Goal: Task Accomplishment & Management: Use online tool/utility

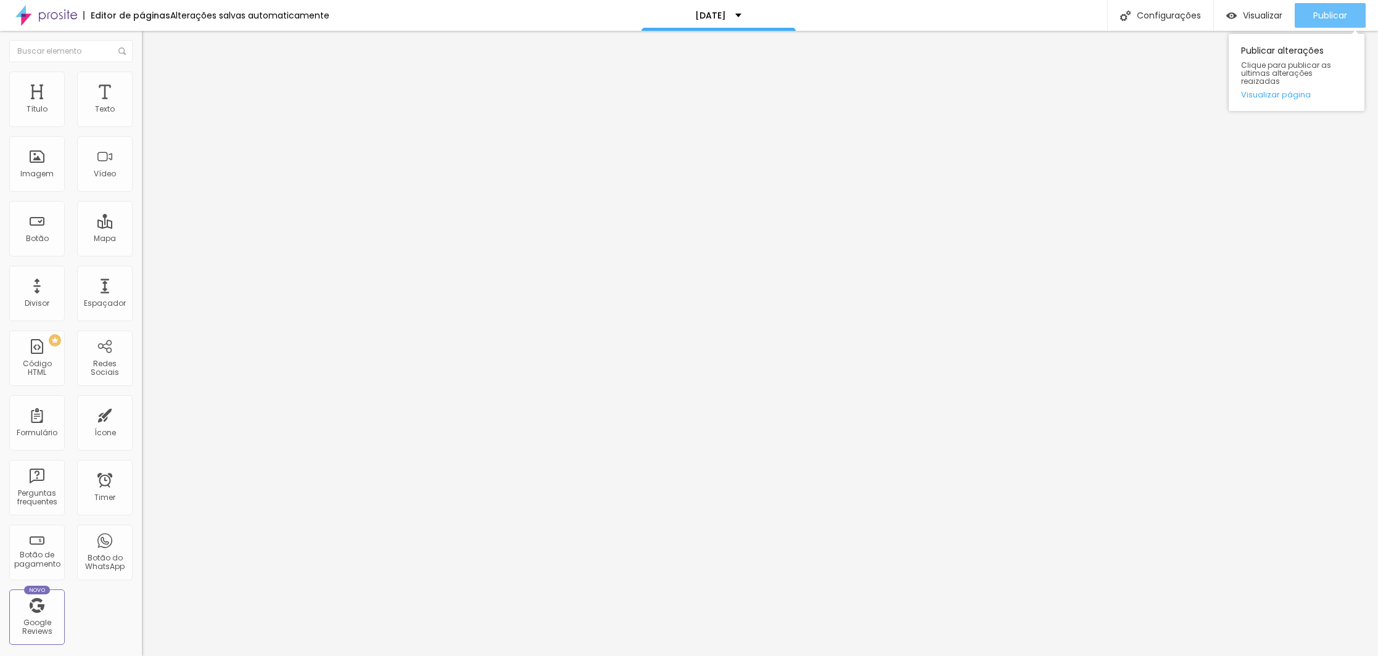
click at [1328, 15] on span "Publicar" at bounding box center [1330, 15] width 34 height 10
click at [1313, 18] on span "Publicar" at bounding box center [1330, 15] width 34 height 10
click at [1329, 15] on span "Publicar" at bounding box center [1330, 15] width 34 height 10
click at [1332, 9] on div "Publicar" at bounding box center [1330, 15] width 34 height 25
drag, startPoint x: 45, startPoint y: 139, endPoint x: -1, endPoint y: 140, distance: 46.3
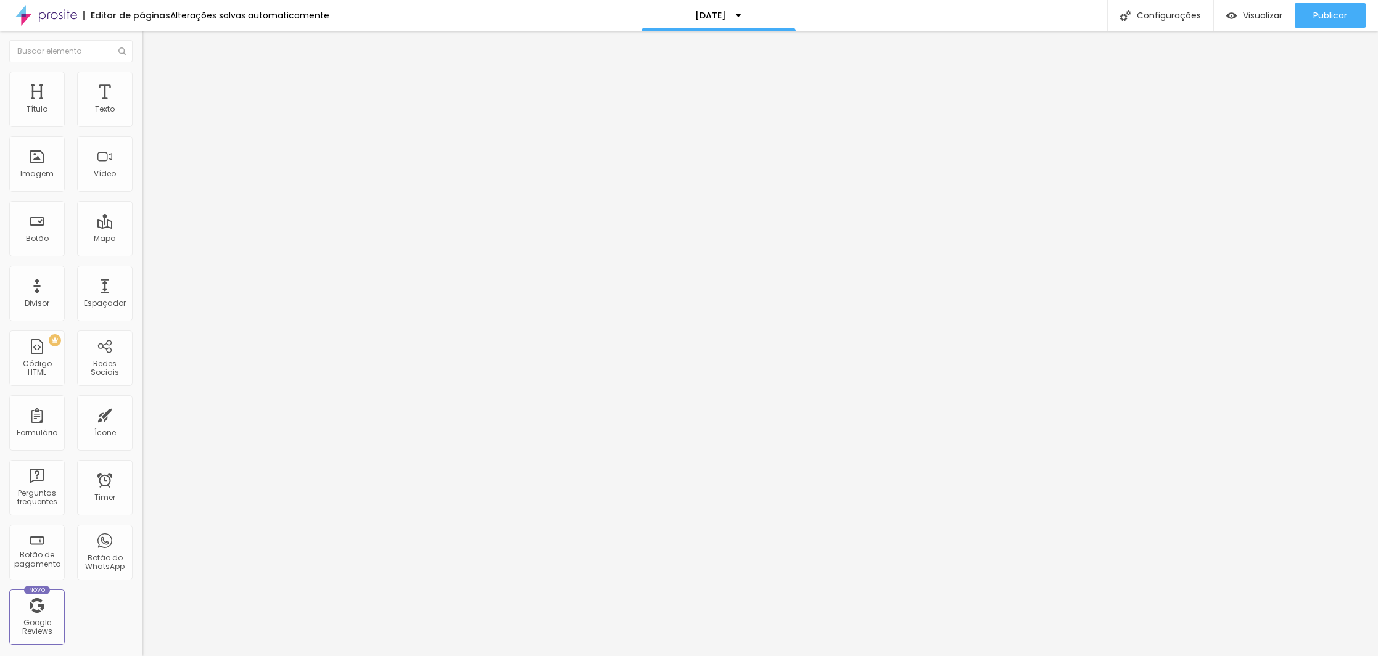
click at [0, 140] on html "Editor de páginas Alterações [PERSON_NAME] automaticamente [DATE] Configurações…" at bounding box center [689, 328] width 1378 height 656
type input "Contrate aqui"
click at [142, 194] on span "Normal" at bounding box center [156, 189] width 28 height 10
click at [142, 202] on span "Pequeno" at bounding box center [158, 196] width 33 height 10
click at [142, 213] on span "Normal" at bounding box center [156, 208] width 28 height 10
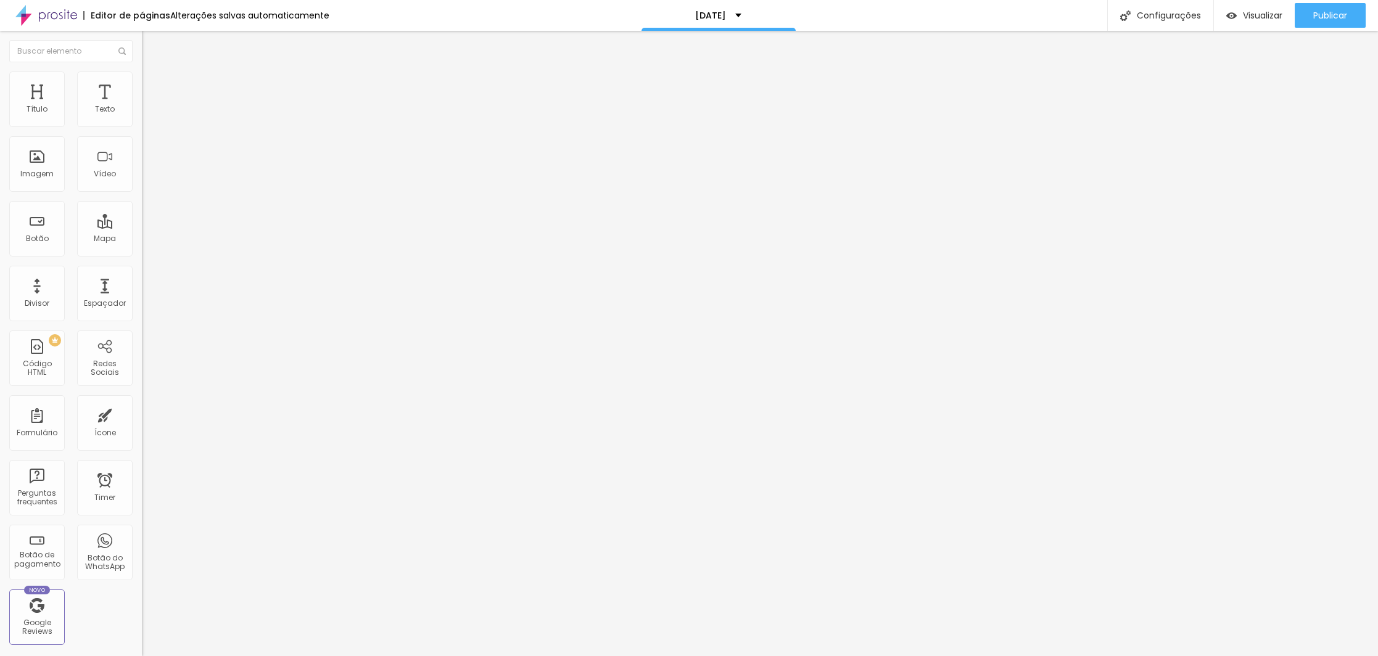
click at [142, 78] on img at bounding box center [147, 77] width 11 height 11
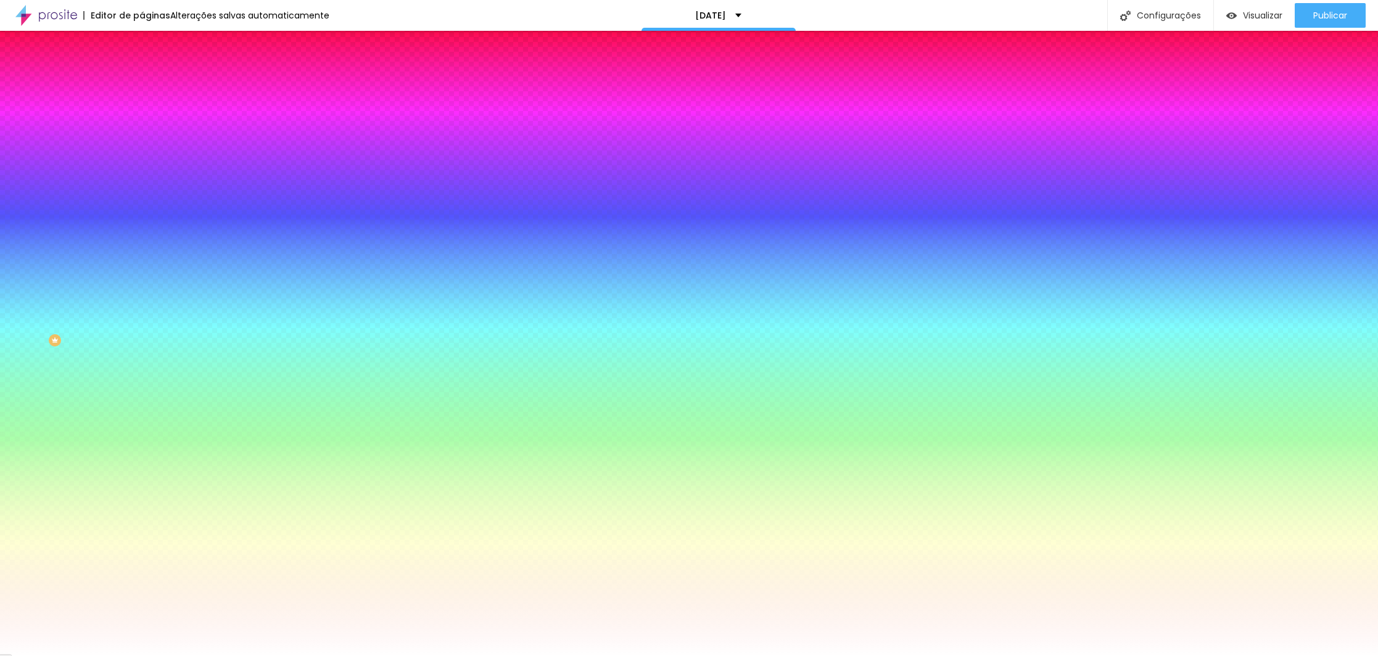
click at [142, 84] on img at bounding box center [147, 89] width 11 height 11
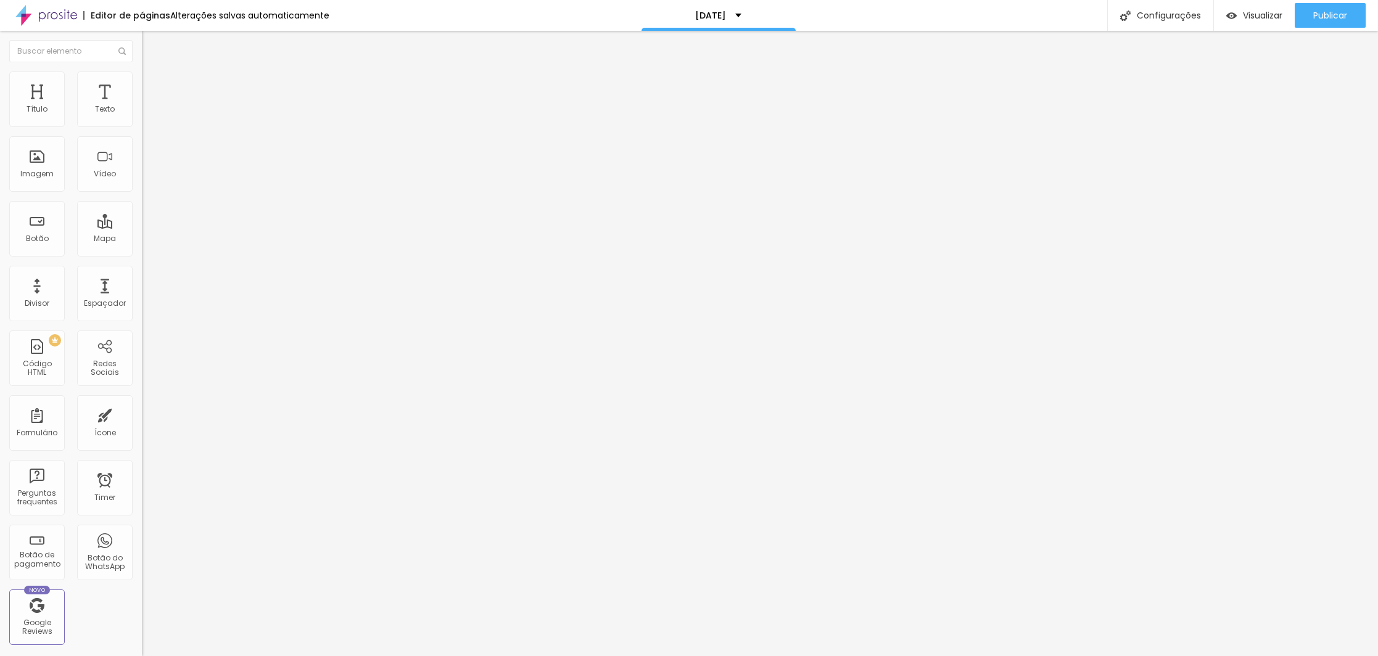
click at [142, 72] on li "Conteúdo" at bounding box center [213, 65] width 142 height 12
drag, startPoint x: 90, startPoint y: 147, endPoint x: -1, endPoint y: 133, distance: 92.5
click at [0, 133] on html "Editor de páginas Alterações [PERSON_NAME] automaticamente [DATE] Configurações…" at bounding box center [689, 328] width 1378 height 656
click at [142, 116] on input "PREMIUM" at bounding box center [216, 110] width 148 height 12
paste input "Contrate aqui"
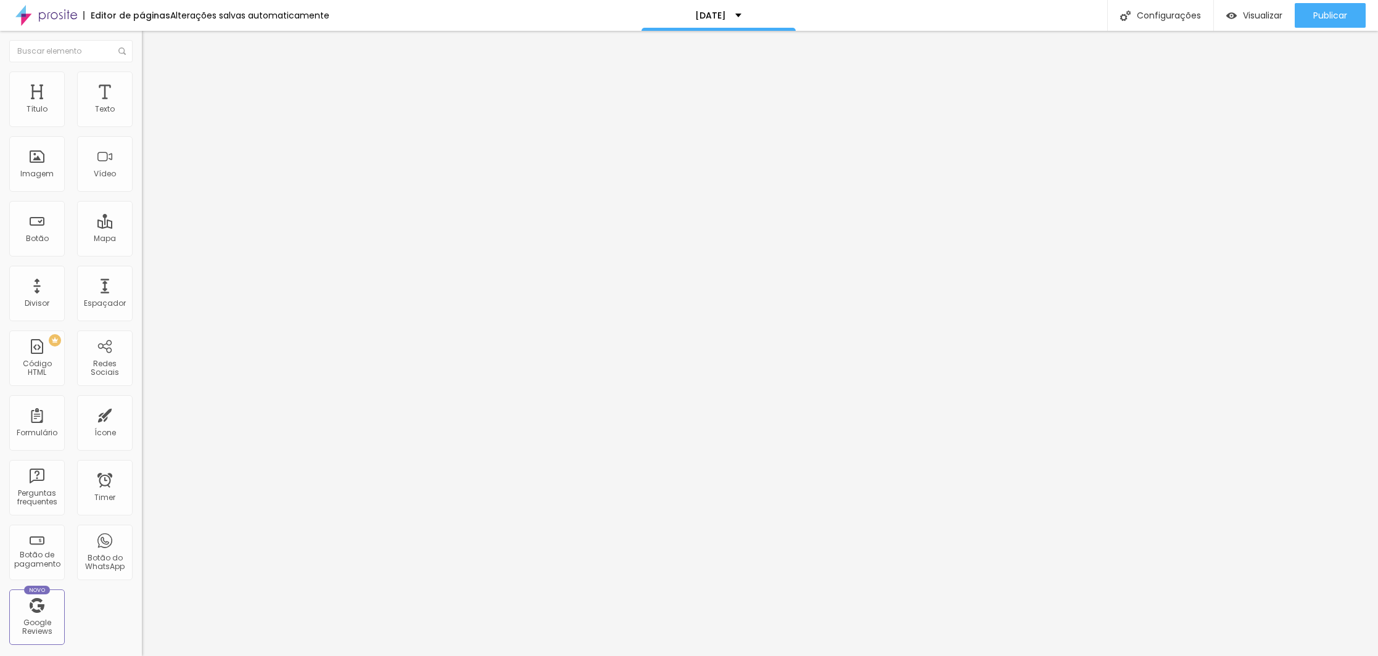
type input "Contrate aqui PREMIUM"
click at [142, 116] on input "Contrate aqui" at bounding box center [216, 110] width 148 height 12
drag, startPoint x: 70, startPoint y: 139, endPoint x: 112, endPoint y: 139, distance: 41.3
click at [142, 116] on input "Contrate aqui BÁSICO" at bounding box center [216, 110] width 148 height 12
type input "Contrate aqui CLÁSSICO"
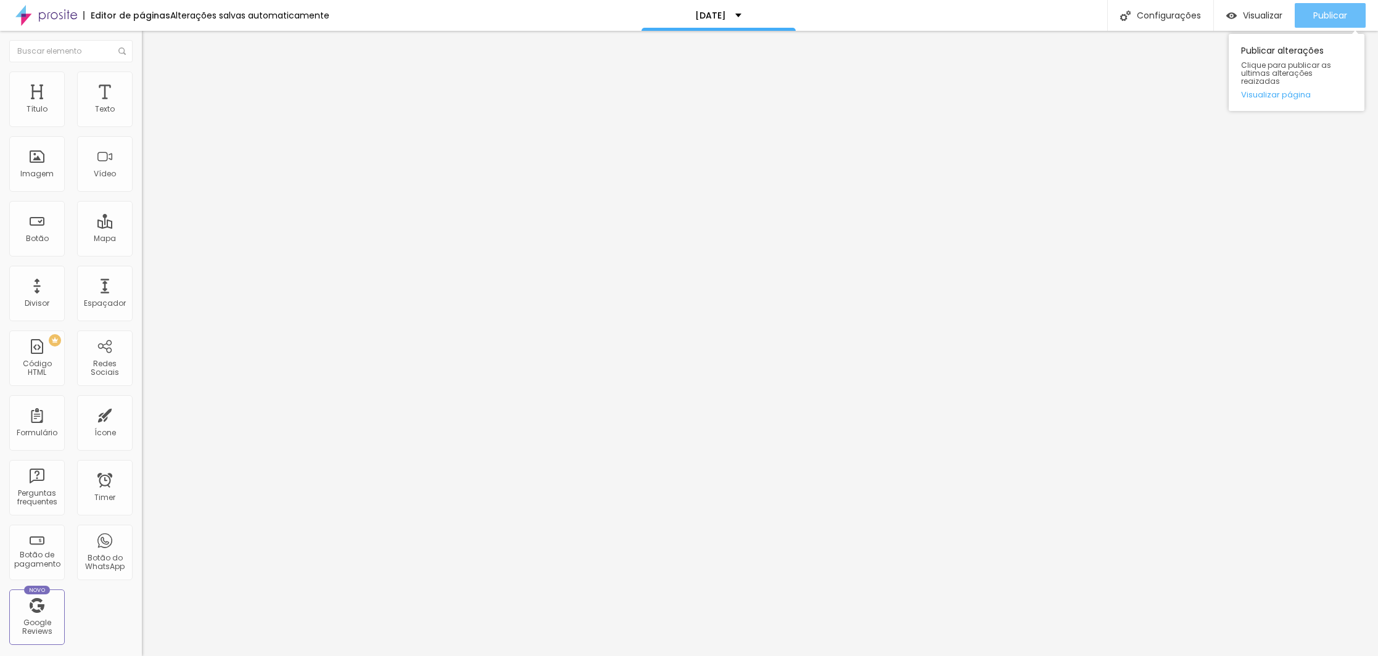
click at [1336, 20] on span "Publicar" at bounding box center [1330, 15] width 34 height 10
click at [1325, 14] on span "Publicar" at bounding box center [1330, 15] width 34 height 10
type input "31"
type input "33"
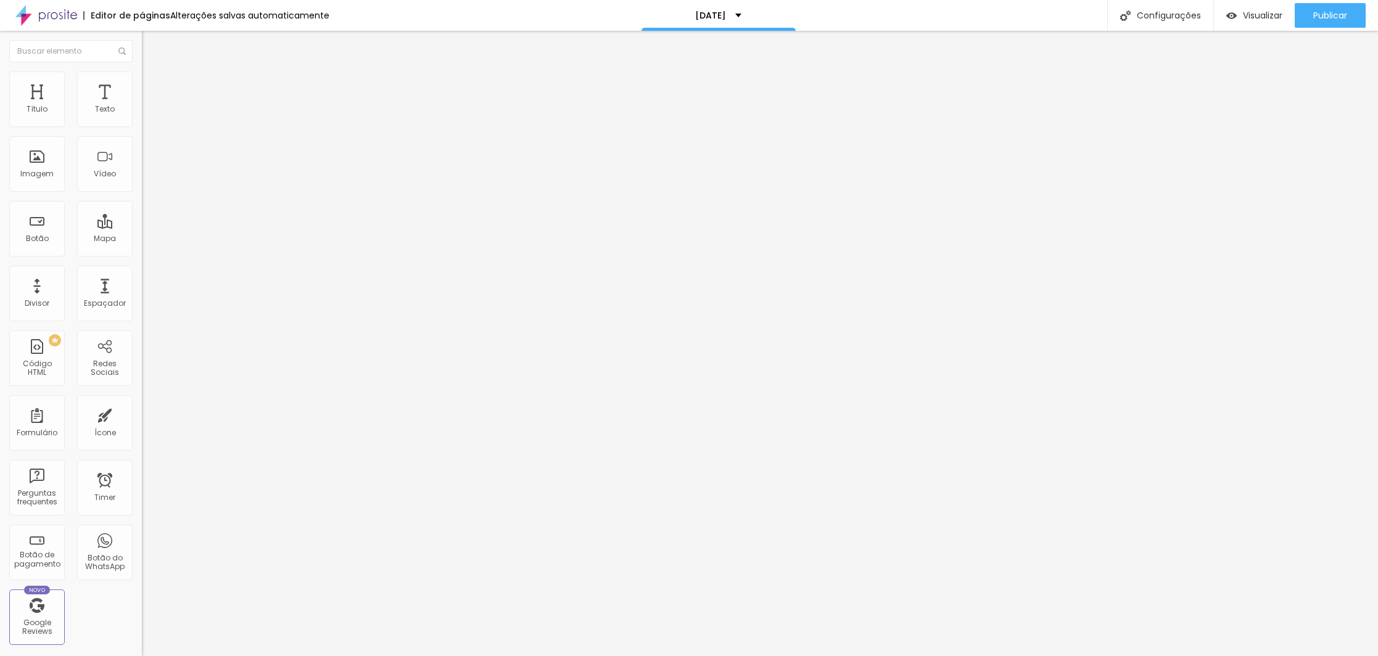
type input "33"
type input "36"
type input "37"
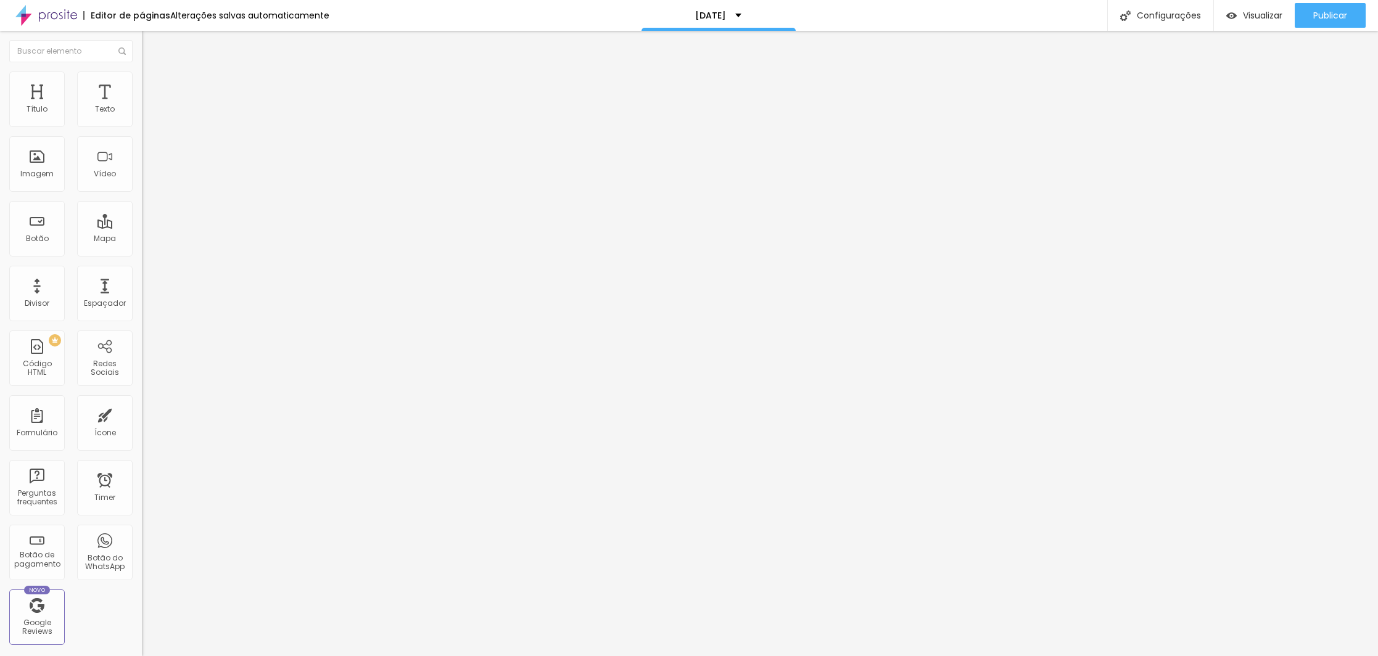
type input "38"
type input "39"
type input "41"
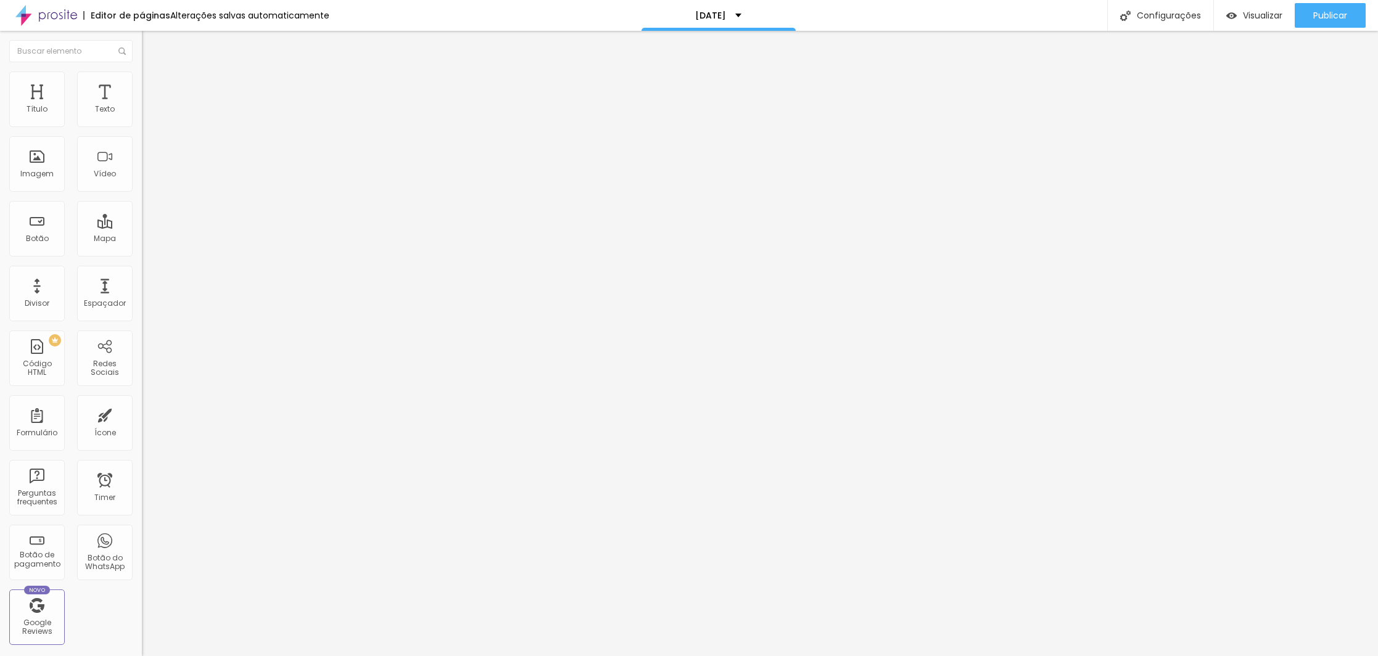
type input "41"
type input "42"
drag, startPoint x: 44, startPoint y: 260, endPoint x: 53, endPoint y: 258, distance: 9.4
type input "42"
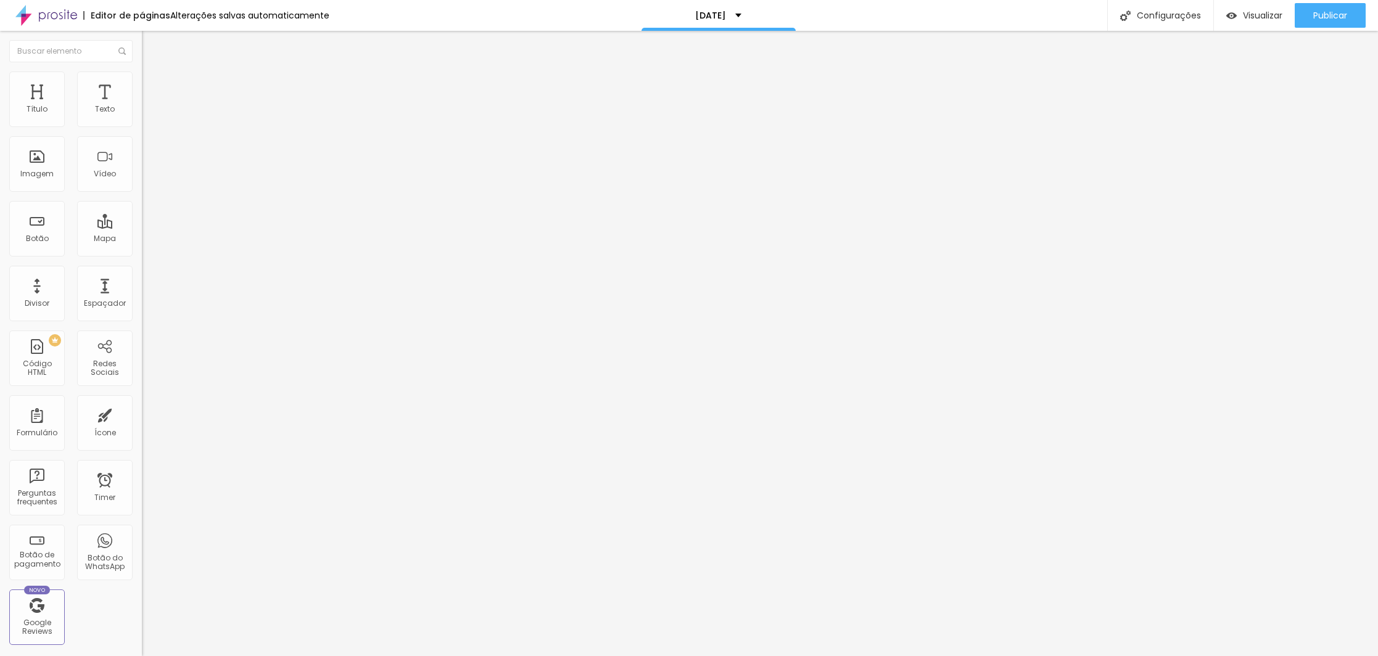
click at [142, 291] on input "range" at bounding box center [182, 296] width 80 height 10
click at [1349, 14] on button "Publicar" at bounding box center [1330, 15] width 71 height 25
type input "Contrate aqui"
drag, startPoint x: 77, startPoint y: 139, endPoint x: 126, endPoint y: 138, distance: 50.0
click at [142, 116] on input "Contrate aqui PREMIUM" at bounding box center [216, 110] width 148 height 12
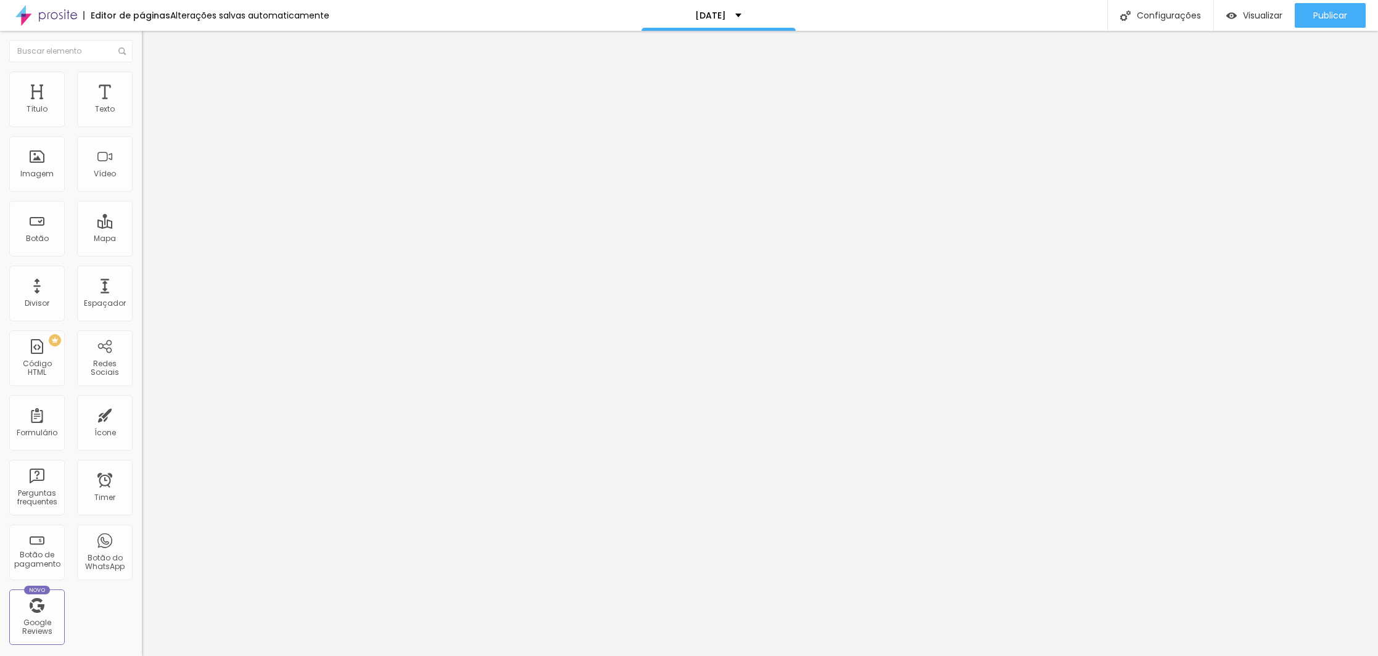
type input "Contrate aqui"
click at [142, 82] on ul "Conteúdo Estilo Avançado" at bounding box center [213, 77] width 142 height 37
click at [142, 81] on li "Estilo" at bounding box center [213, 78] width 142 height 12
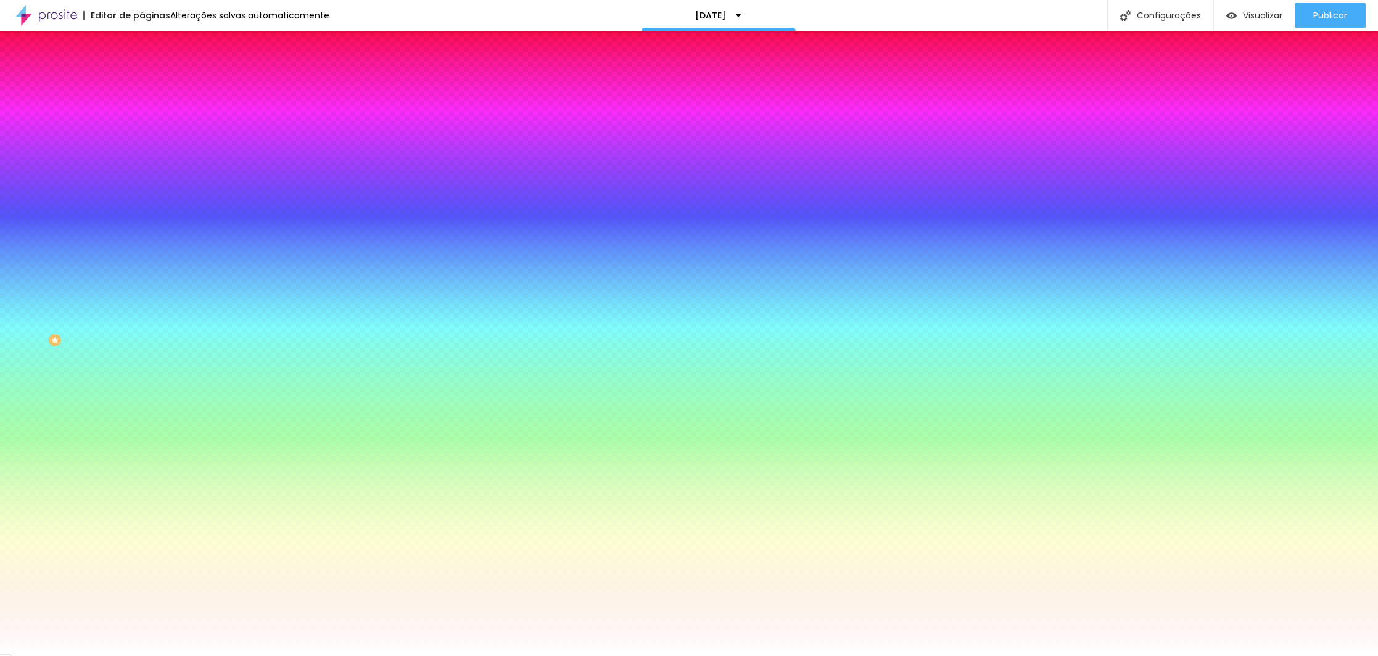
click at [142, 118] on div at bounding box center [213, 118] width 142 height 0
click at [67, 172] on div at bounding box center [689, 328] width 1378 height 656
type input "#C00D0D"
drag, startPoint x: 79, startPoint y: 167, endPoint x: 95, endPoint y: 155, distance: 20.2
click at [95, 155] on div at bounding box center [689, 328] width 1378 height 656
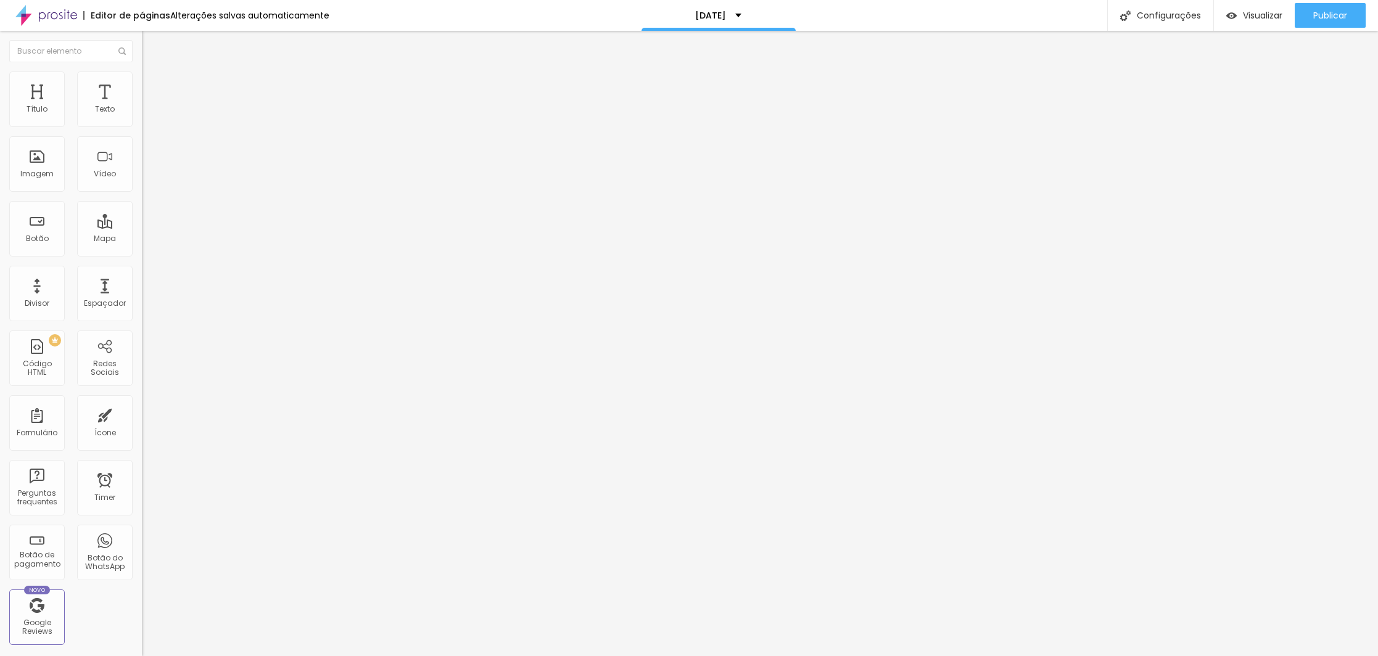
click at [153, 89] on span "Avançado" at bounding box center [173, 92] width 41 height 10
click at [153, 85] on span "Estilo" at bounding box center [162, 80] width 19 height 10
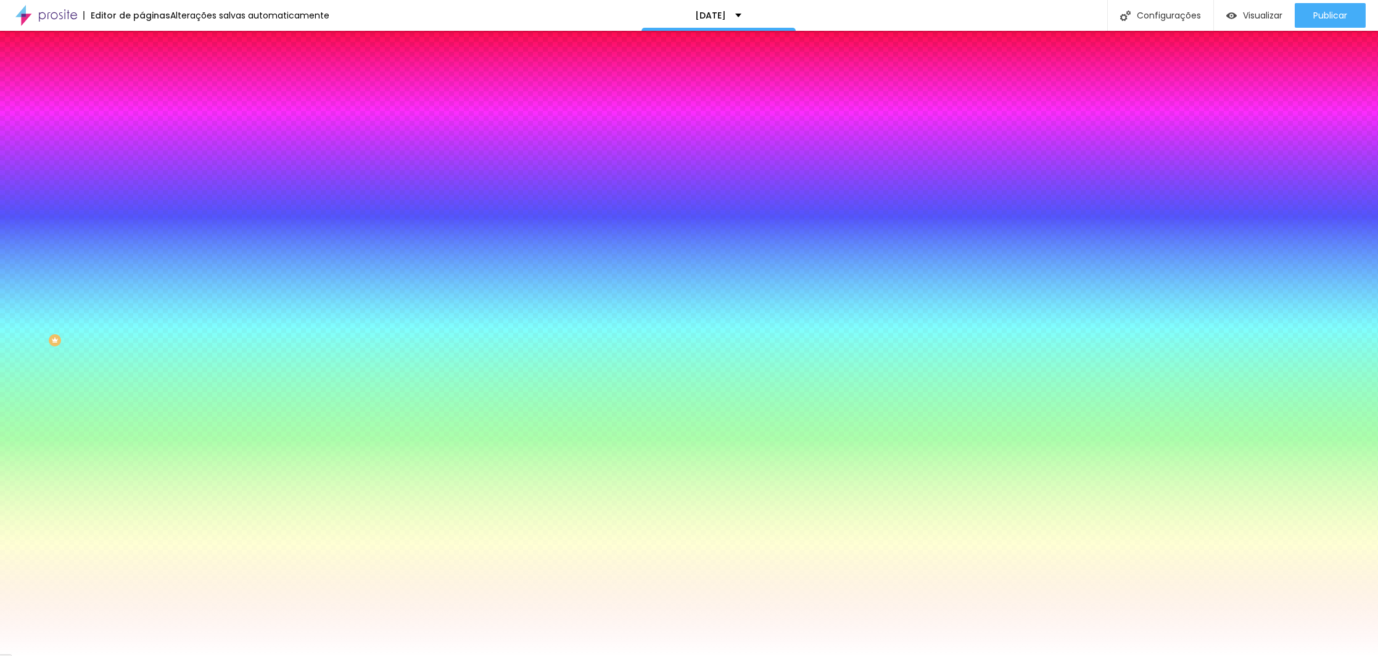
click at [142, 453] on div at bounding box center [213, 453] width 142 height 0
drag, startPoint x: 43, startPoint y: 339, endPoint x: 8, endPoint y: 283, distance: 66.2
click at [142, 283] on div "Cor de fundo Voltar ao padrão #D40D0D Tipografia Voltar ao padrão [PERSON_NAME]…" at bounding box center [213, 297] width 142 height 403
click at [142, 453] on div at bounding box center [213, 453] width 142 height 0
drag, startPoint x: 125, startPoint y: 397, endPoint x: 122, endPoint y: 309, distance: 88.3
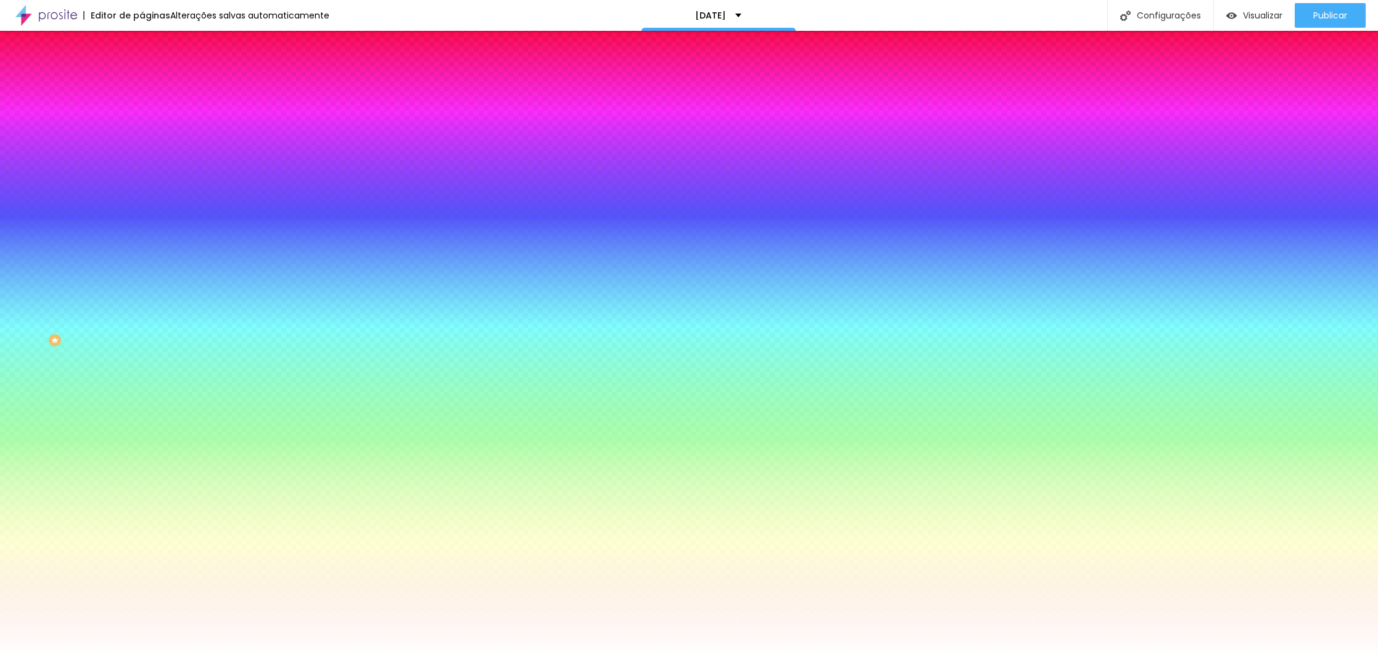
click at [122, 309] on div at bounding box center [689, 328] width 1378 height 656
drag, startPoint x: 123, startPoint y: 308, endPoint x: 122, endPoint y: 409, distance: 100.6
click at [142, 409] on div "Editar Botão Conteúdo Estilo Avançado Cor de fundo Voltar ao padrão #D40D0D Tip…" at bounding box center [213, 344] width 142 height 626
click at [142, 432] on div "Cor do texto Voltar ao padrão #FFFFFF" at bounding box center [213, 449] width 142 height 34
click at [142, 453] on div at bounding box center [213, 453] width 142 height 0
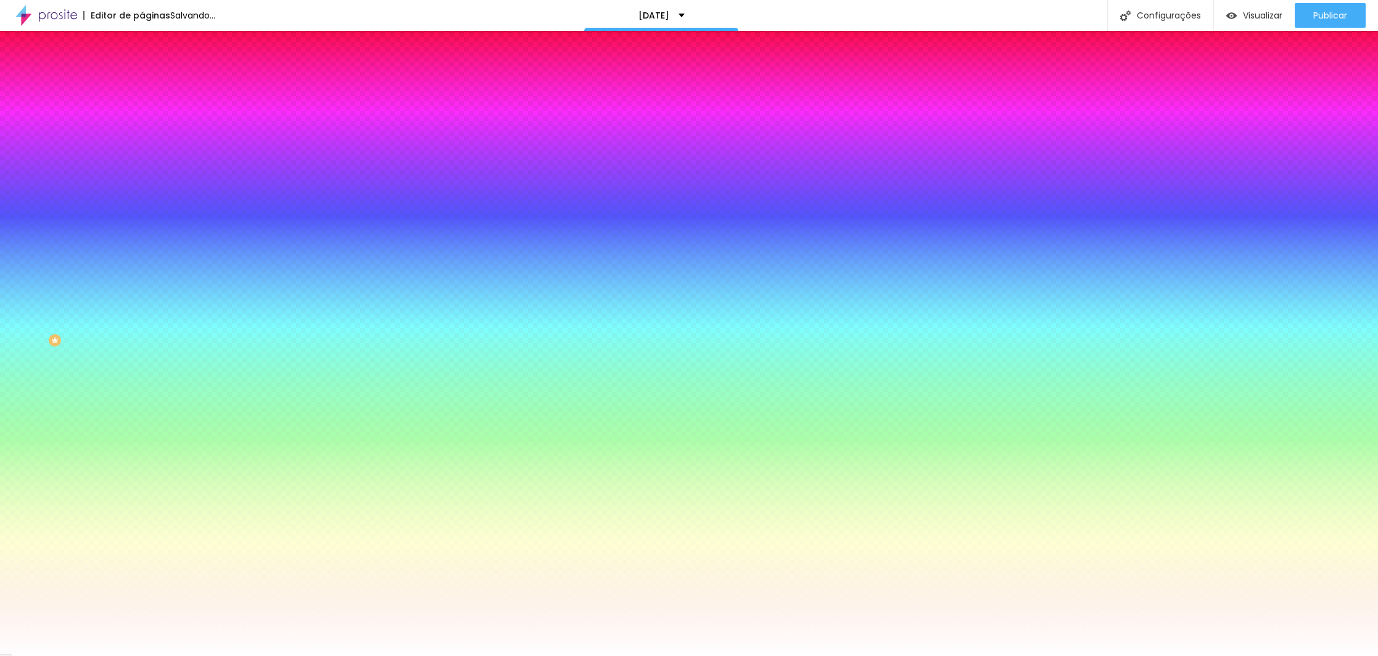
click at [67, 333] on div at bounding box center [689, 328] width 1378 height 656
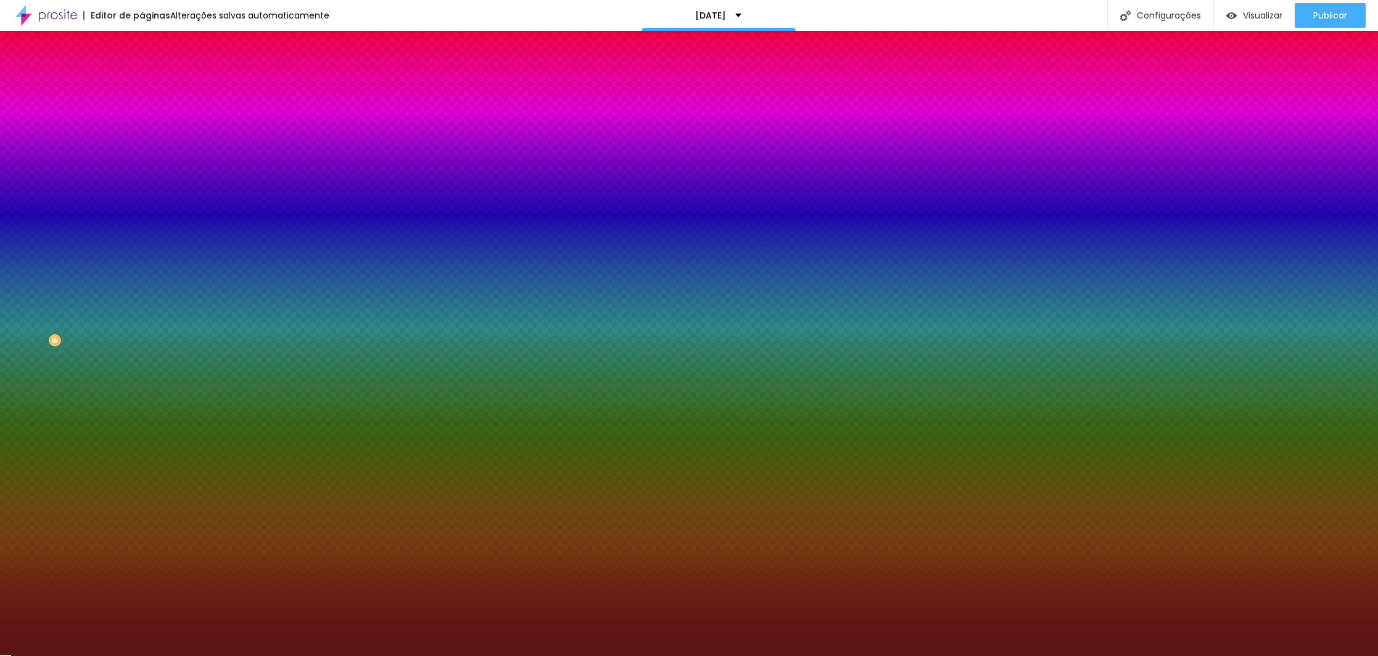
drag, startPoint x: 70, startPoint y: 346, endPoint x: 81, endPoint y: 368, distance: 24.8
click at [81, 368] on div at bounding box center [689, 328] width 1378 height 656
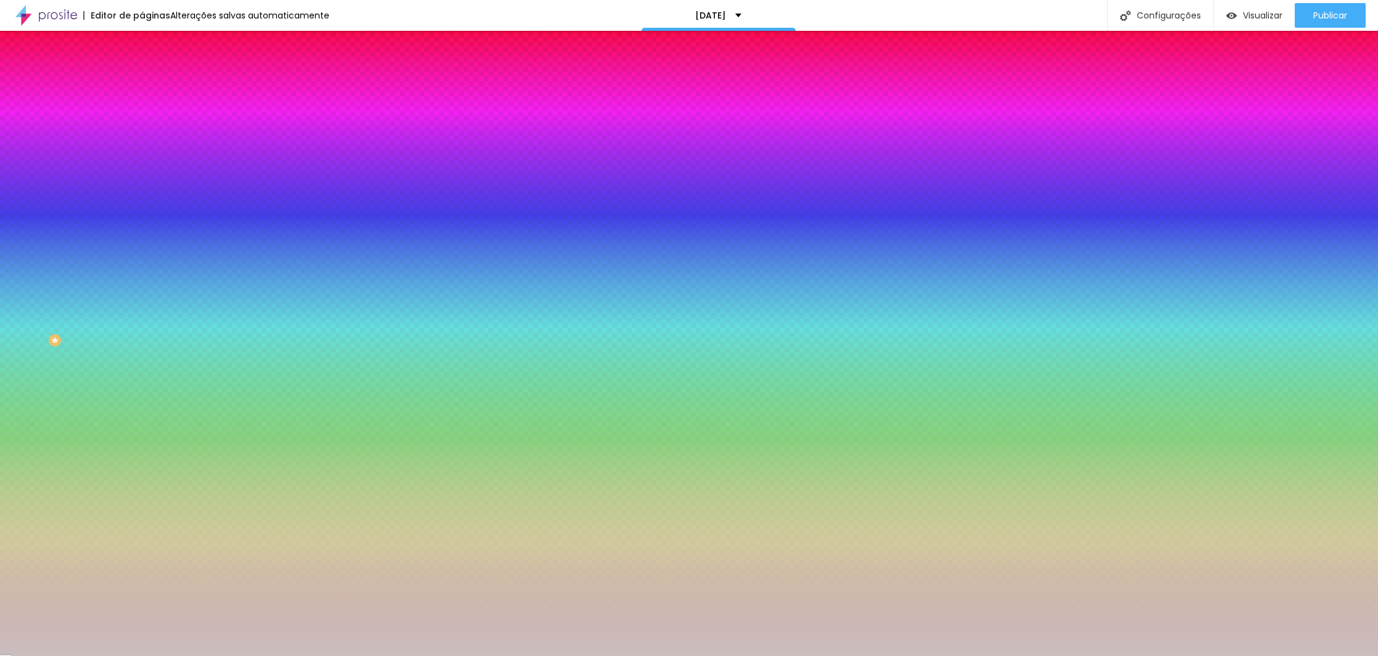
type input "#FFFFFF"
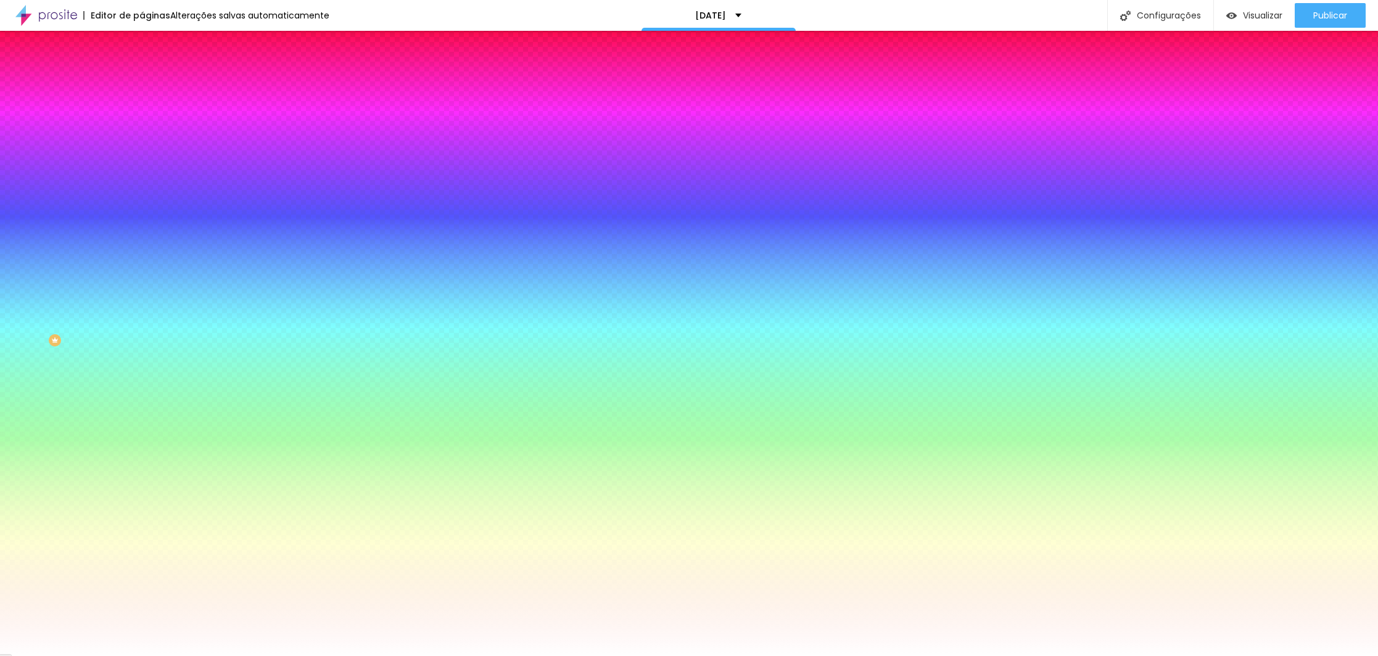
drag, startPoint x: 80, startPoint y: 352, endPoint x: -1, endPoint y: 297, distance: 98.2
click at [0, 297] on html "Editor de páginas Alterações [PERSON_NAME] automaticamente [DATE] Configurações…" at bounding box center [689, 328] width 1378 height 656
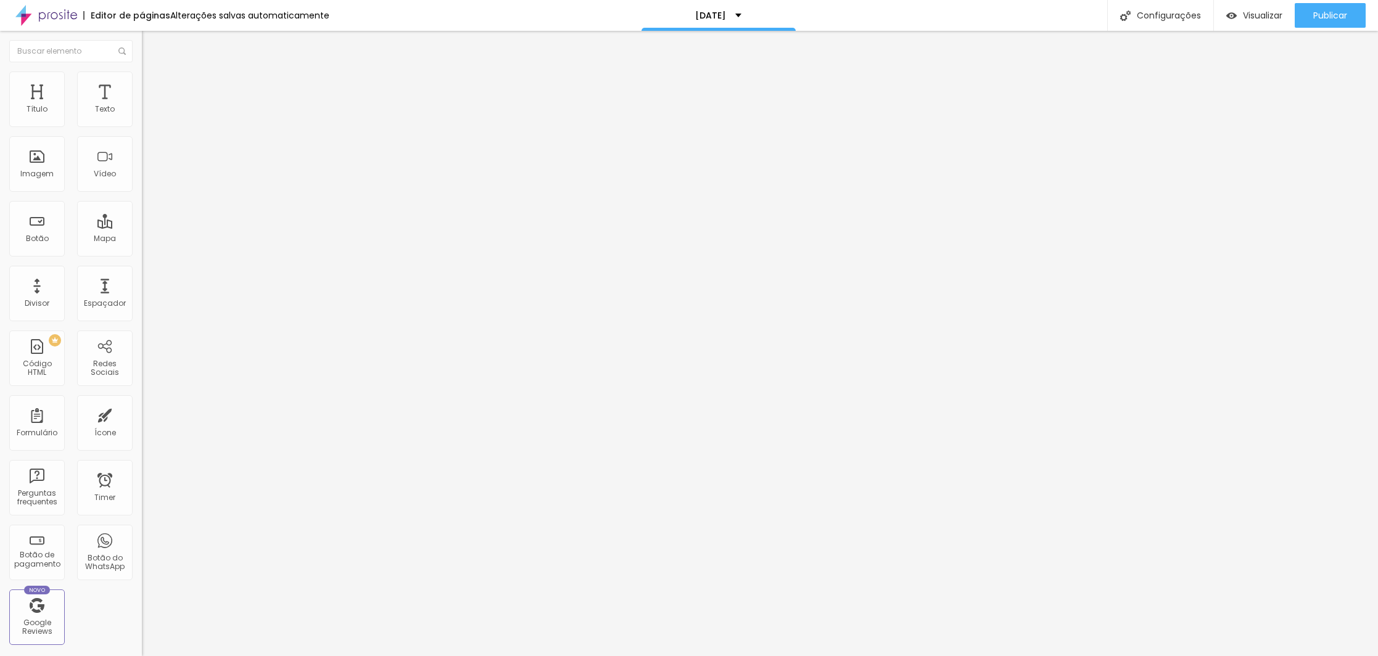
click at [153, 83] on span "Estilo" at bounding box center [162, 80] width 19 height 10
click at [142, 86] on ul "Conteúdo Estilo Avançado" at bounding box center [213, 77] width 142 height 37
click at [142, 78] on img at bounding box center [147, 77] width 11 height 11
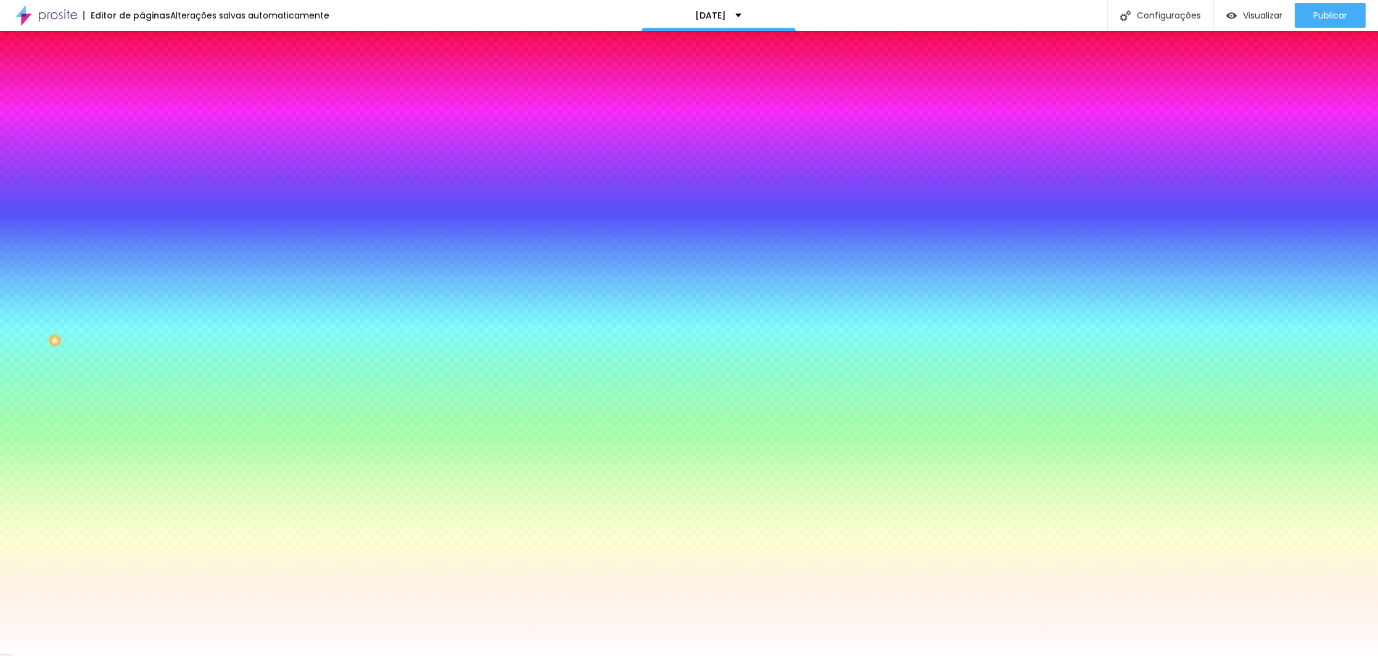
click at [142, 118] on div at bounding box center [213, 118] width 142 height 0
drag, startPoint x: 80, startPoint y: 153, endPoint x: 92, endPoint y: 139, distance: 18.8
click at [142, 130] on div at bounding box center [213, 130] width 142 height 0
click at [142, 118] on div at bounding box center [213, 118] width 142 height 0
drag, startPoint x: 125, startPoint y: 231, endPoint x: 124, endPoint y: 238, distance: 7.4
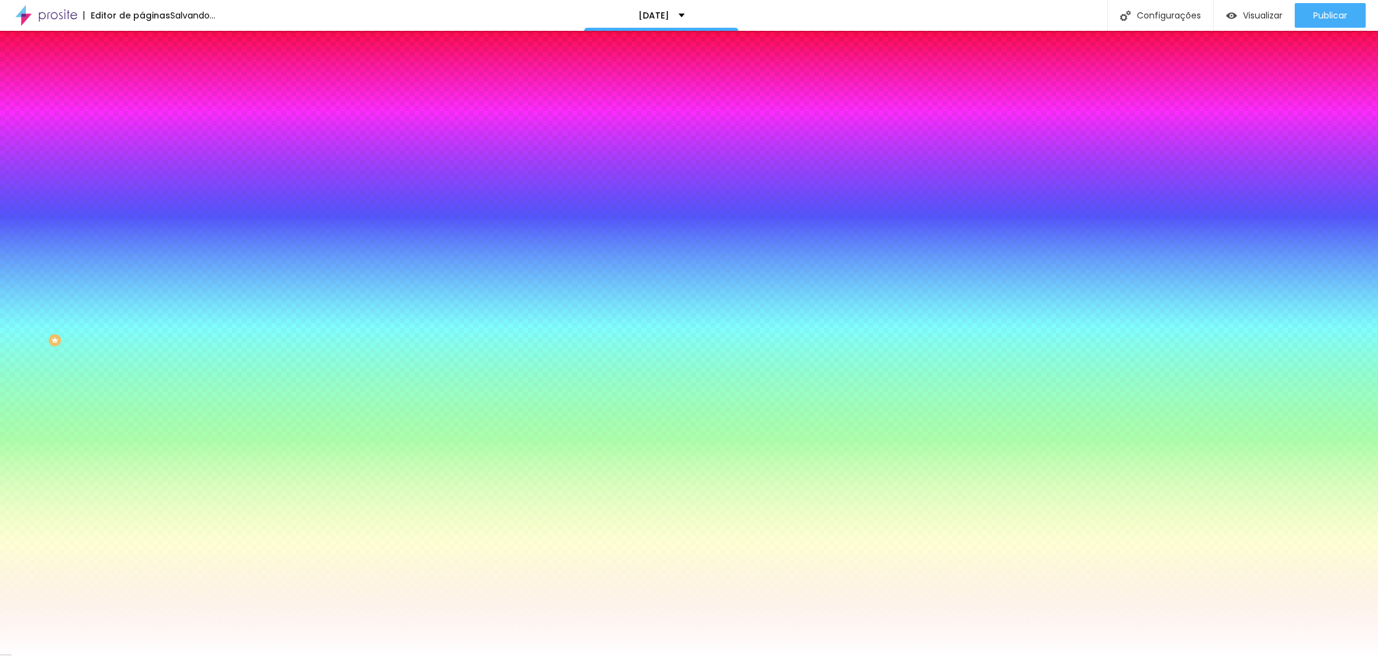
click at [142, 238] on div "Cor de fundo Voltar ao padrão #FF1919 Tipografia Voltar ao padrão [PERSON_NAME]…" at bounding box center [213, 297] width 142 height 403
click at [142, 118] on div at bounding box center [213, 118] width 142 height 0
type input "#19FF35"
drag, startPoint x: 109, startPoint y: 188, endPoint x: 102, endPoint y: 199, distance: 13.2
click at [142, 130] on div at bounding box center [213, 130] width 142 height 0
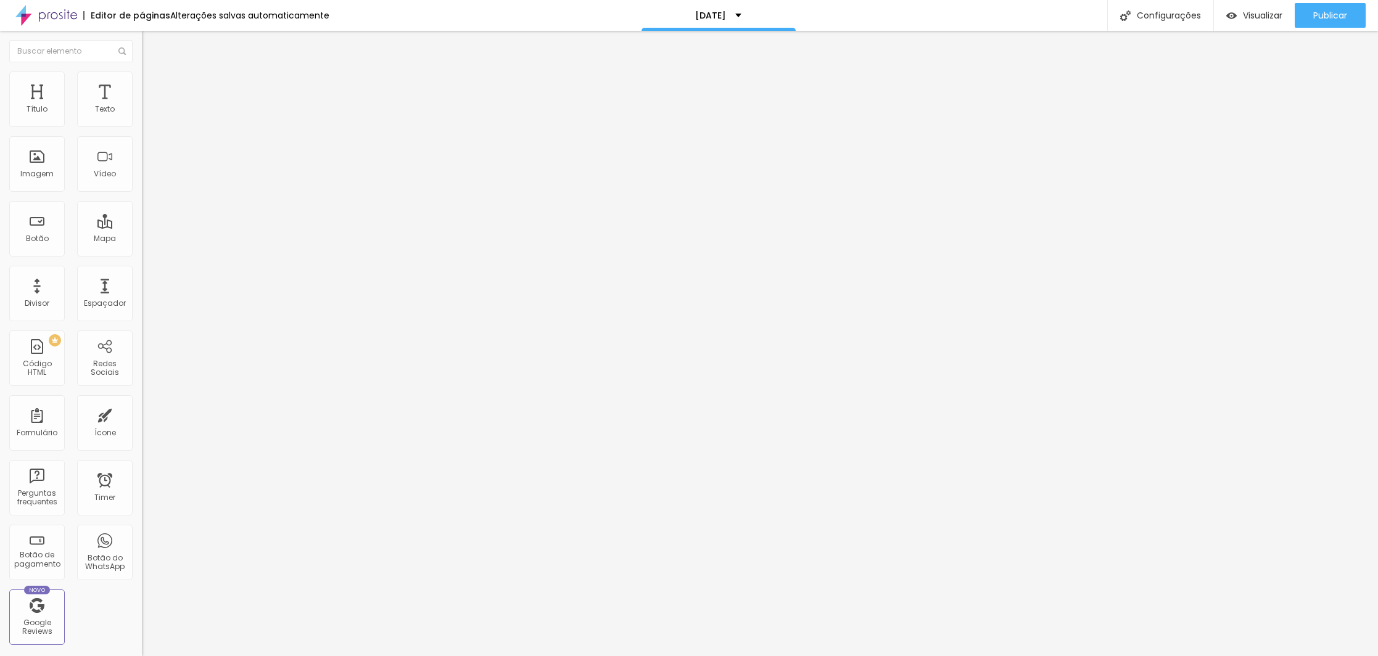
click at [142, 81] on li "Estilo" at bounding box center [213, 78] width 142 height 12
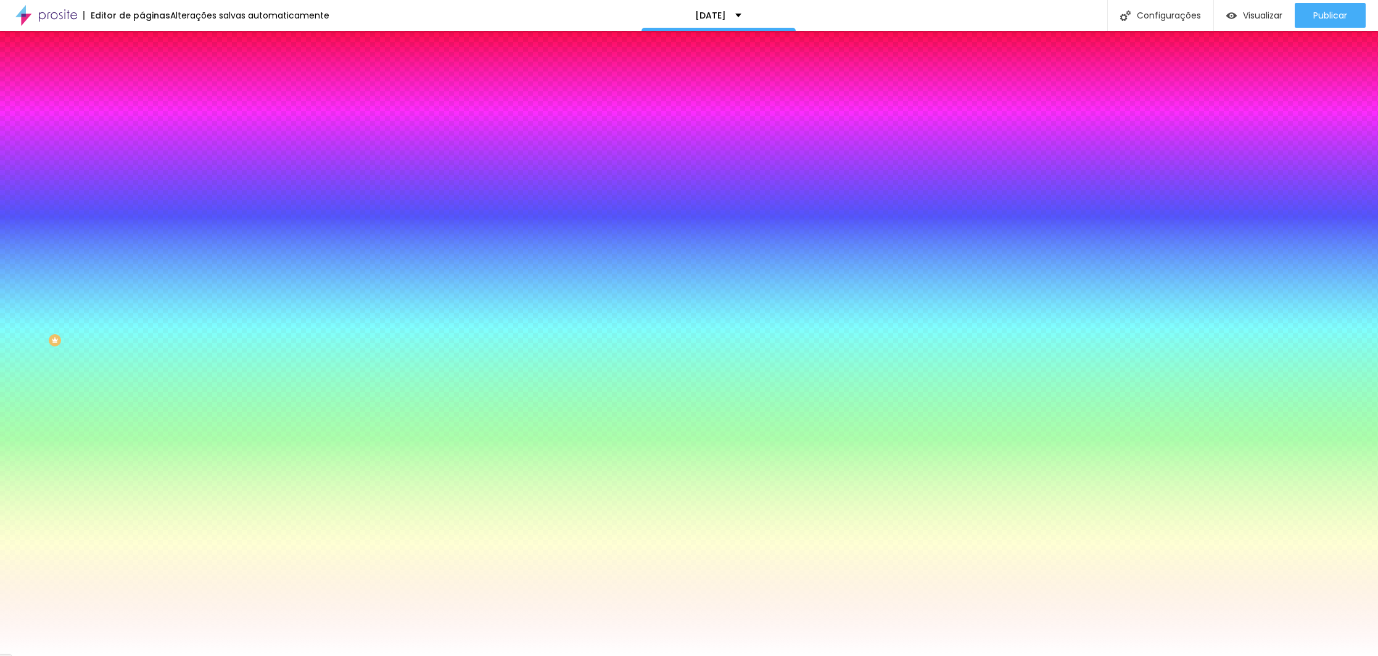
click at [142, 118] on div at bounding box center [213, 118] width 142 height 0
click at [142, 122] on input "#FFFFFF" at bounding box center [216, 124] width 148 height 12
click at [142, 123] on input "#FFFFFF" at bounding box center [216, 124] width 148 height 12
drag, startPoint x: 126, startPoint y: 123, endPoint x: 105, endPoint y: 125, distance: 21.1
click at [142, 125] on input "#FFFFFF" at bounding box center [216, 124] width 148 height 12
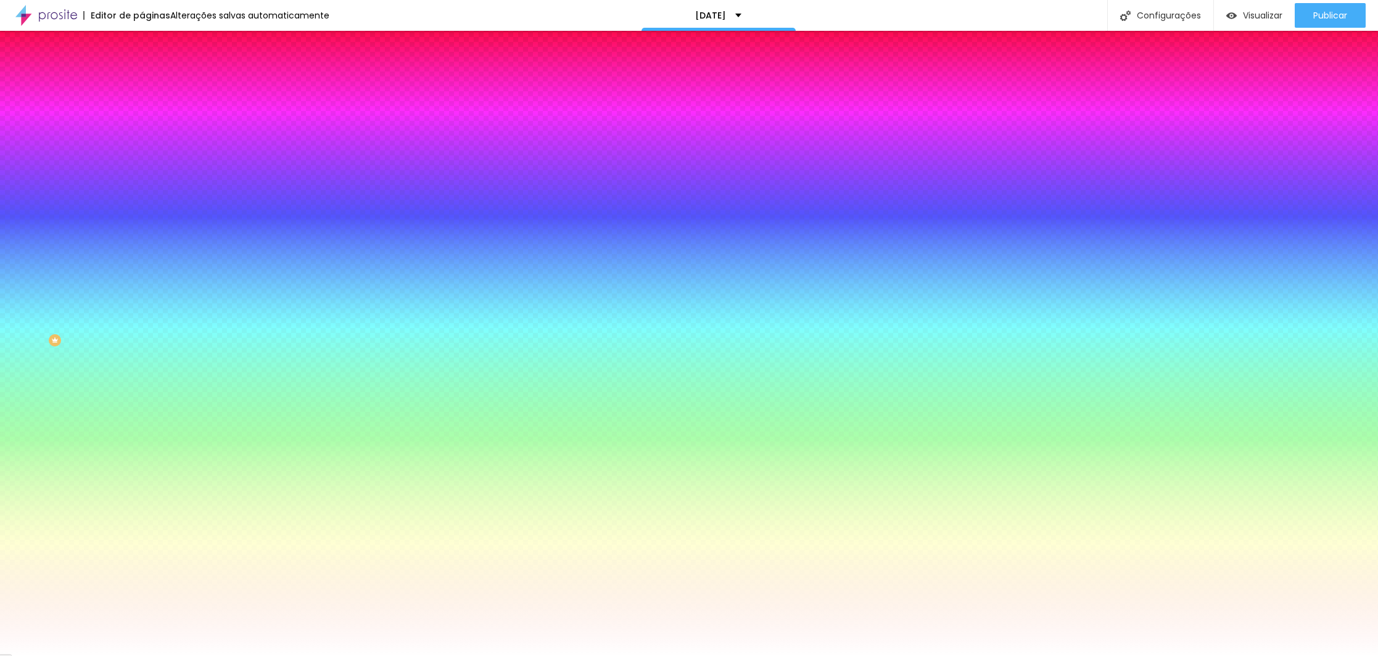
paste input "CDA56"
drag, startPoint x: 105, startPoint y: 122, endPoint x: 77, endPoint y: 120, distance: 27.9
click at [142, 120] on div "Voltar ao padrão #CDA56" at bounding box center [213, 117] width 142 height 27
type input "#CDA56"
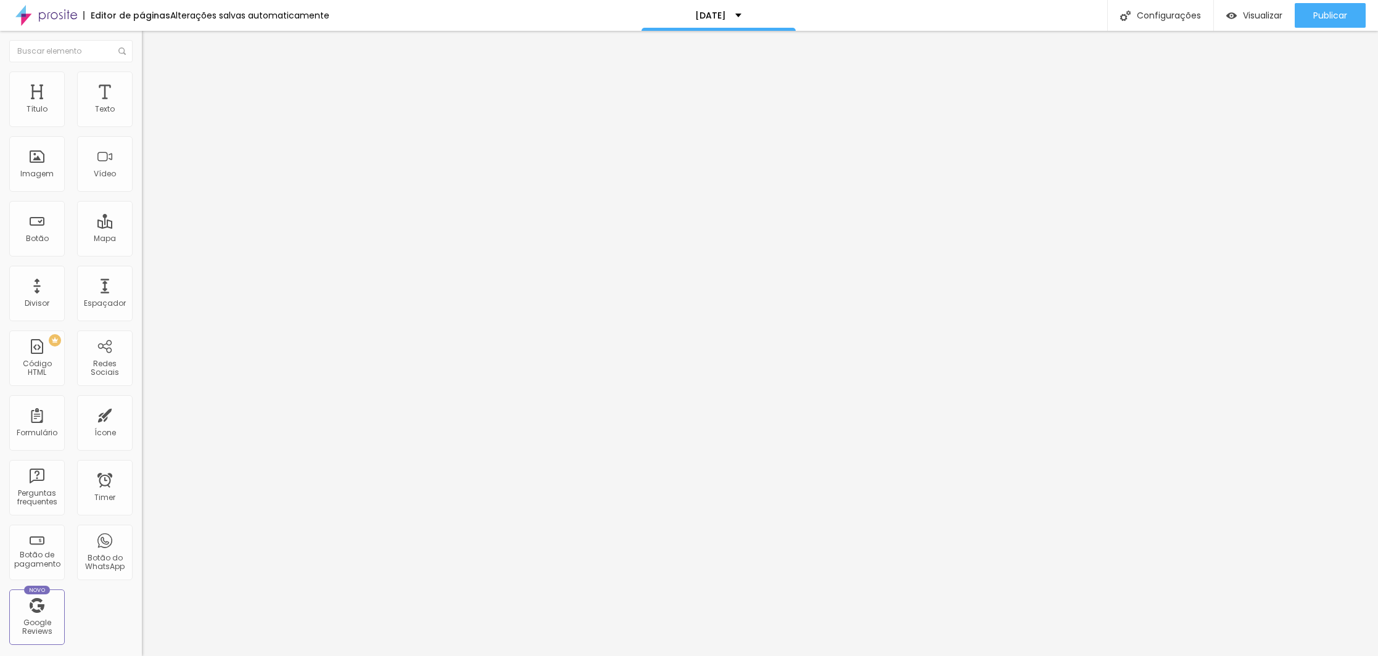
click at [142, 75] on img at bounding box center [147, 77] width 11 height 11
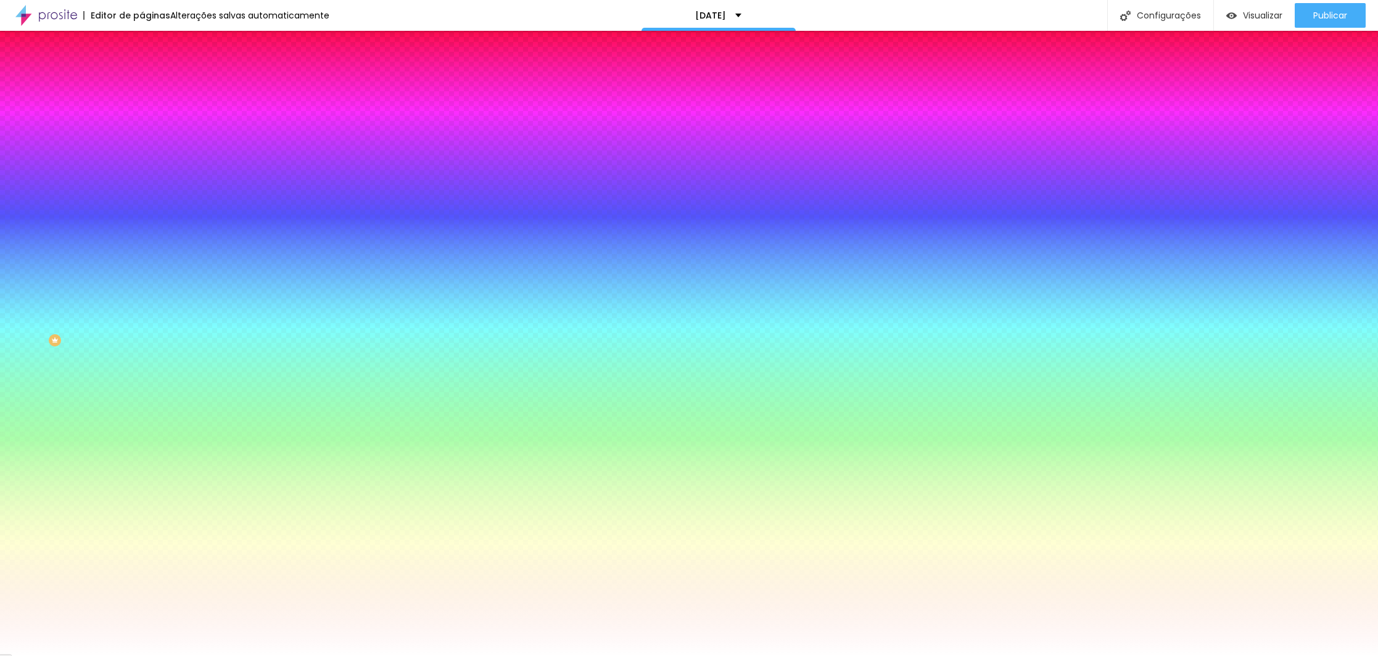
click at [142, 118] on div at bounding box center [213, 118] width 142 height 0
click at [142, 122] on input "#FFFFFF" at bounding box center [216, 124] width 148 height 12
paste input "CDA5"
type input "#FCDA5"
drag, startPoint x: 105, startPoint y: 121, endPoint x: 75, endPoint y: 121, distance: 30.8
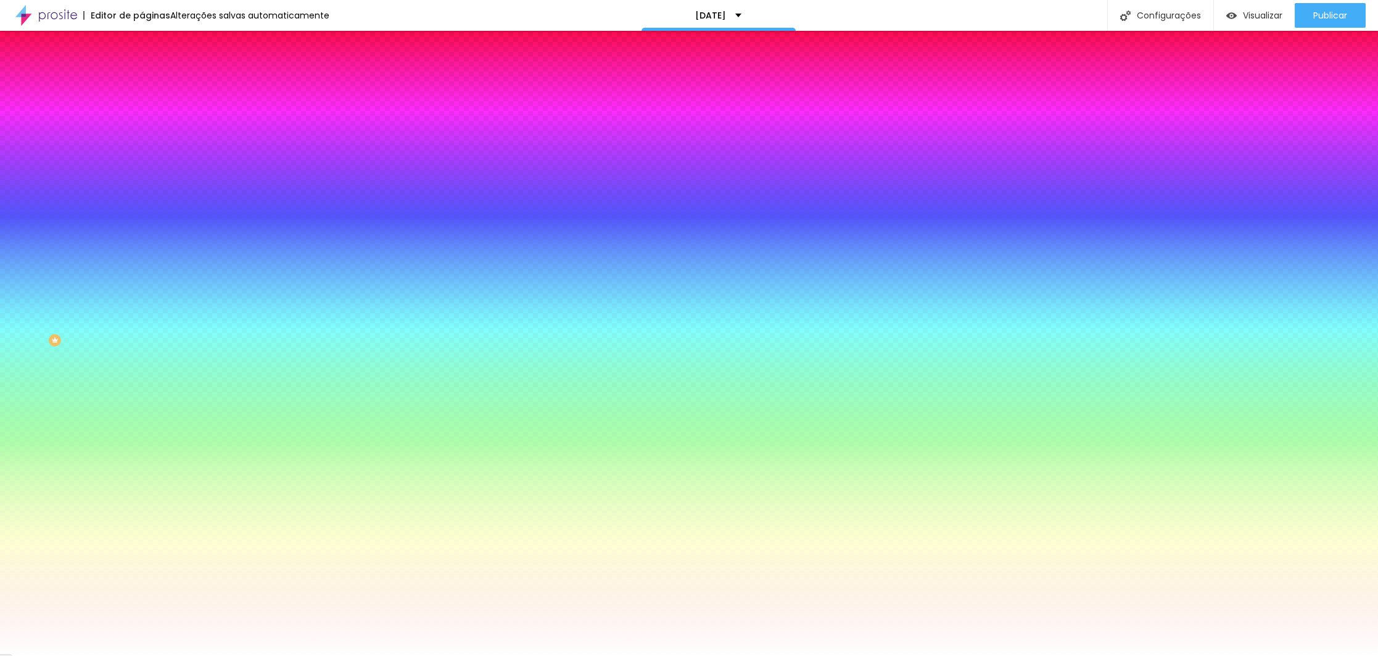
click at [142, 121] on div "Voltar ao padrão #FCDA5" at bounding box center [213, 117] width 142 height 27
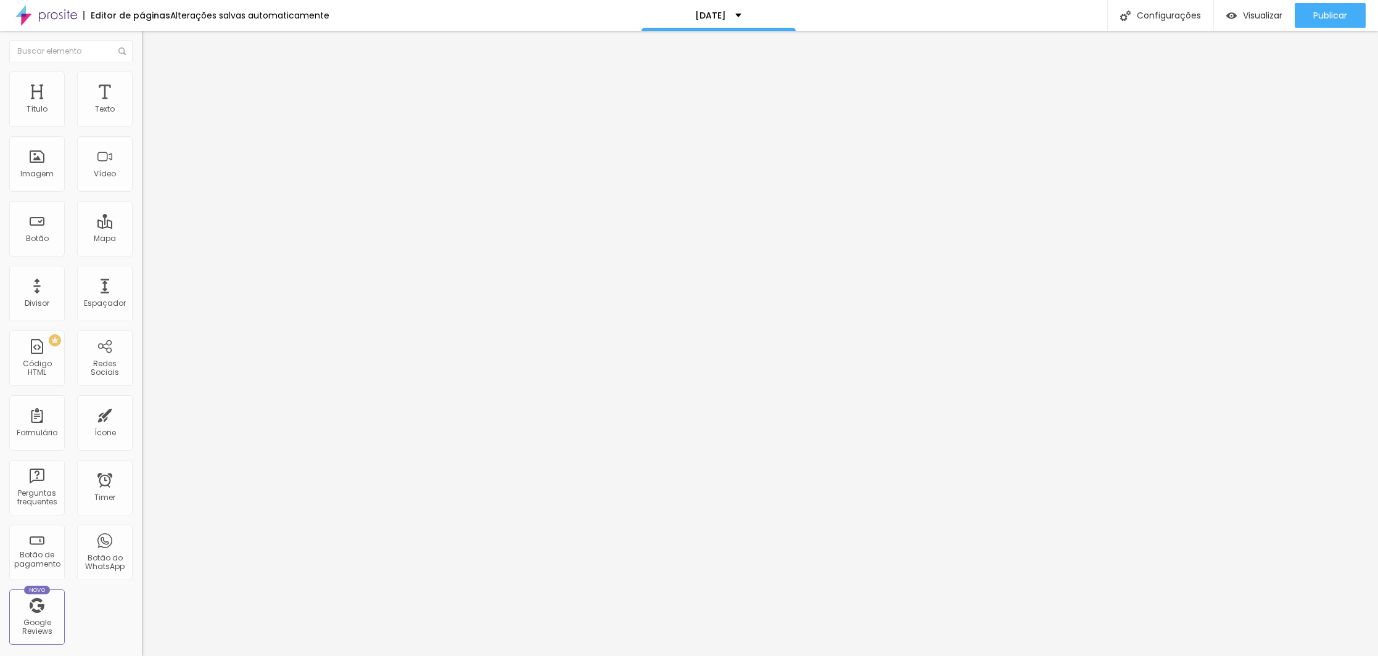
drag, startPoint x: 83, startPoint y: 145, endPoint x: -1, endPoint y: 123, distance: 86.8
click at [0, 123] on html "Editor de páginas Alterações [PERSON_NAME] automaticamente [DATE] Configurações…" at bounding box center [689, 328] width 1378 height 656
type input "c"
type input "CONTRATE AQUI"
click at [142, 78] on img at bounding box center [147, 77] width 11 height 11
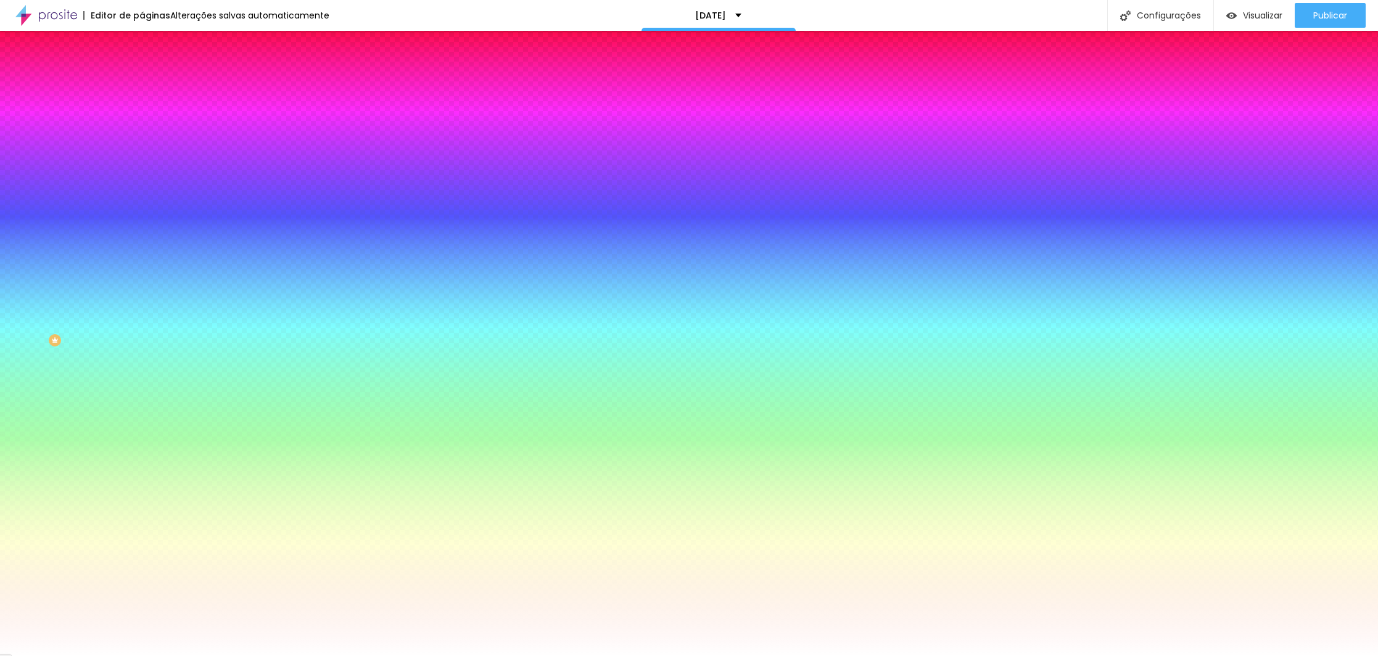
click at [142, 118] on div at bounding box center [213, 118] width 142 height 0
type input "#FFFFFF"
drag, startPoint x: 83, startPoint y: 155, endPoint x: -1, endPoint y: 108, distance: 96.1
click at [0, 108] on html "Editor de páginas Alterações [PERSON_NAME] automaticamente [DATE] Configurações…" at bounding box center [689, 328] width 1378 height 656
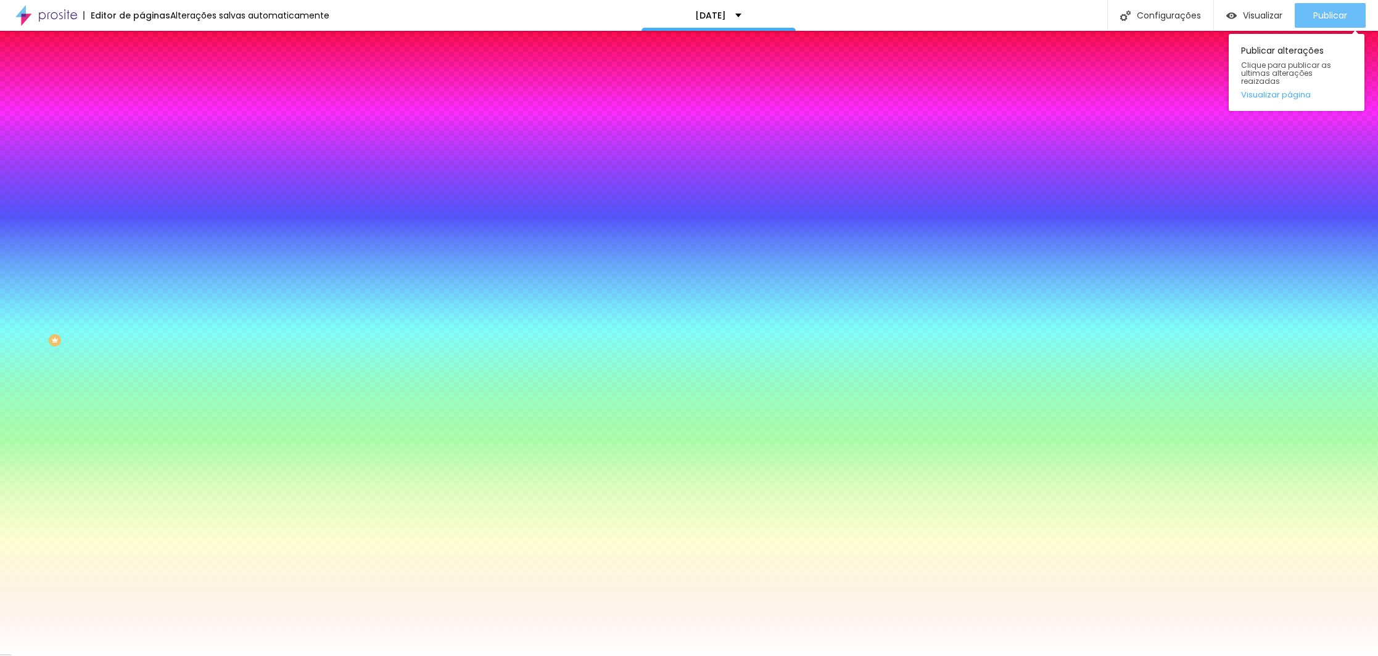
click at [1323, 17] on span "Publicar" at bounding box center [1330, 15] width 34 height 10
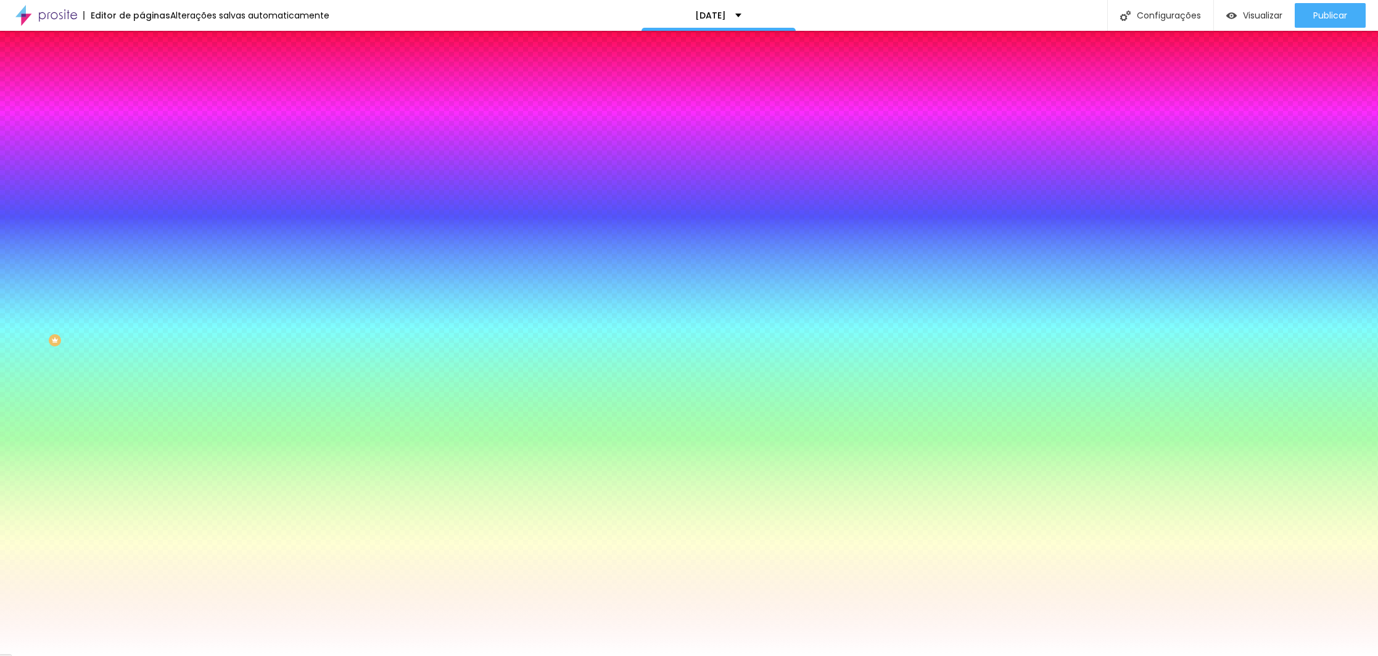
click at [142, 72] on li "Conteúdo" at bounding box center [213, 65] width 142 height 12
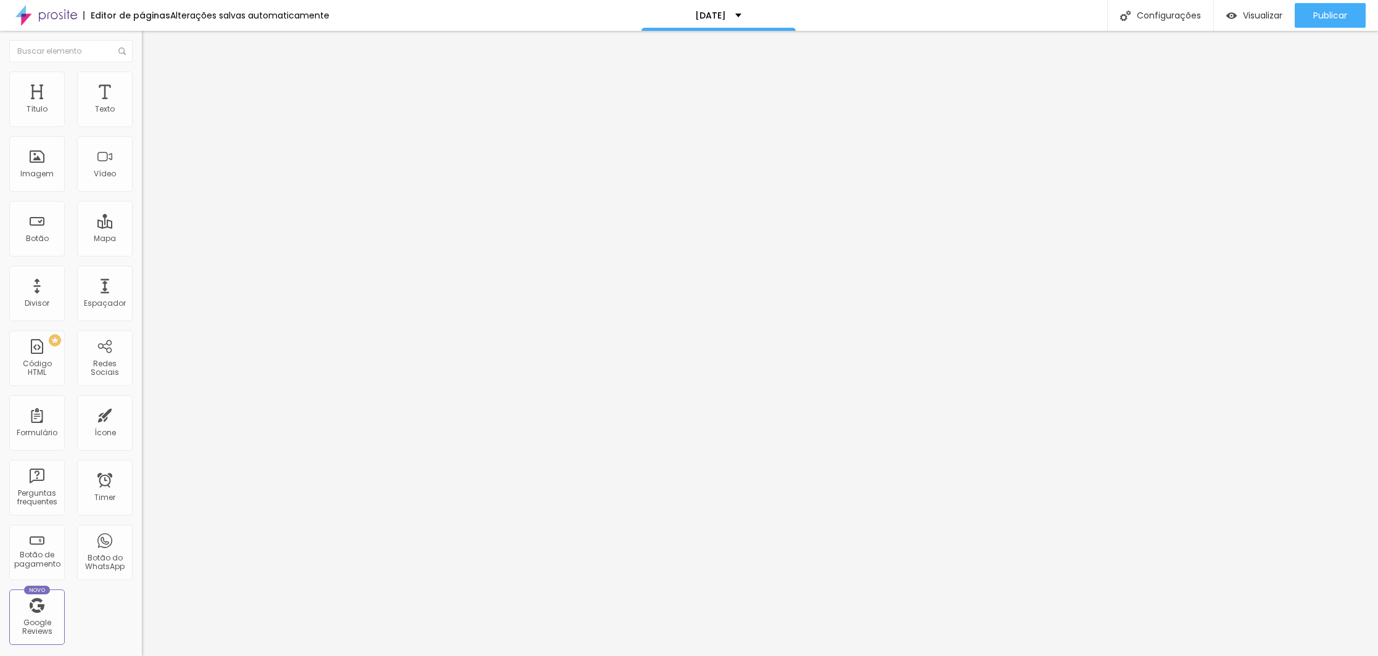
click at [142, 193] on span "Normal" at bounding box center [156, 189] width 28 height 10
click at [142, 221] on span "Grande" at bounding box center [156, 215] width 29 height 10
click at [1336, 4] on div "Publicar" at bounding box center [1330, 15] width 34 height 25
click at [1332, 13] on span "Publicar" at bounding box center [1330, 15] width 34 height 10
click at [1341, 4] on div "Publicar Publicar alterações Clique para publicar as ultimas alterações reaizad…" at bounding box center [1330, 15] width 71 height 31
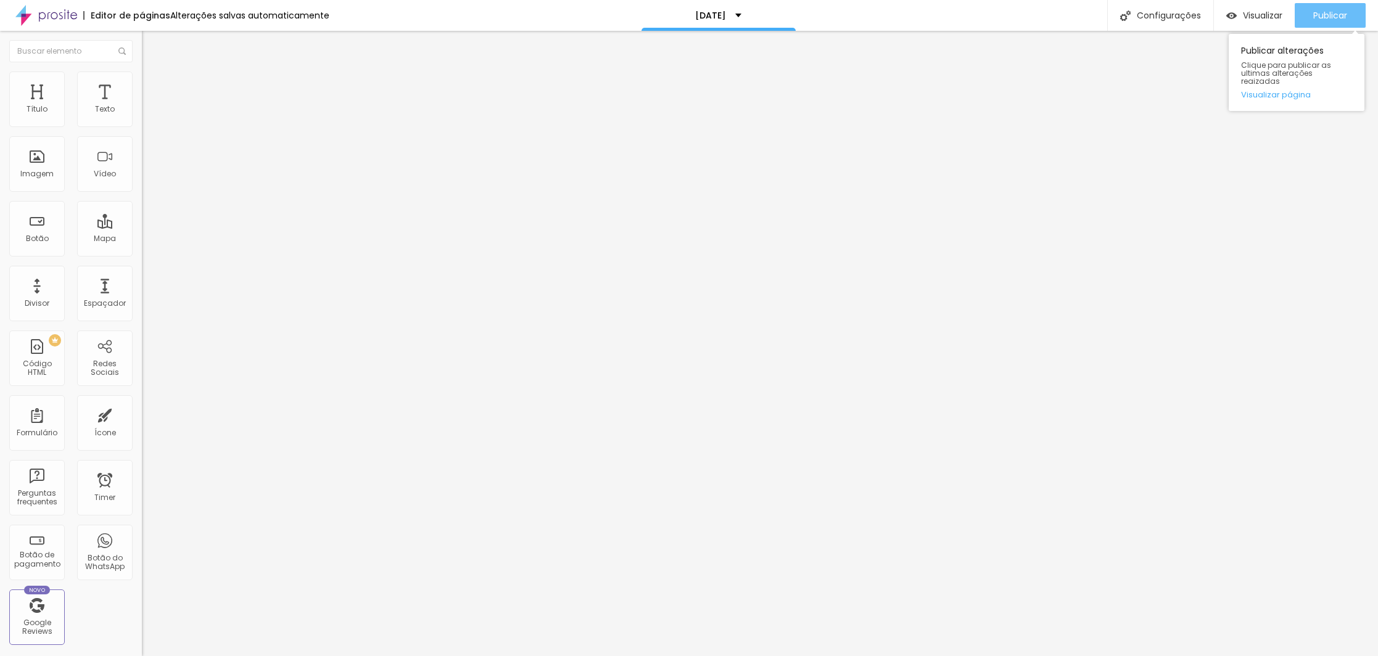
click at [1335, 20] on span "Publicar" at bounding box center [1330, 15] width 34 height 10
click at [1338, 16] on span "Publicar" at bounding box center [1330, 15] width 34 height 10
click at [1323, 7] on div "Publicar" at bounding box center [1330, 15] width 34 height 25
type input "40"
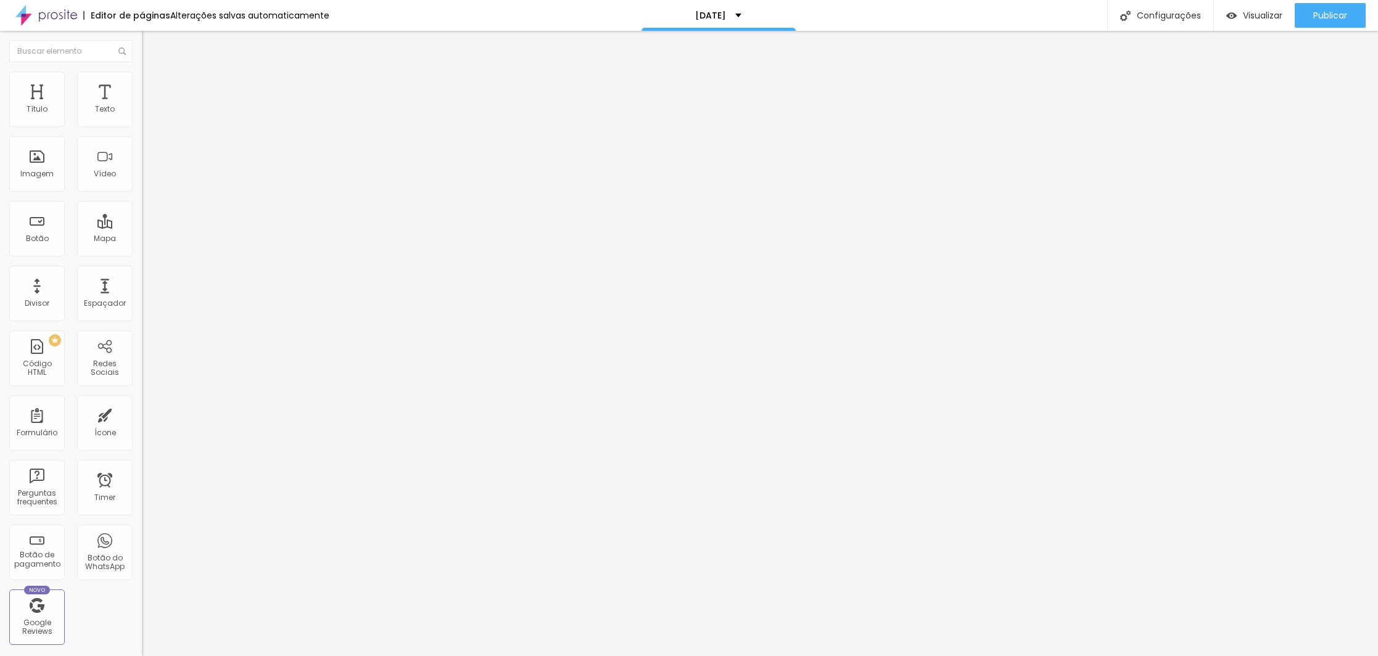
type input "39"
type input "38"
type input "37"
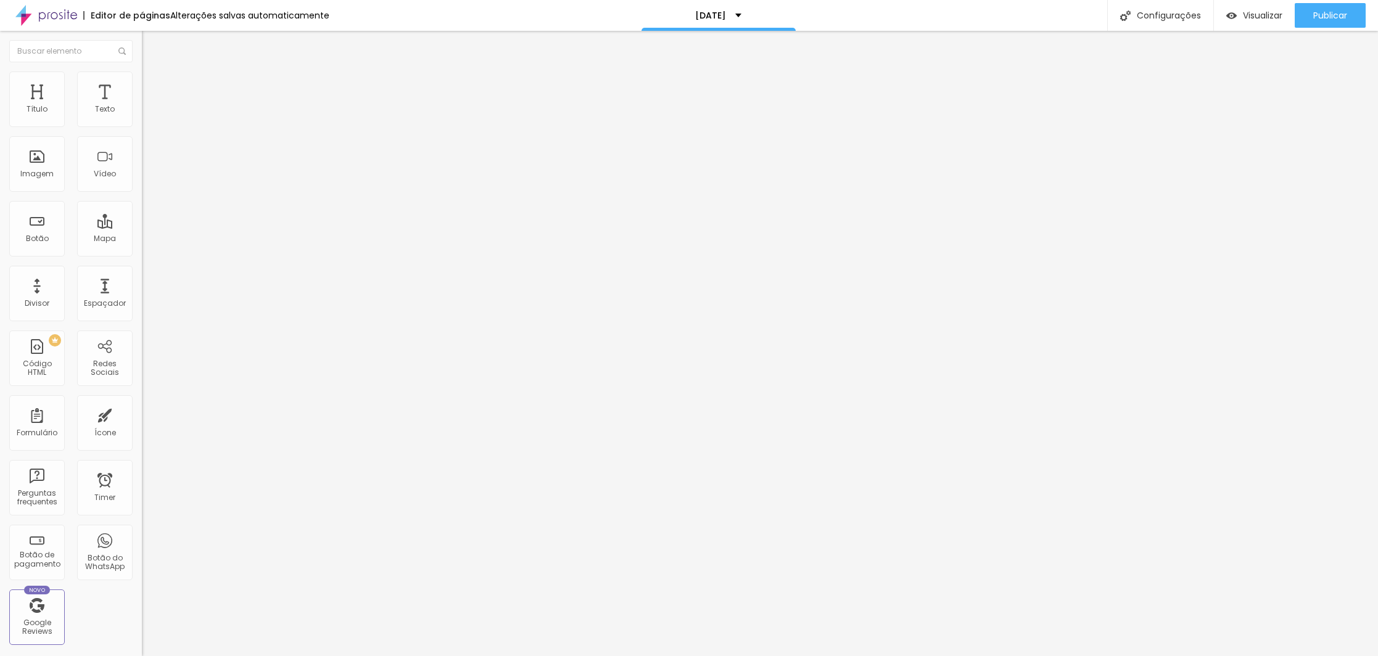
type input "37"
type input "36"
type input "35"
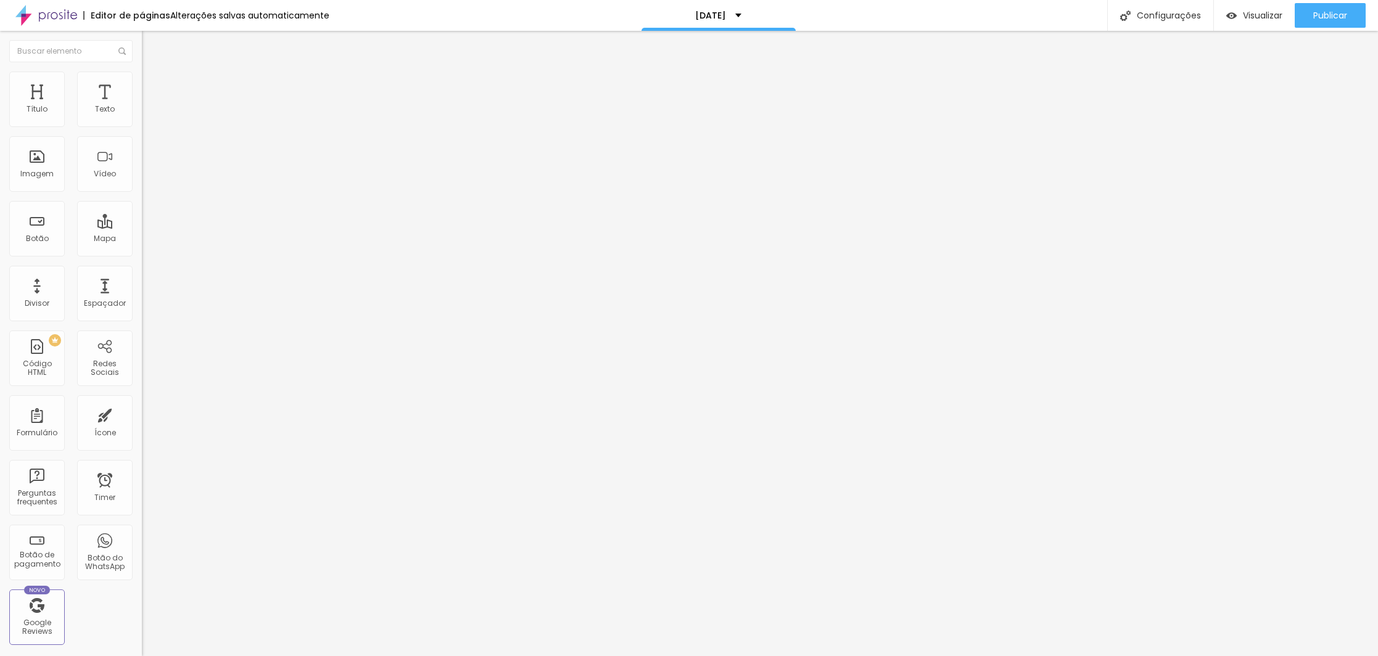
type input "34"
type input "33"
type input "32"
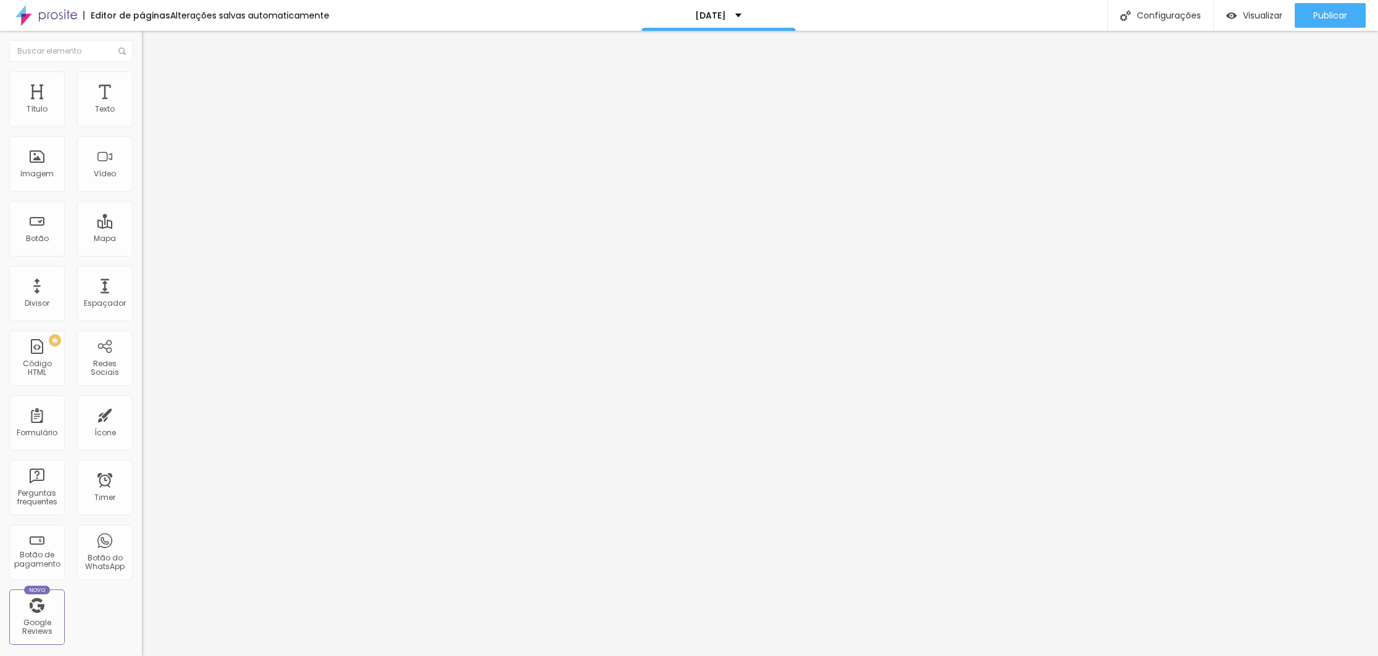
type input "32"
type input "31"
drag, startPoint x: 52, startPoint y: 260, endPoint x: 44, endPoint y: 260, distance: 8.0
click at [142, 291] on input "range" at bounding box center [182, 296] width 80 height 10
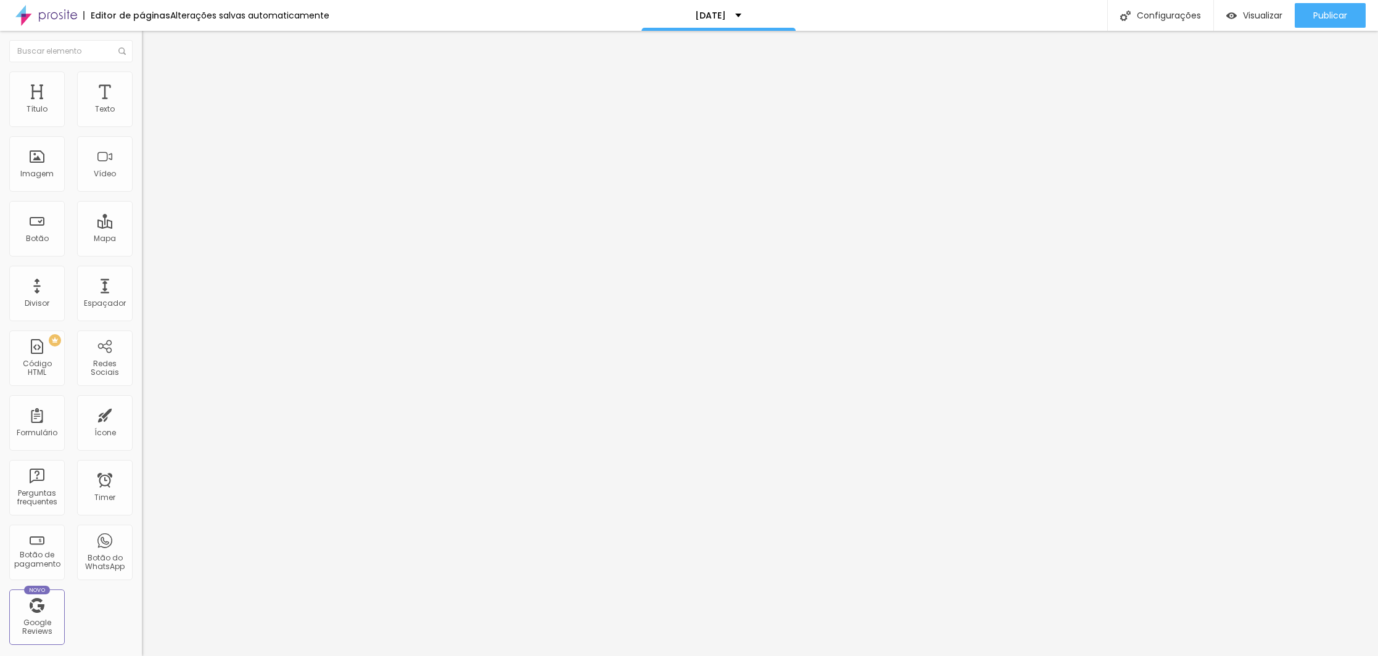
type input "27"
type input "26"
type input "25"
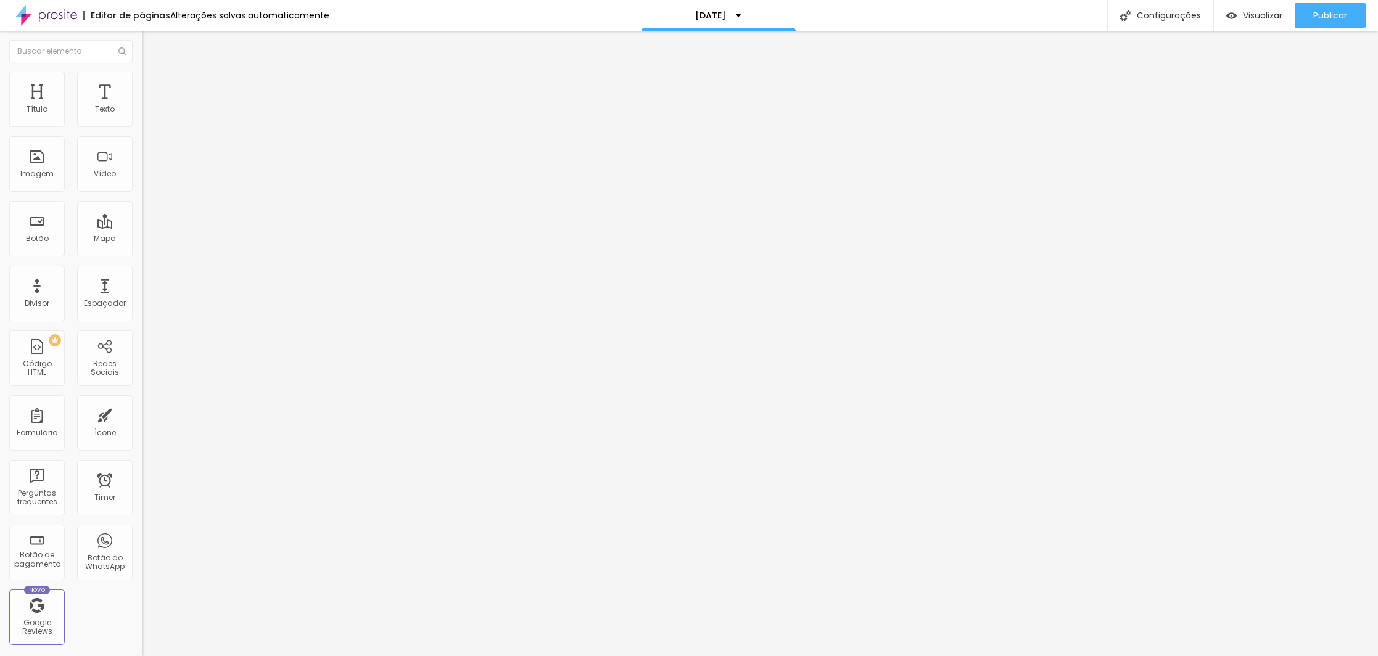
type input "25"
type input "26"
click at [142, 291] on input "range" at bounding box center [182, 296] width 80 height 10
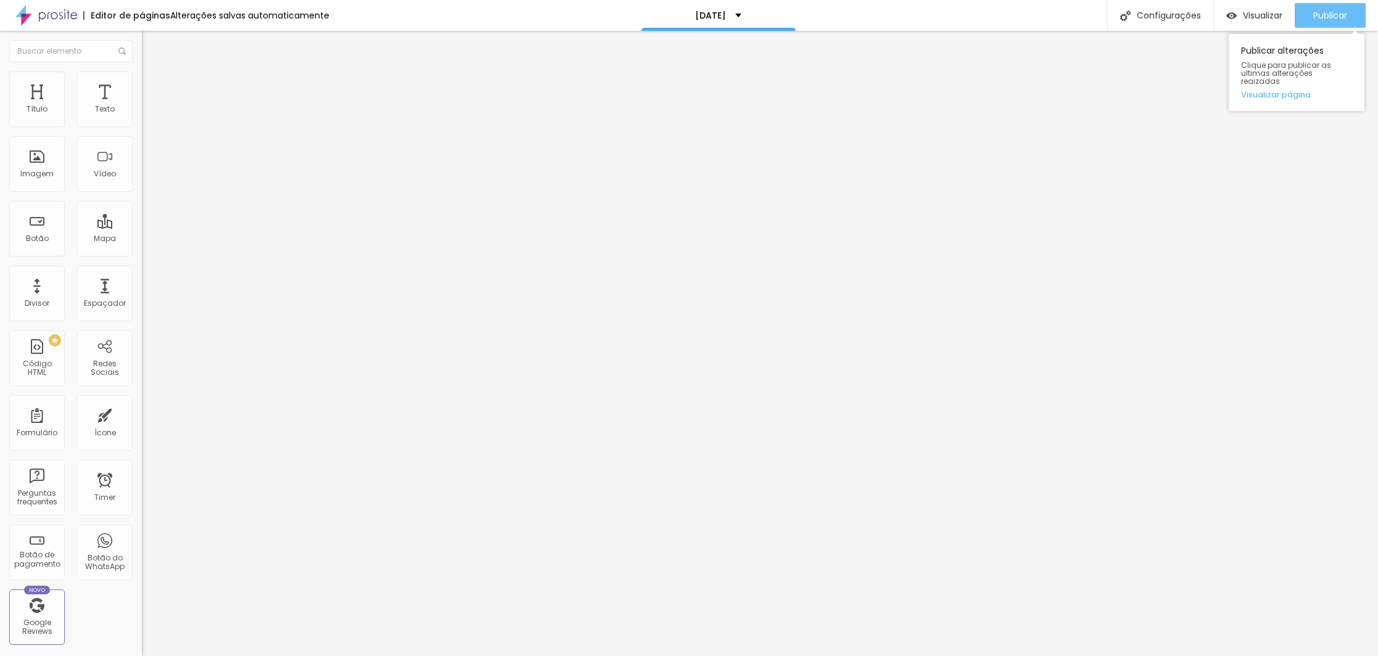
click at [1327, 12] on span "Publicar" at bounding box center [1330, 15] width 34 height 10
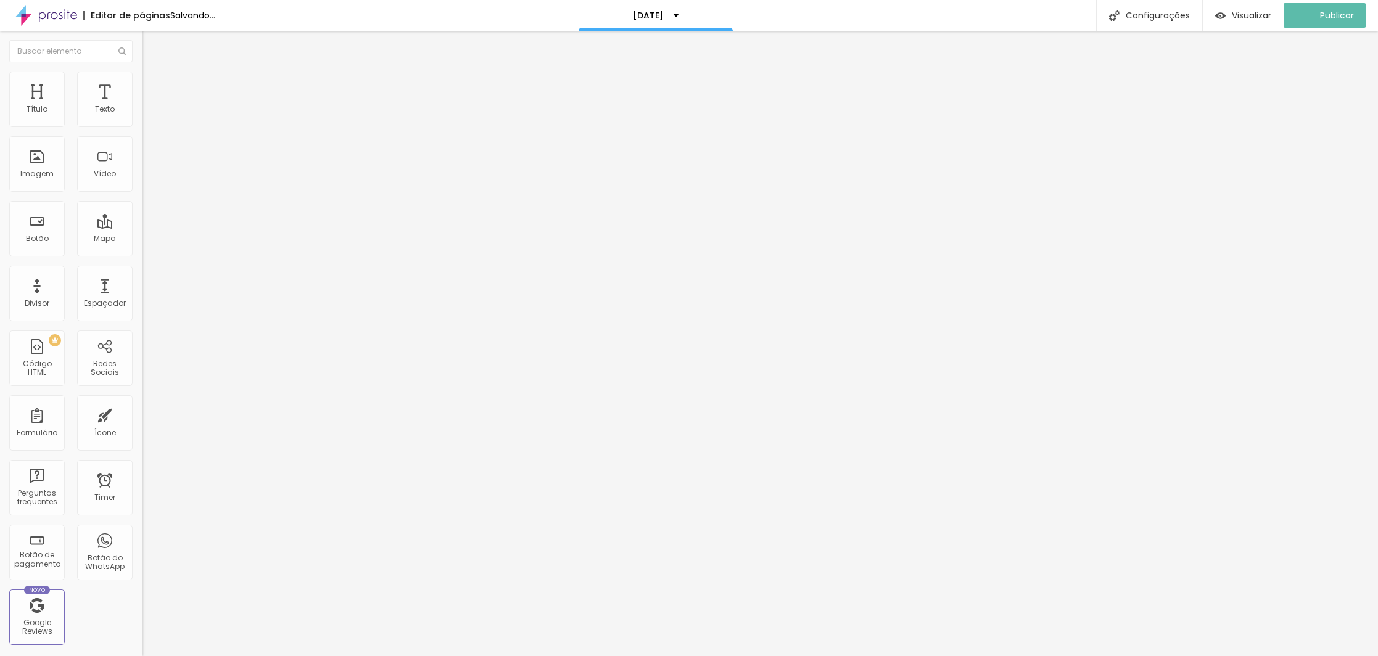
type input "22"
type input "24"
type input "38"
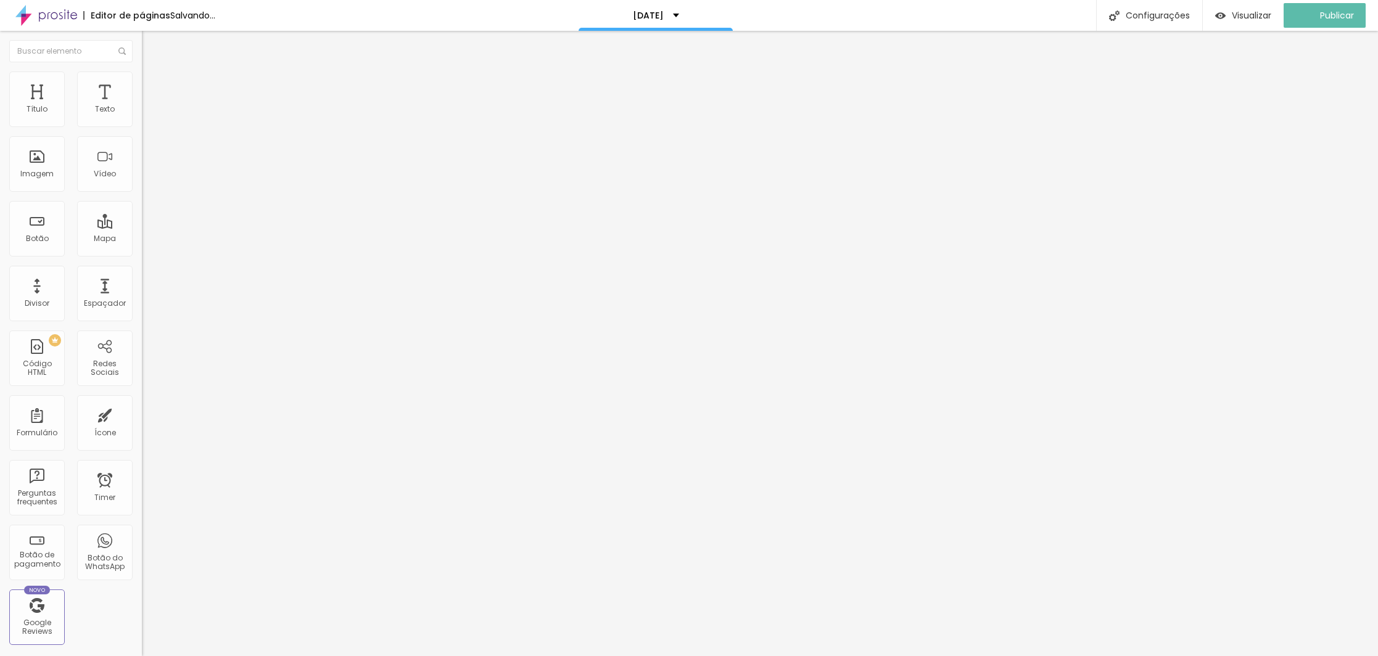
type input "38"
type input "39"
type input "41"
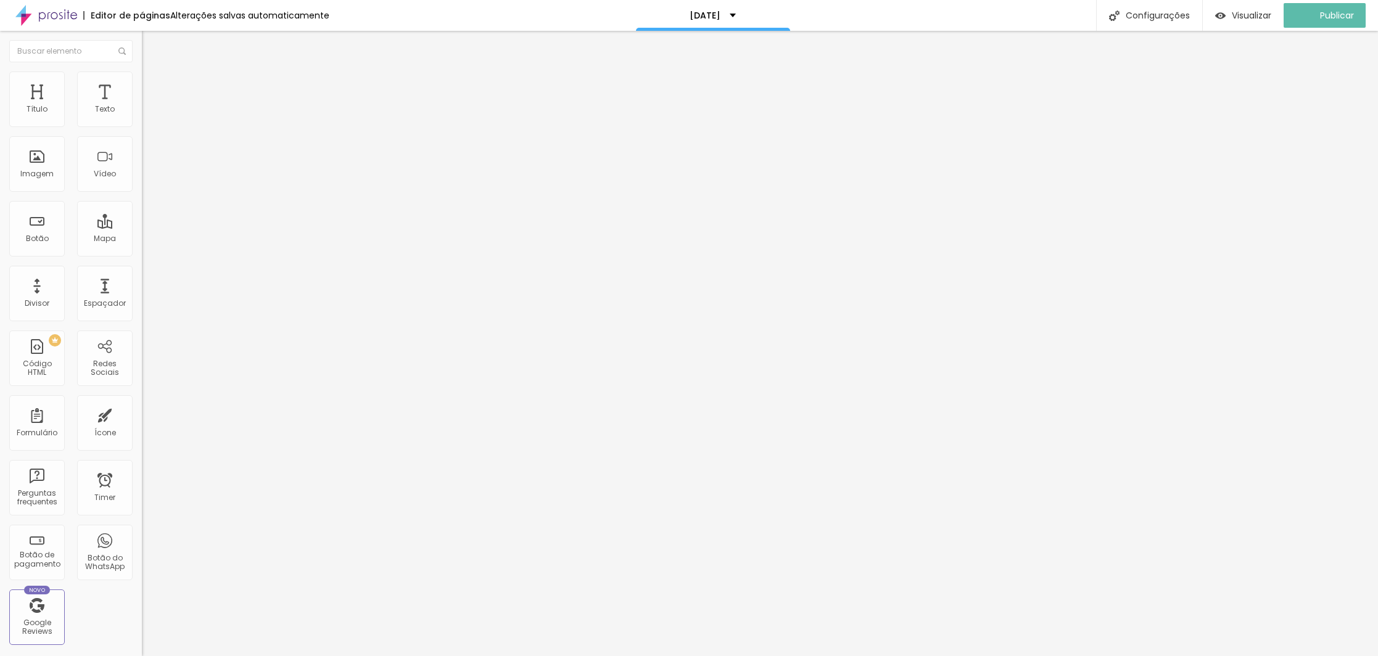
type input "43"
type input "46"
type input "49"
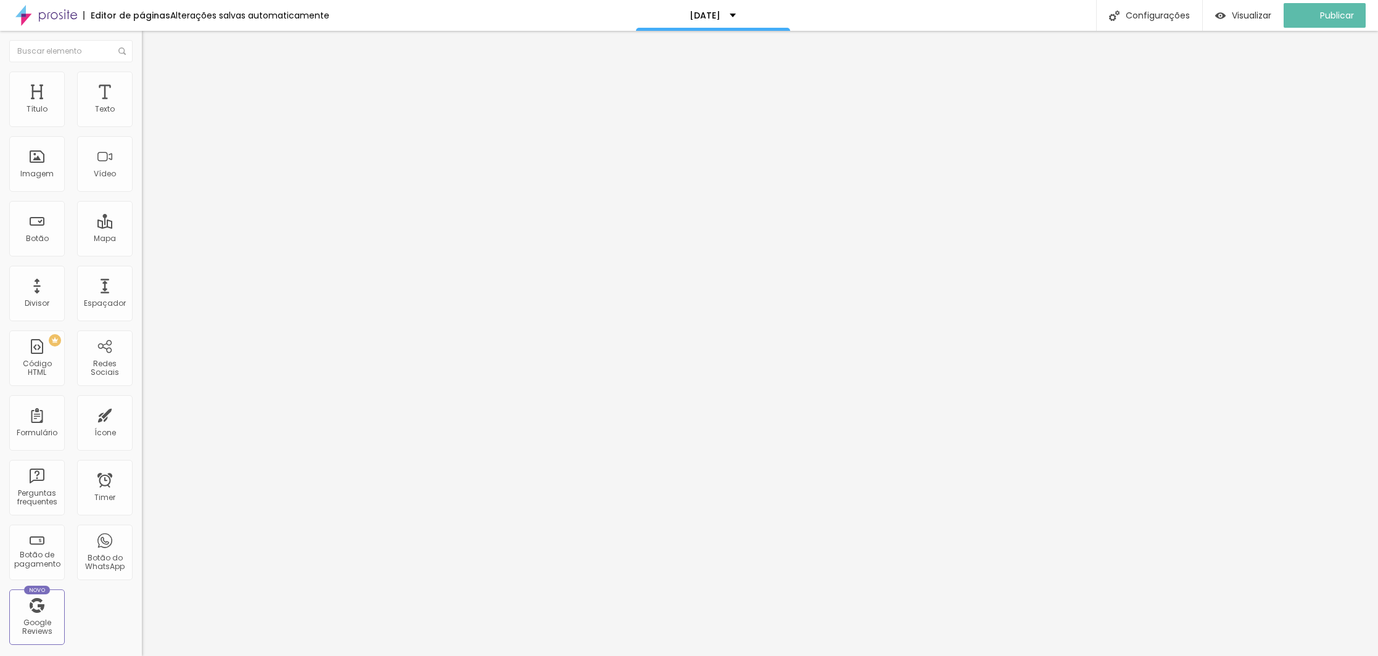
type input "49"
type input "50"
type input "52"
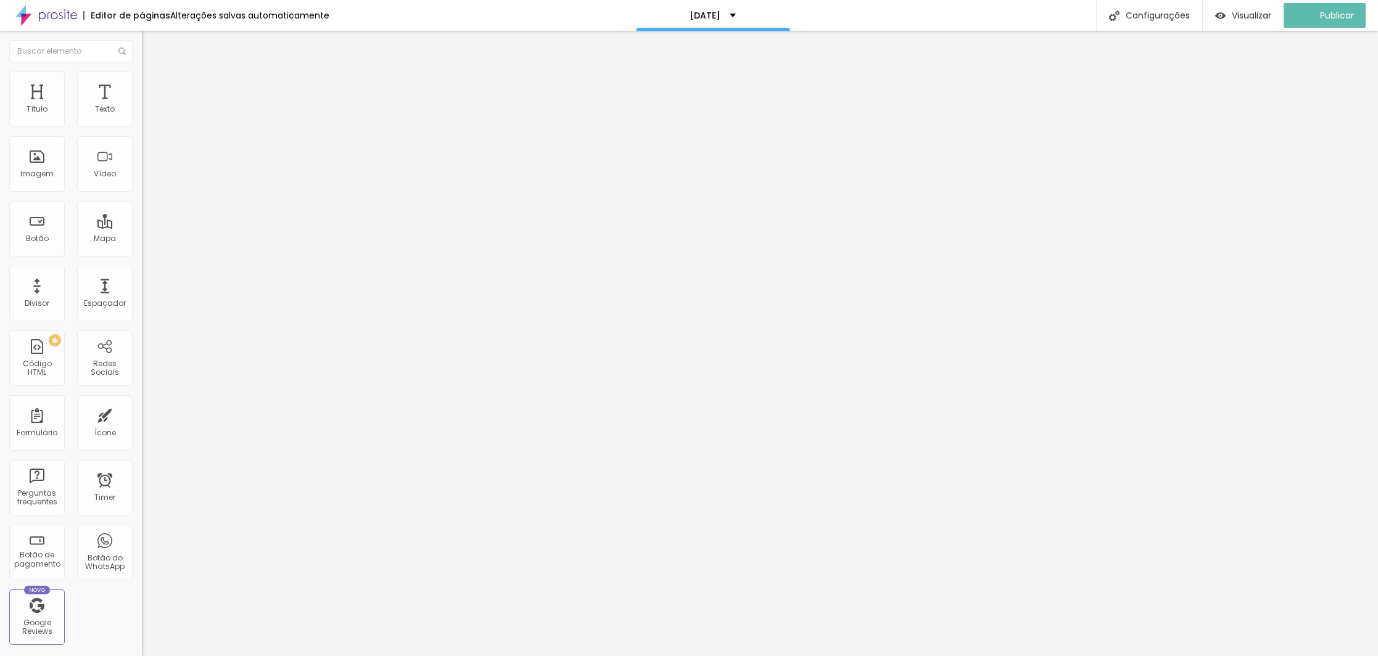
type input "54"
type input "55"
type input "56"
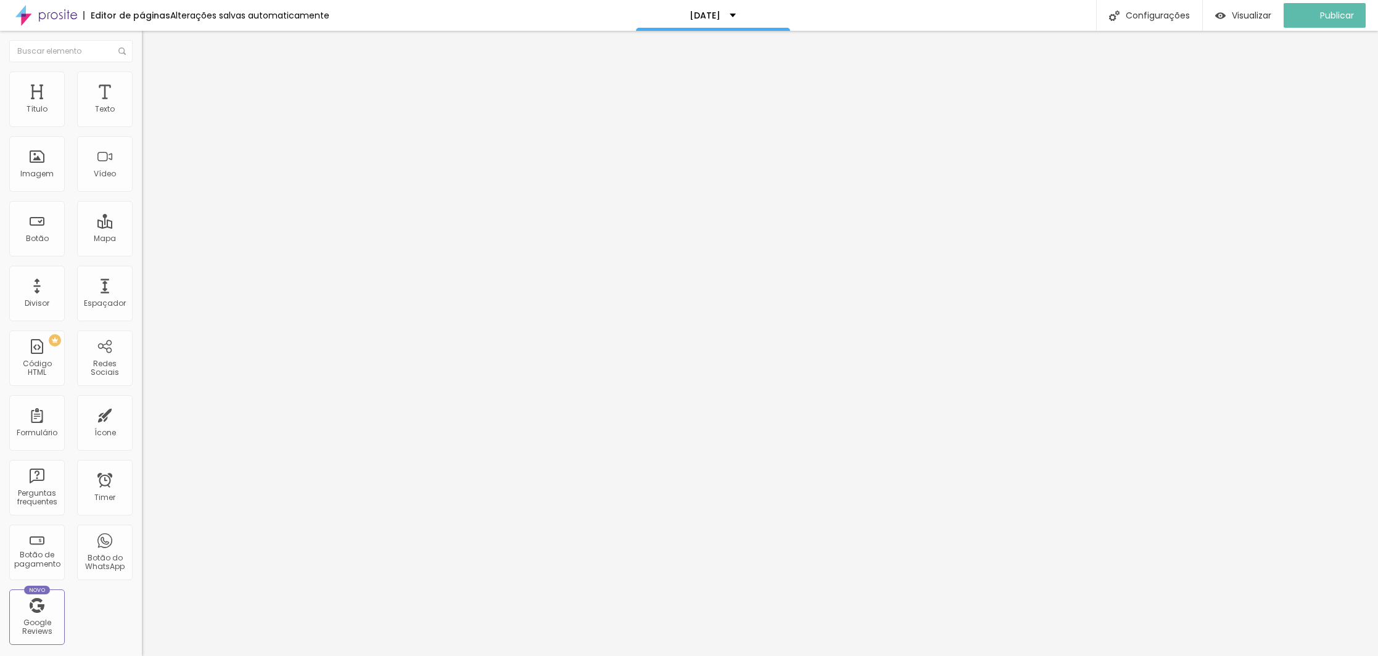
type input "56"
type input "57"
type input "59"
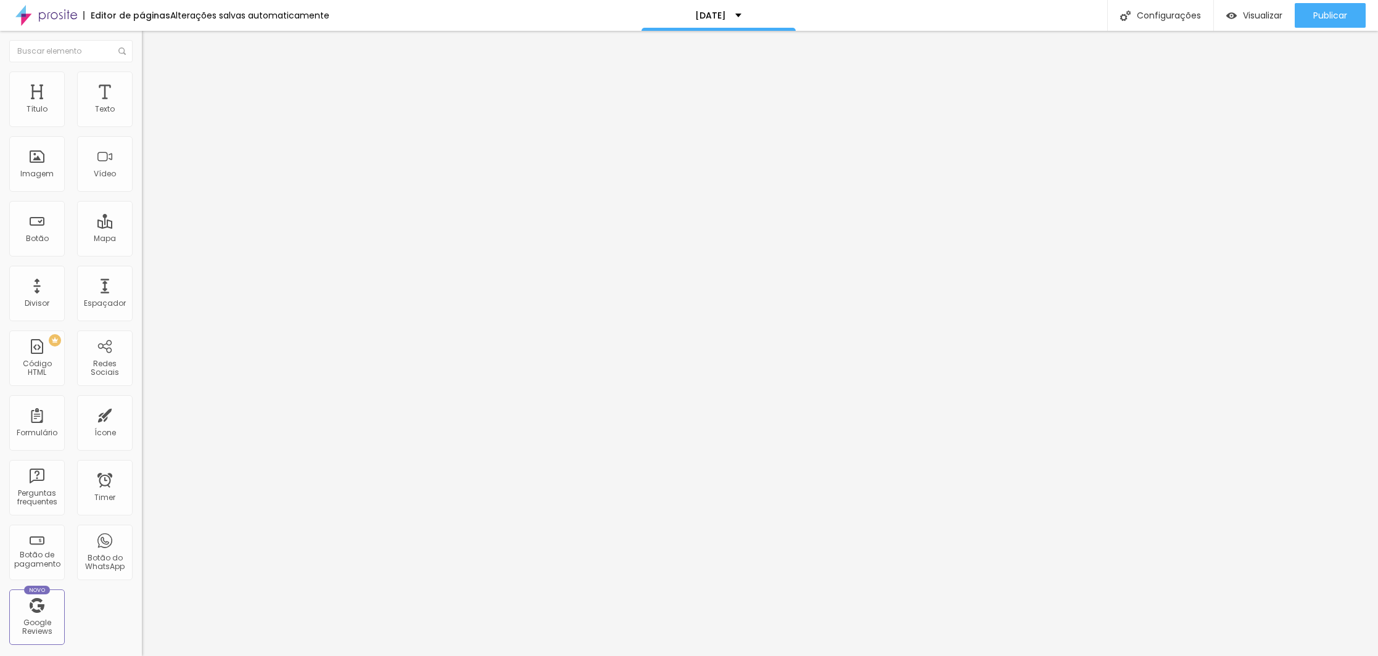
type input "60"
type input "61"
type input "62"
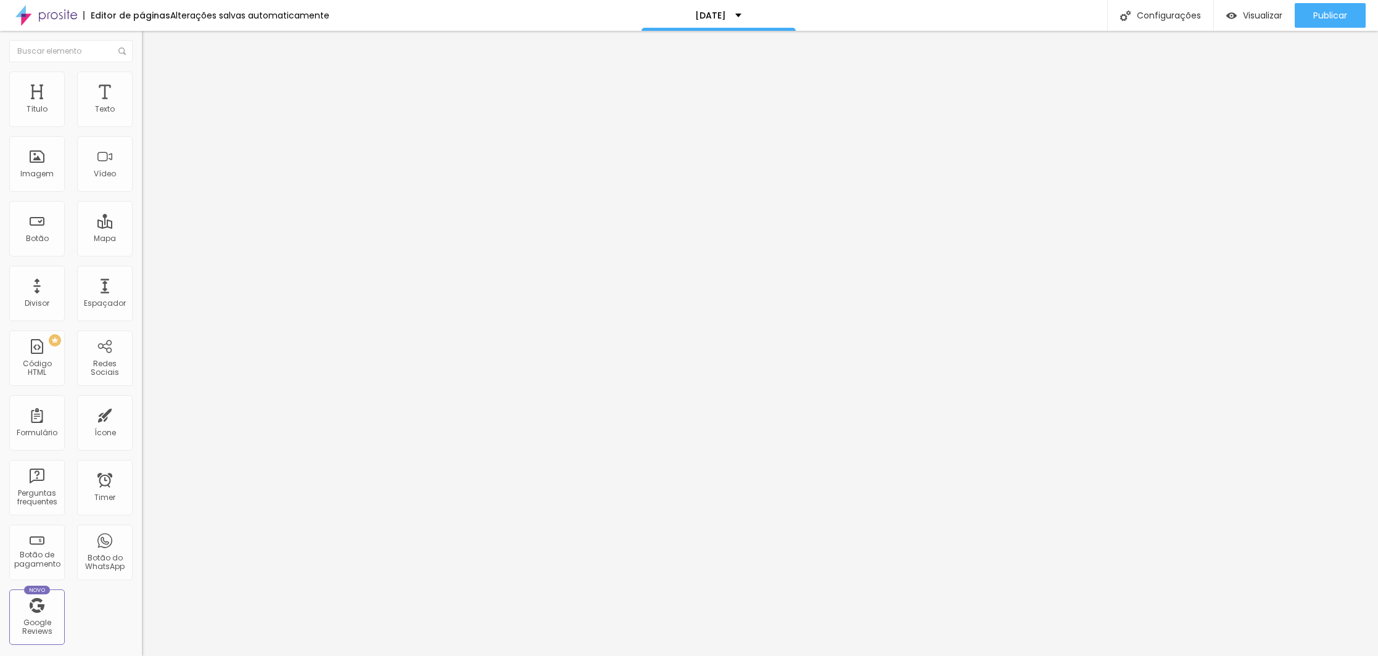
type input "62"
type input "63"
type input "64"
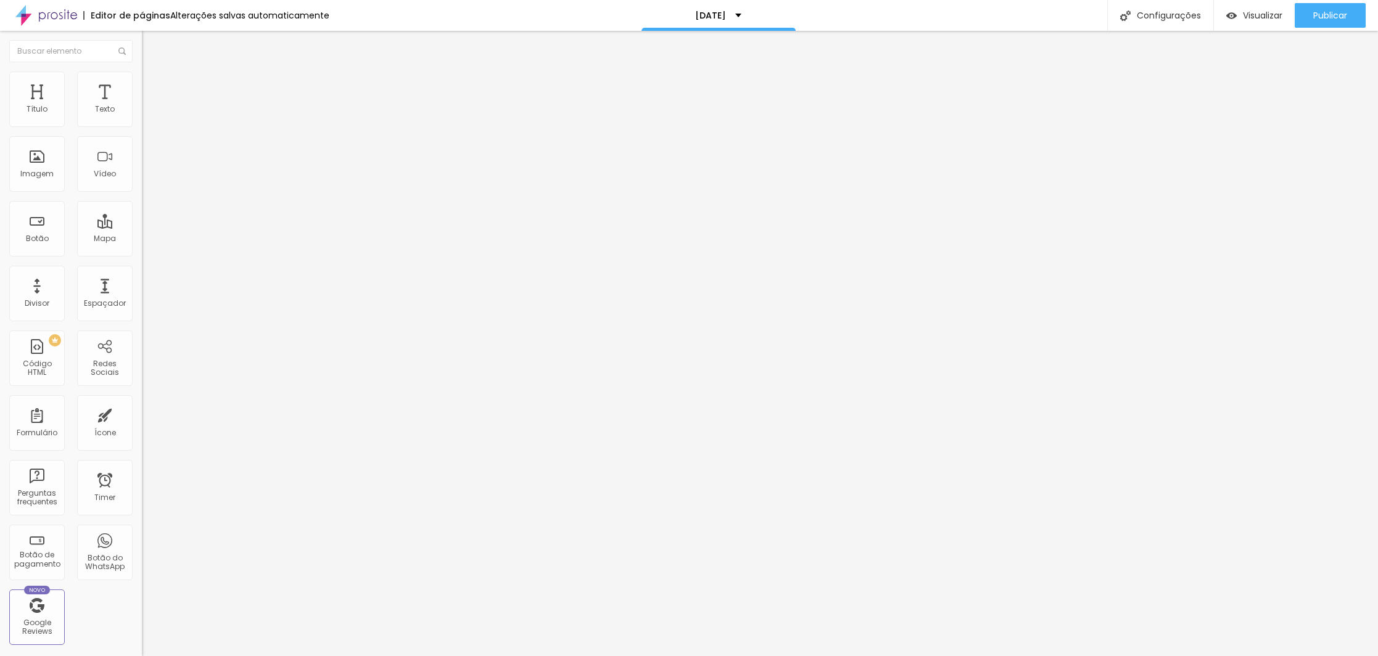
drag, startPoint x: 35, startPoint y: 258, endPoint x: 73, endPoint y: 259, distance: 37.6
type input "64"
click at [142, 291] on input "range" at bounding box center [182, 296] width 80 height 10
click at [1339, 17] on span "Publicar" at bounding box center [1330, 15] width 34 height 10
click at [1332, 12] on span "Publicar" at bounding box center [1330, 15] width 34 height 10
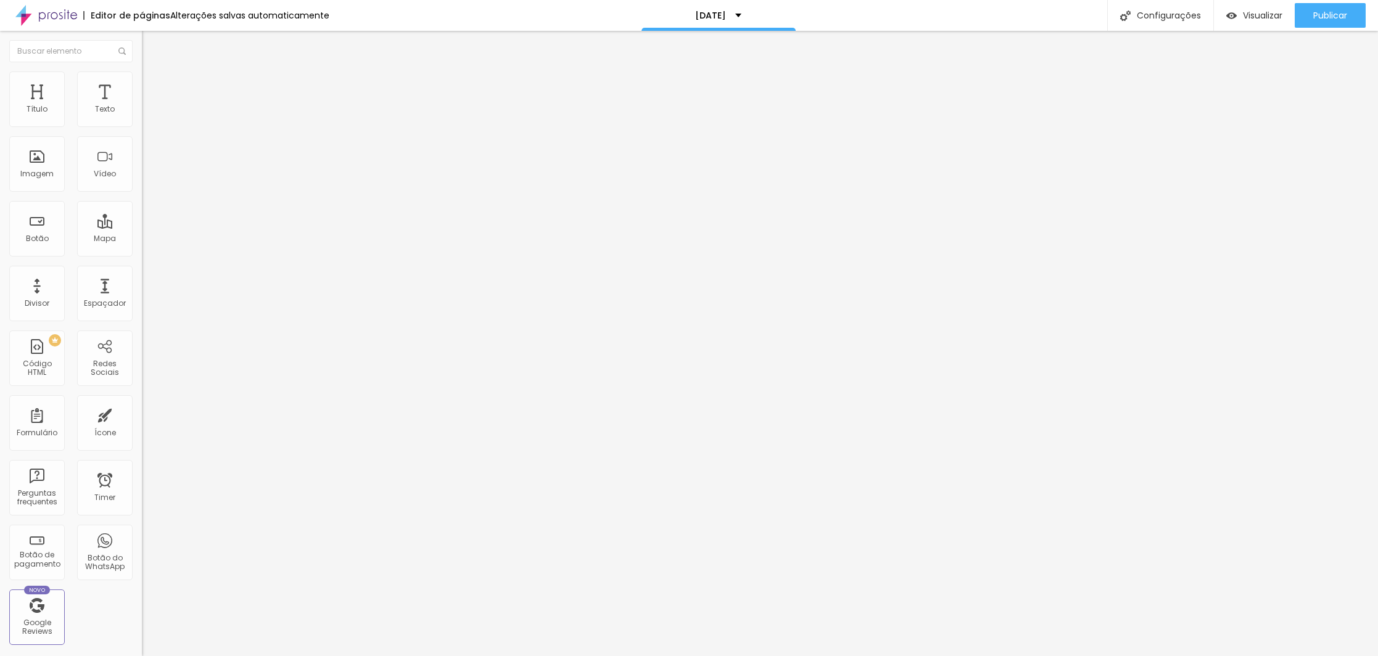
type input "22"
type input "23"
type input "24"
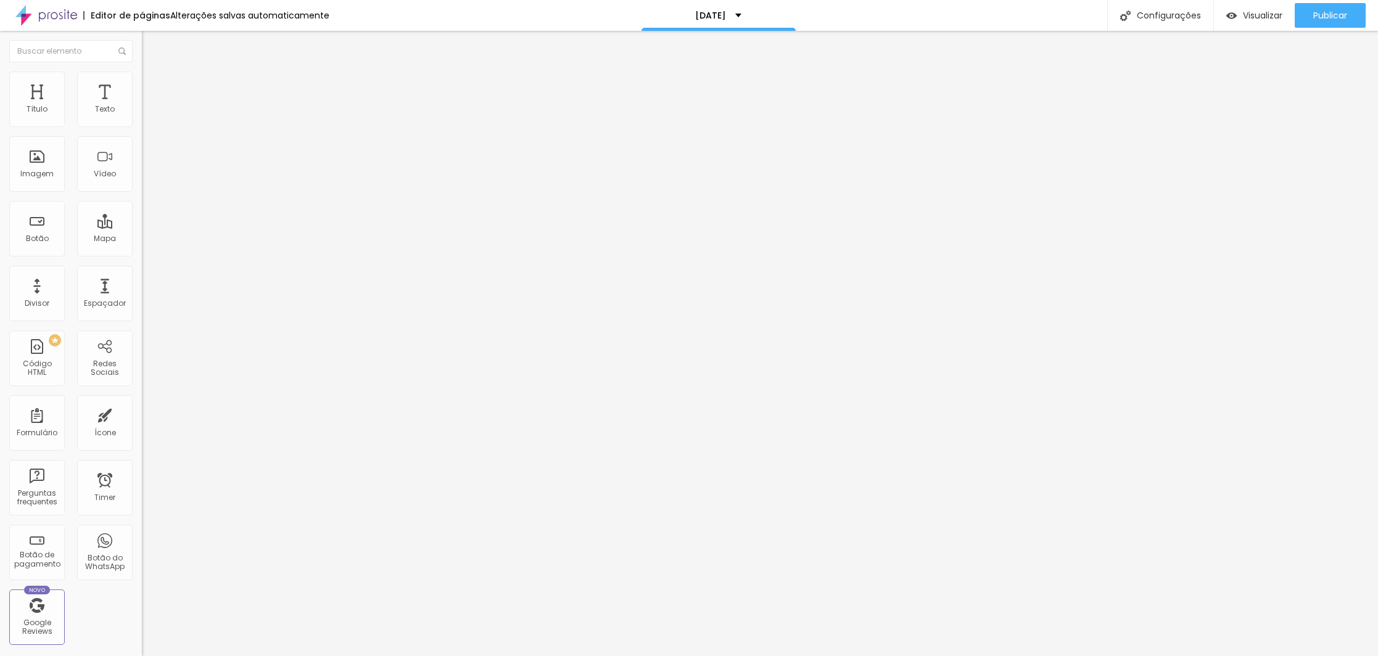
type input "24"
type input "25"
click at [142, 291] on input "range" at bounding box center [182, 296] width 80 height 10
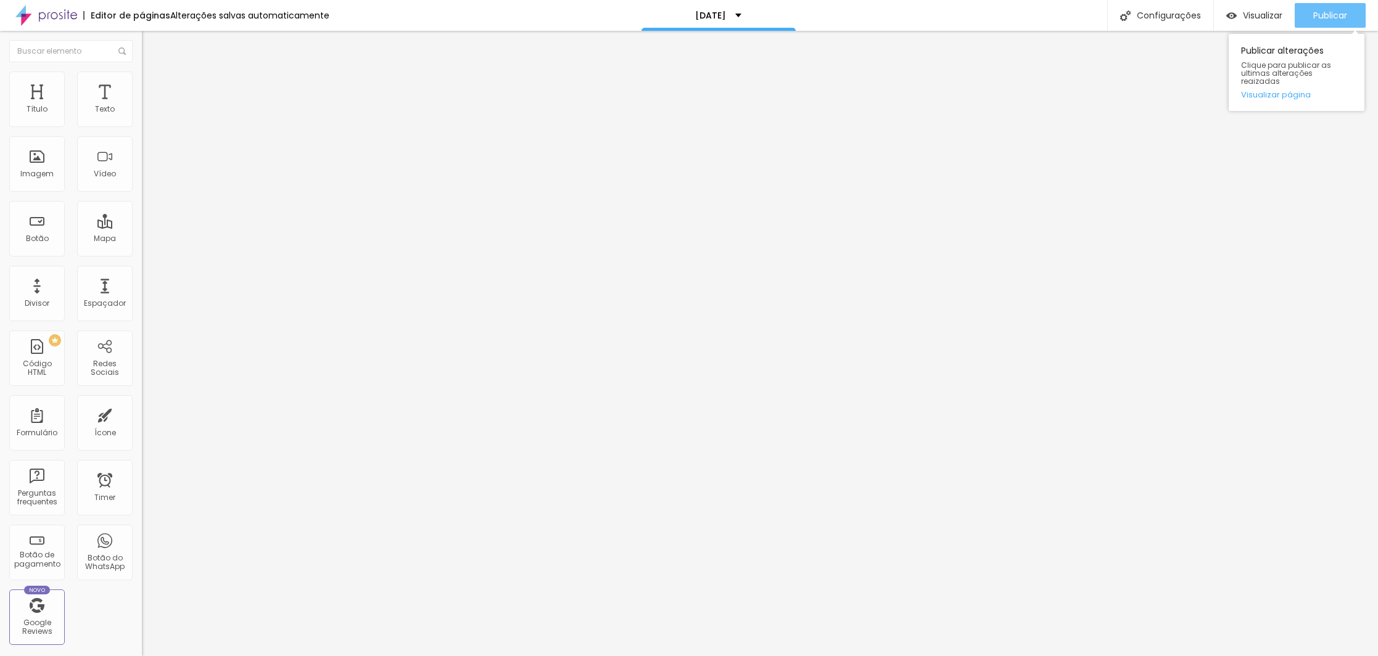
click at [1339, 4] on div "Publicar" at bounding box center [1330, 15] width 34 height 25
click at [1329, 10] on span "Publicar" at bounding box center [1330, 15] width 34 height 10
type input "40"
type input "41"
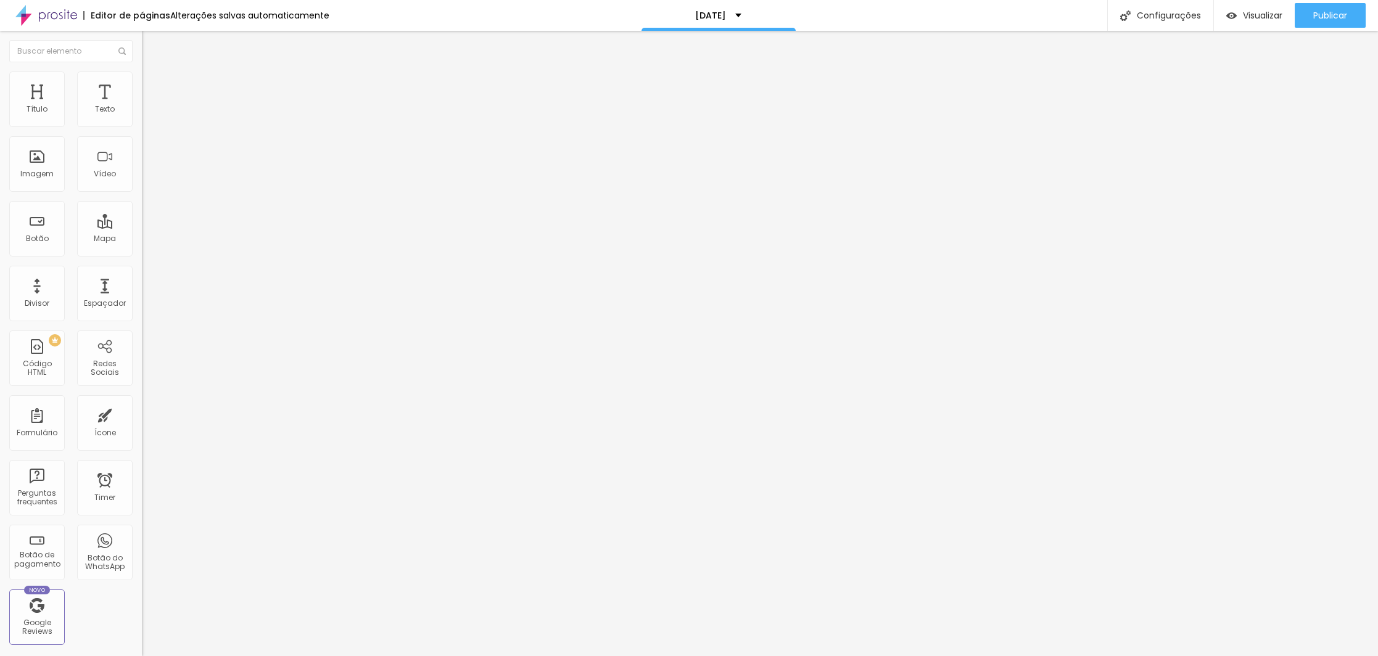
type input "42"
type input "43"
type input "44"
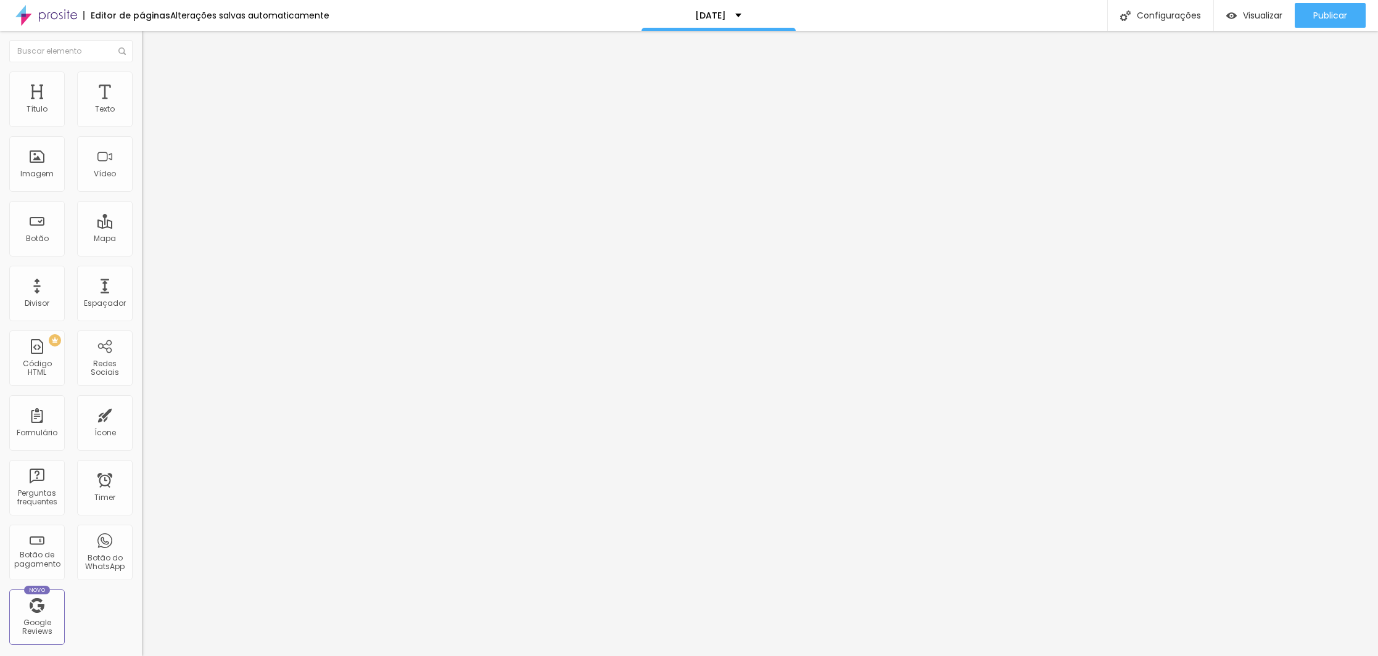
type input "44"
type input "45"
type input "46"
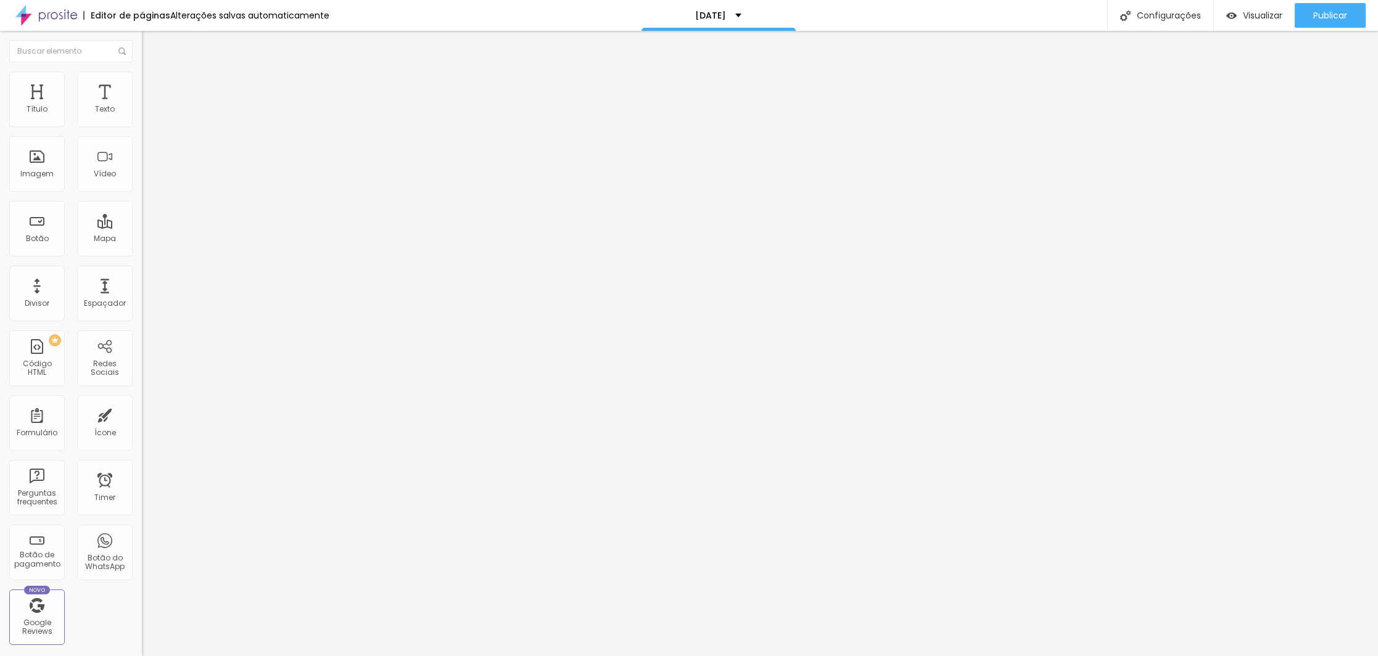
type input "47"
type input "48"
type input "49"
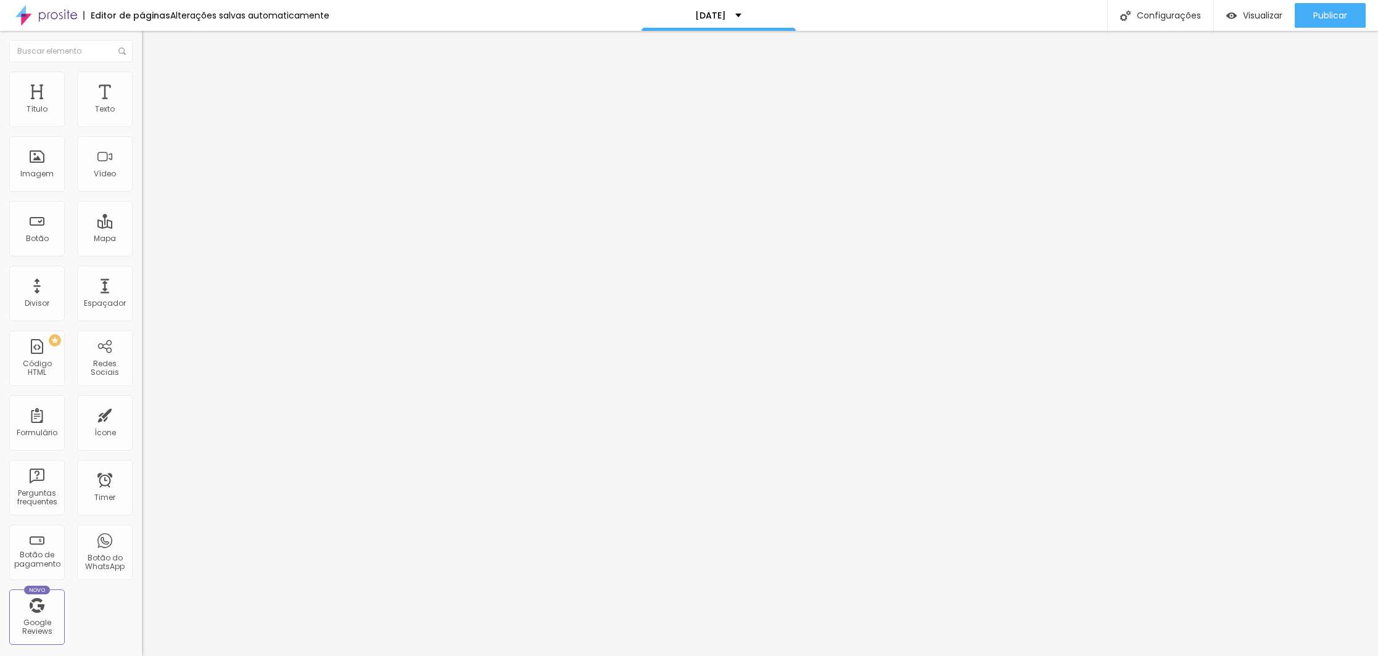
type input "49"
type input "50"
type input "51"
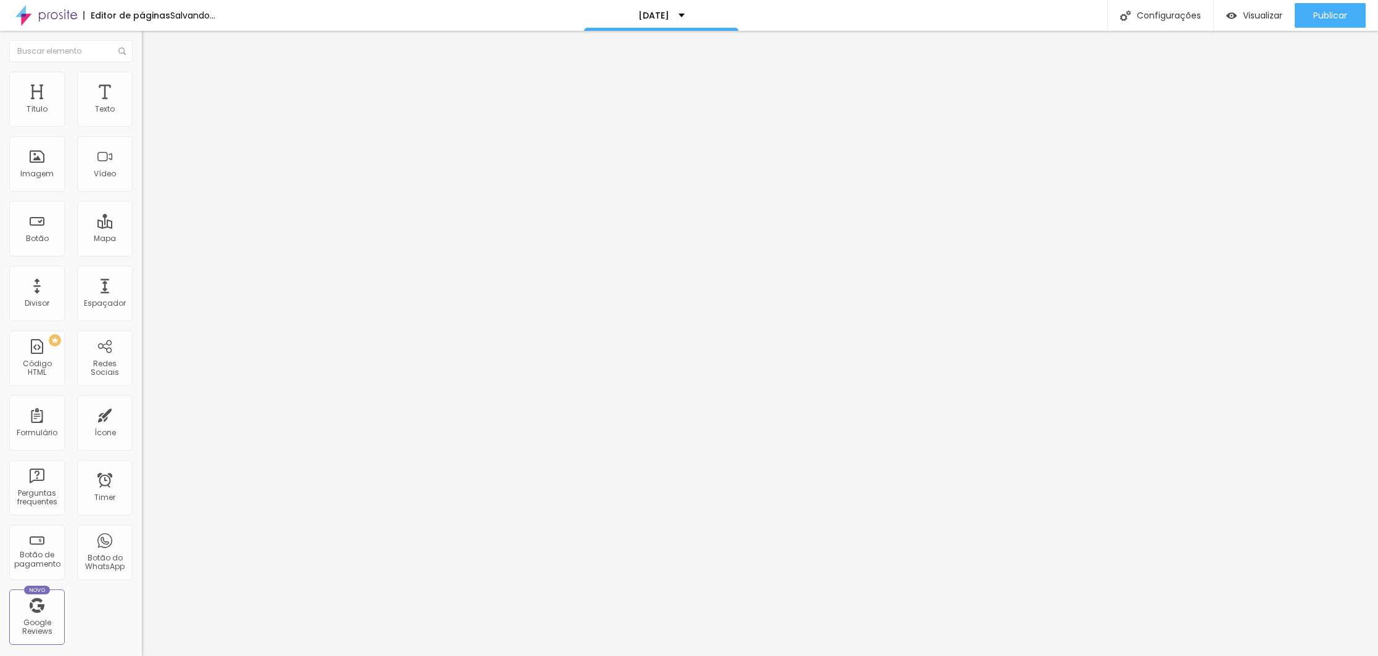
drag, startPoint x: 51, startPoint y: 258, endPoint x: 61, endPoint y: 258, distance: 9.9
type input "51"
click at [142, 291] on input "range" at bounding box center [182, 296] width 80 height 10
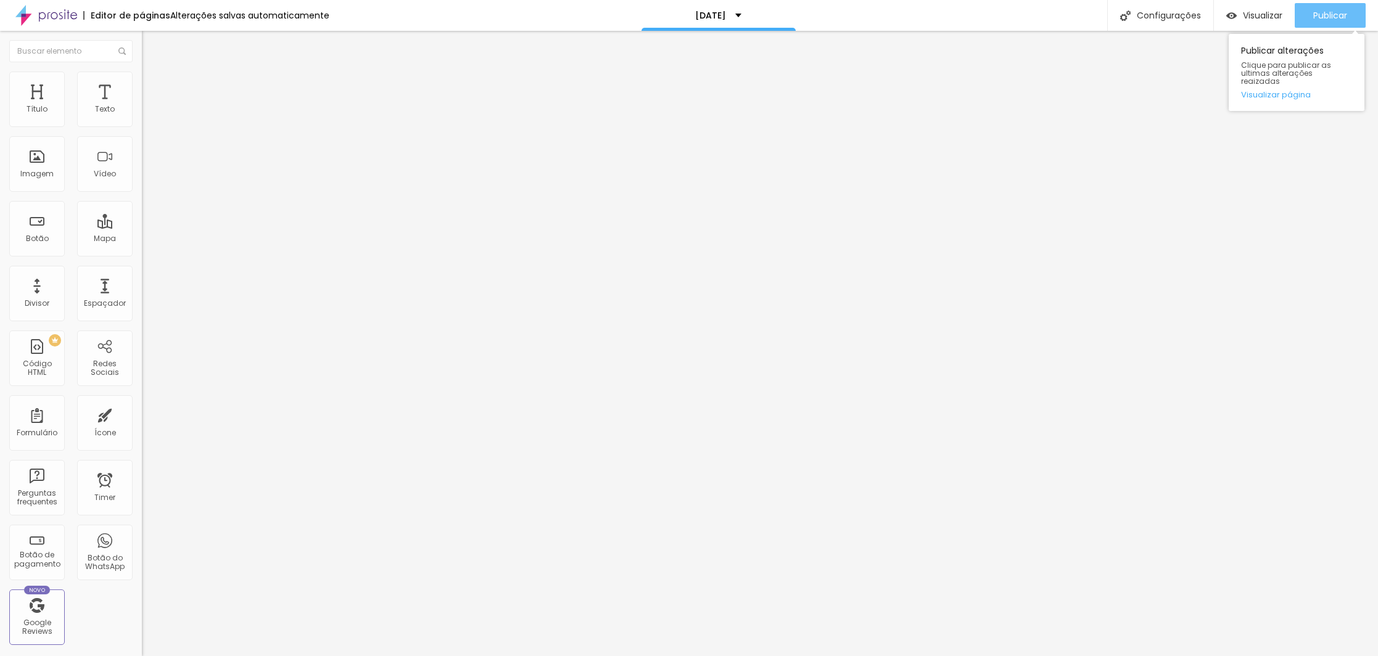
click at [1320, 8] on div "Publicar" at bounding box center [1330, 15] width 34 height 25
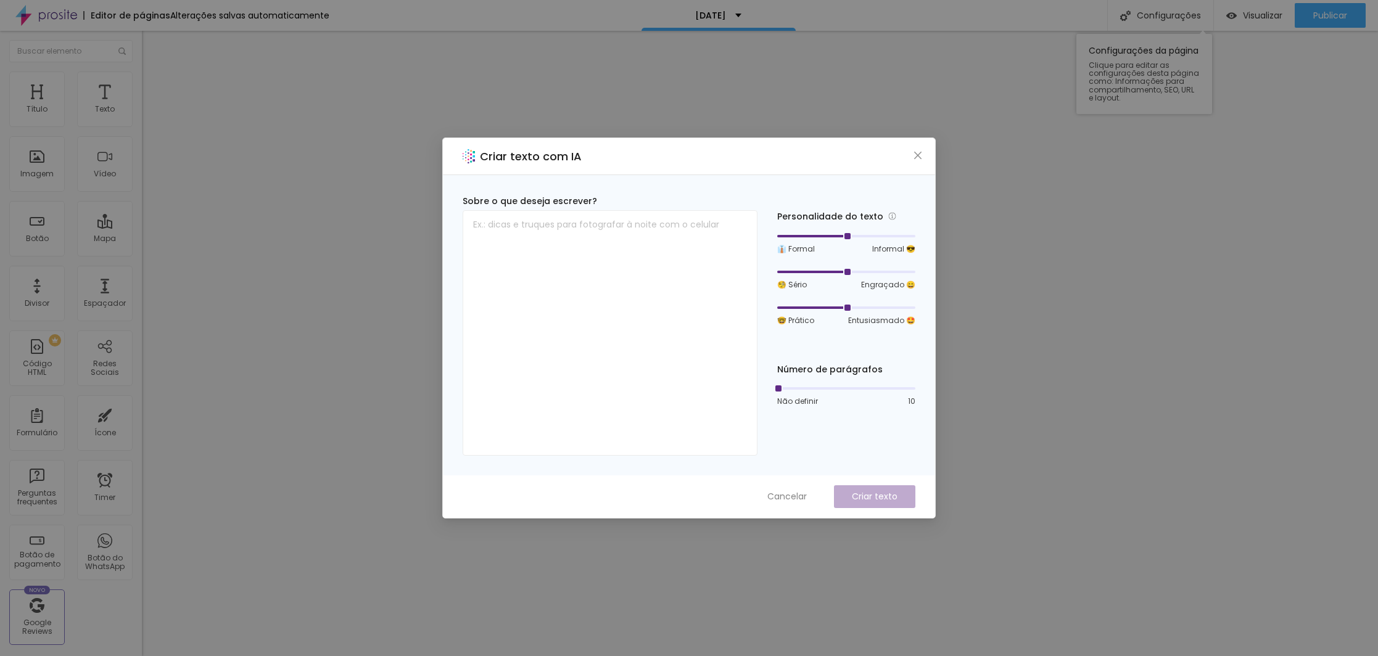
click at [884, 396] on div "Não definir 10" at bounding box center [846, 401] width 138 height 11
click at [790, 503] on span "Cancelar" at bounding box center [786, 496] width 39 height 13
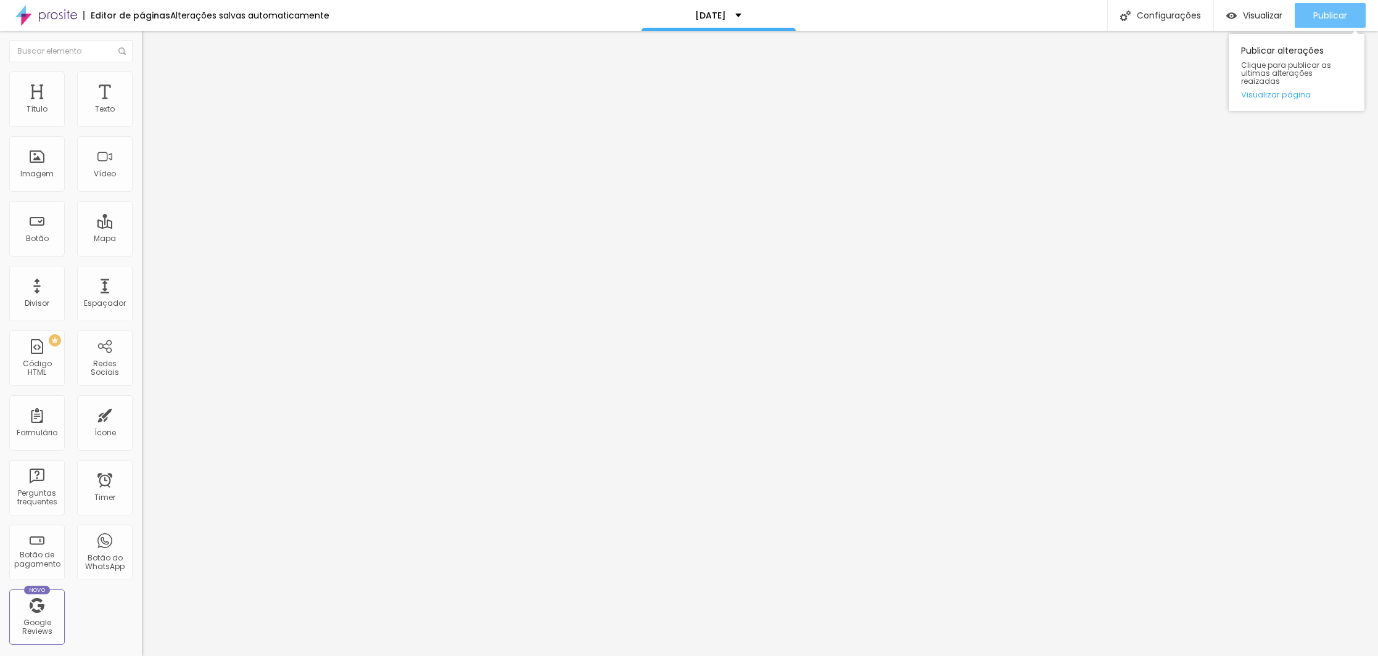
click at [1326, 17] on span "Publicar" at bounding box center [1330, 15] width 34 height 10
click at [1333, 5] on div "Publicar" at bounding box center [1330, 15] width 34 height 25
type input "50"
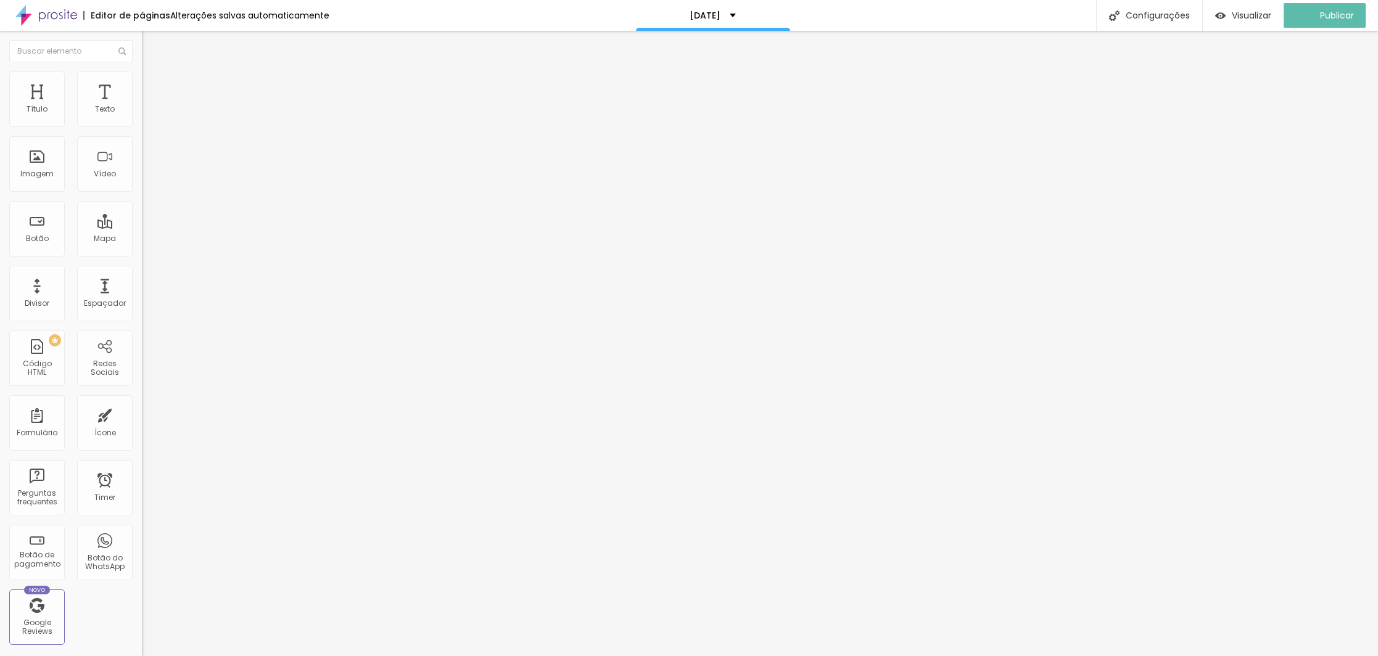
type input "51"
type input "52"
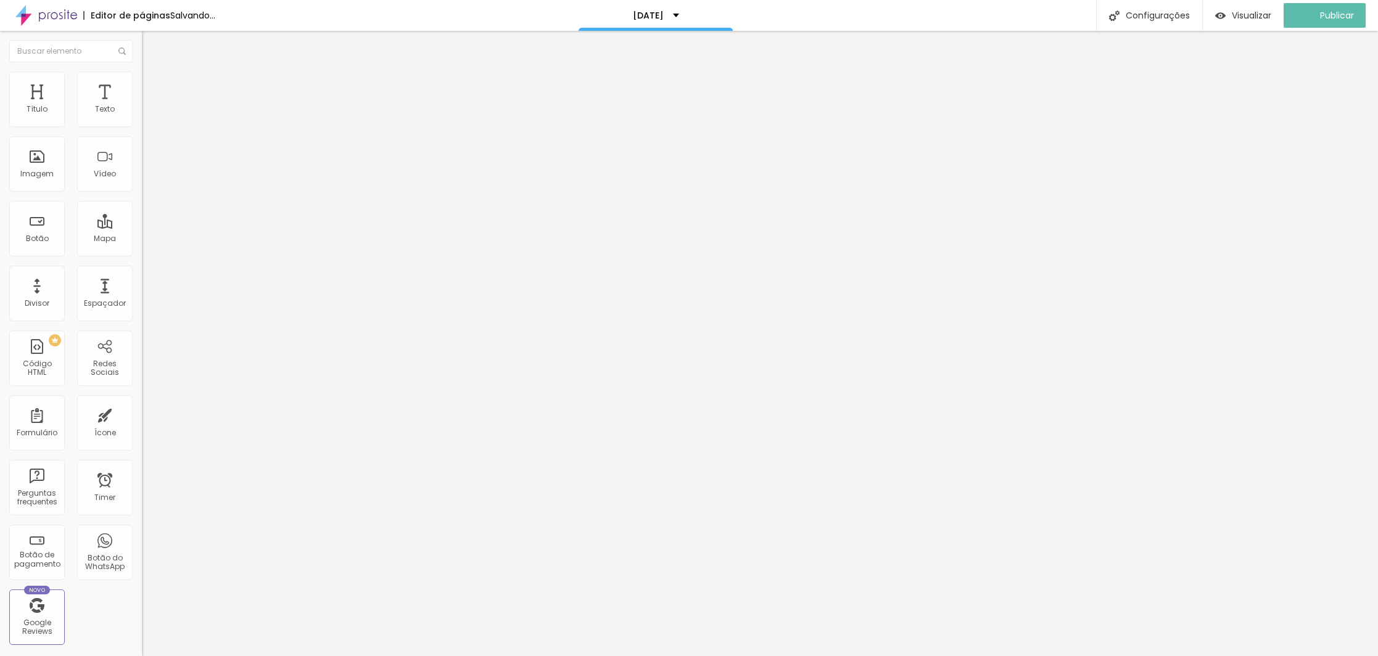
click at [142, 291] on input "range" at bounding box center [182, 296] width 80 height 10
click at [1334, 22] on div "Publicar" at bounding box center [1324, 15] width 45 height 25
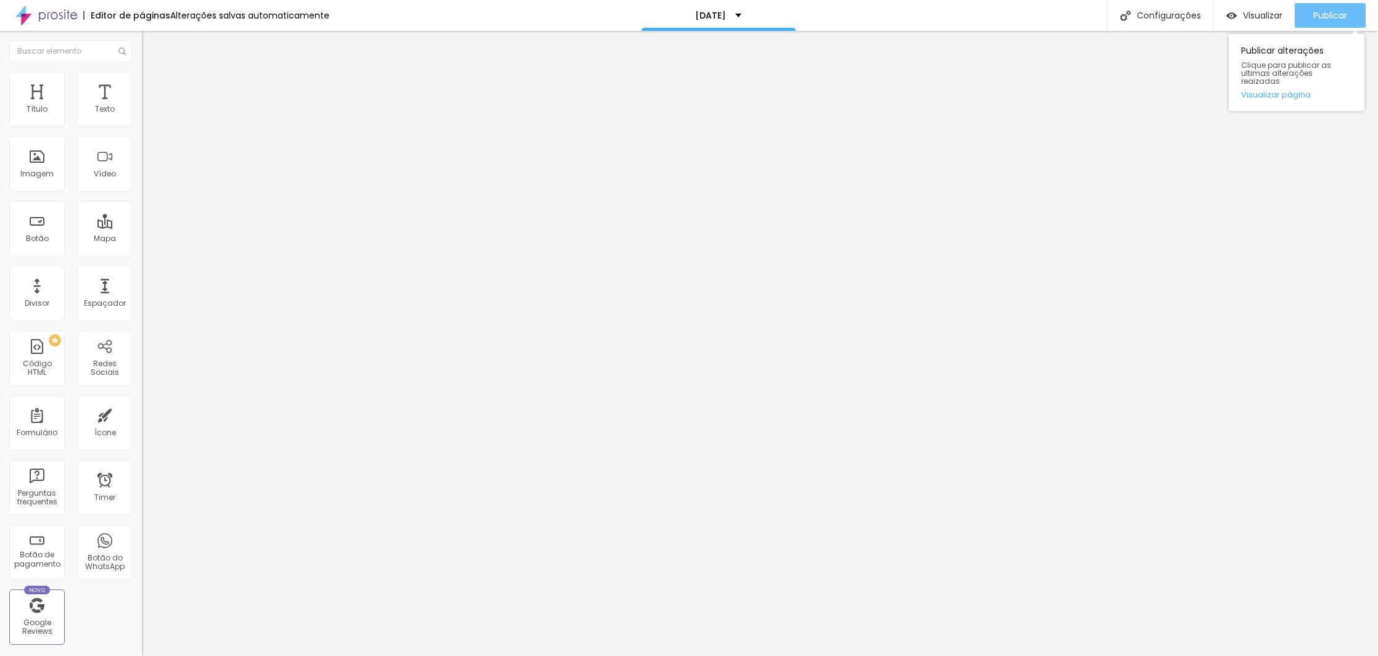
click at [1337, 14] on span "Publicar" at bounding box center [1330, 15] width 34 height 10
click at [1334, 19] on span "Publicar" at bounding box center [1330, 15] width 34 height 10
type input "0.5"
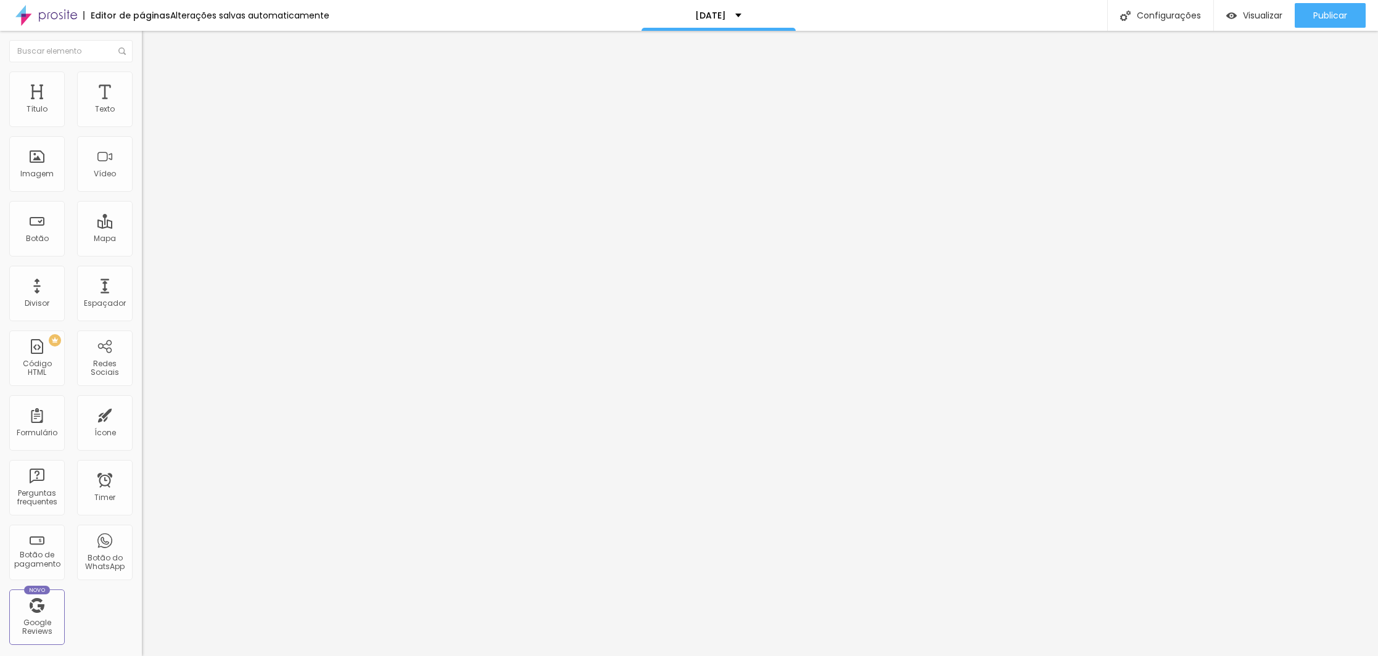
type input "0.5"
type input "0.7"
click at [142, 466] on input "range" at bounding box center [182, 471] width 80 height 10
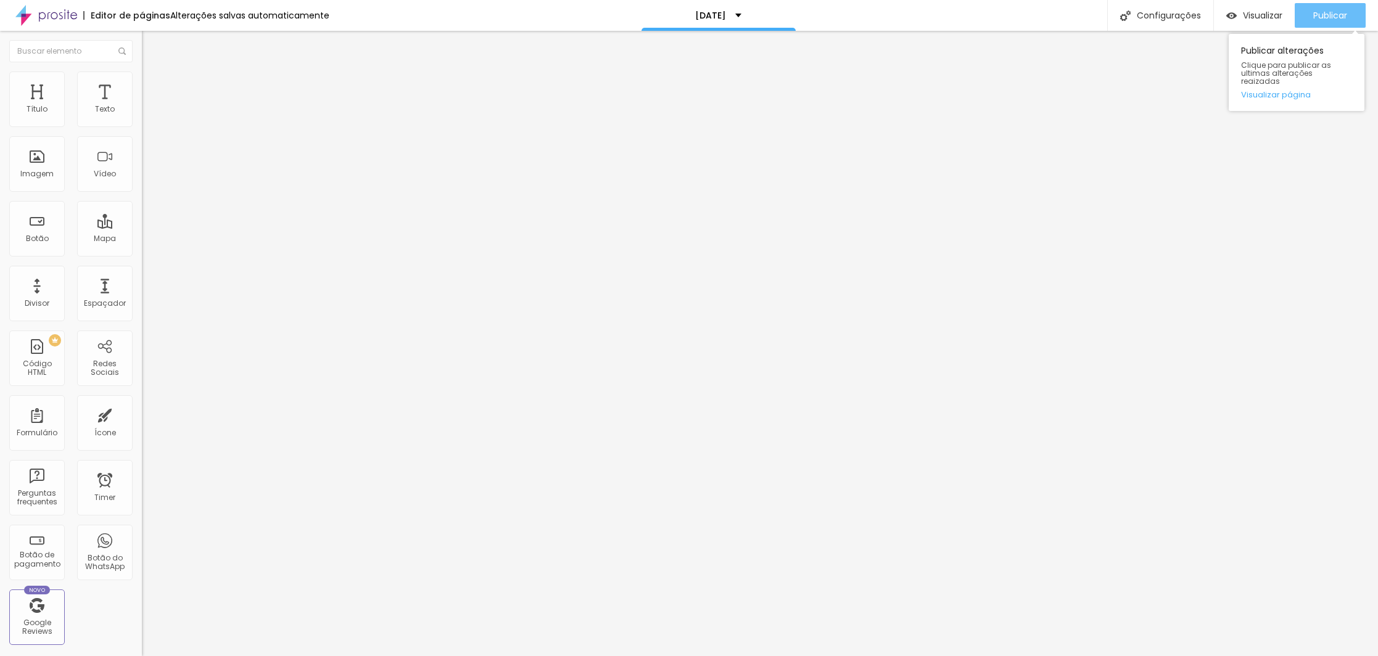
click at [1352, 17] on button "Publicar" at bounding box center [1330, 15] width 71 height 25
click at [1352, 10] on button "Publicar" at bounding box center [1330, 15] width 71 height 25
click at [1336, 28] on div "Publicar alterações Clique para publicar as ultimas alterações reaizadas Visual…" at bounding box center [1297, 69] width 136 height 83
click at [1340, 22] on div "Publicar" at bounding box center [1330, 15] width 34 height 25
click at [1338, 9] on div "Publicar" at bounding box center [1330, 15] width 34 height 25
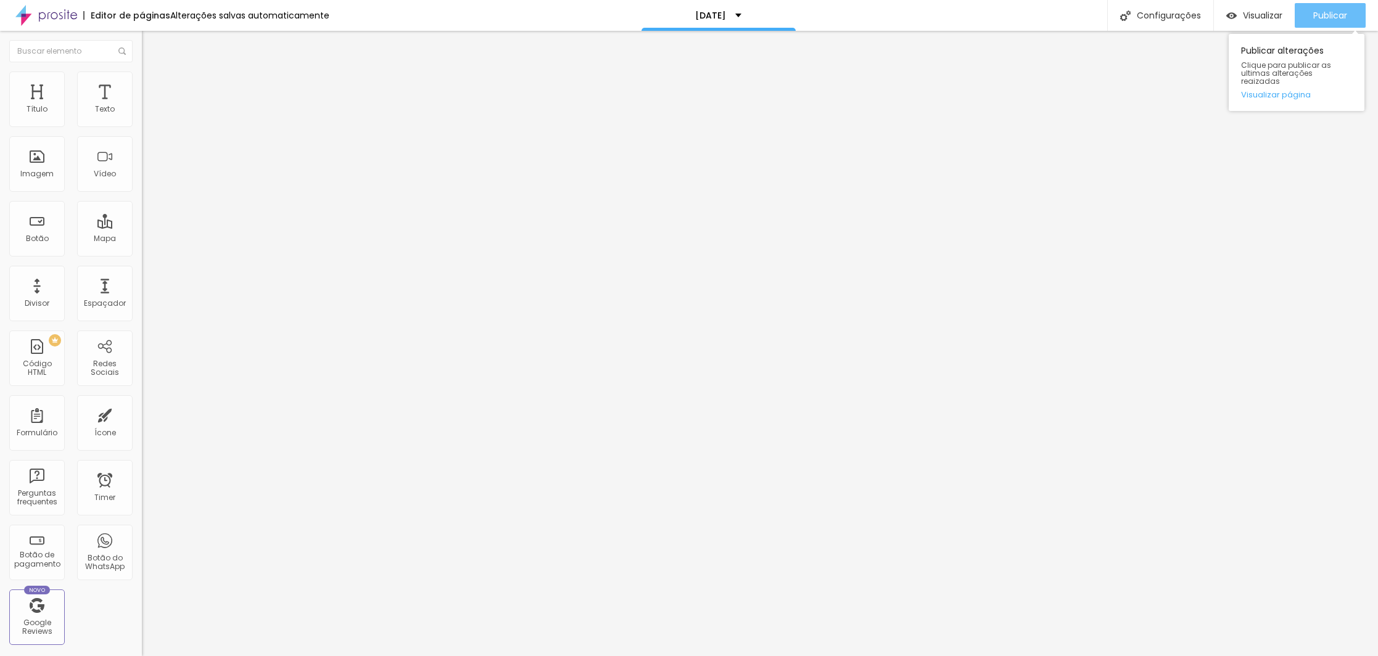
click at [1328, 13] on span "Publicar" at bounding box center [1330, 15] width 34 height 10
click at [1346, 7] on div "Publicar" at bounding box center [1330, 15] width 34 height 25
click at [142, 147] on img at bounding box center [146, 143] width 9 height 9
click at [142, 157] on img at bounding box center [146, 153] width 9 height 9
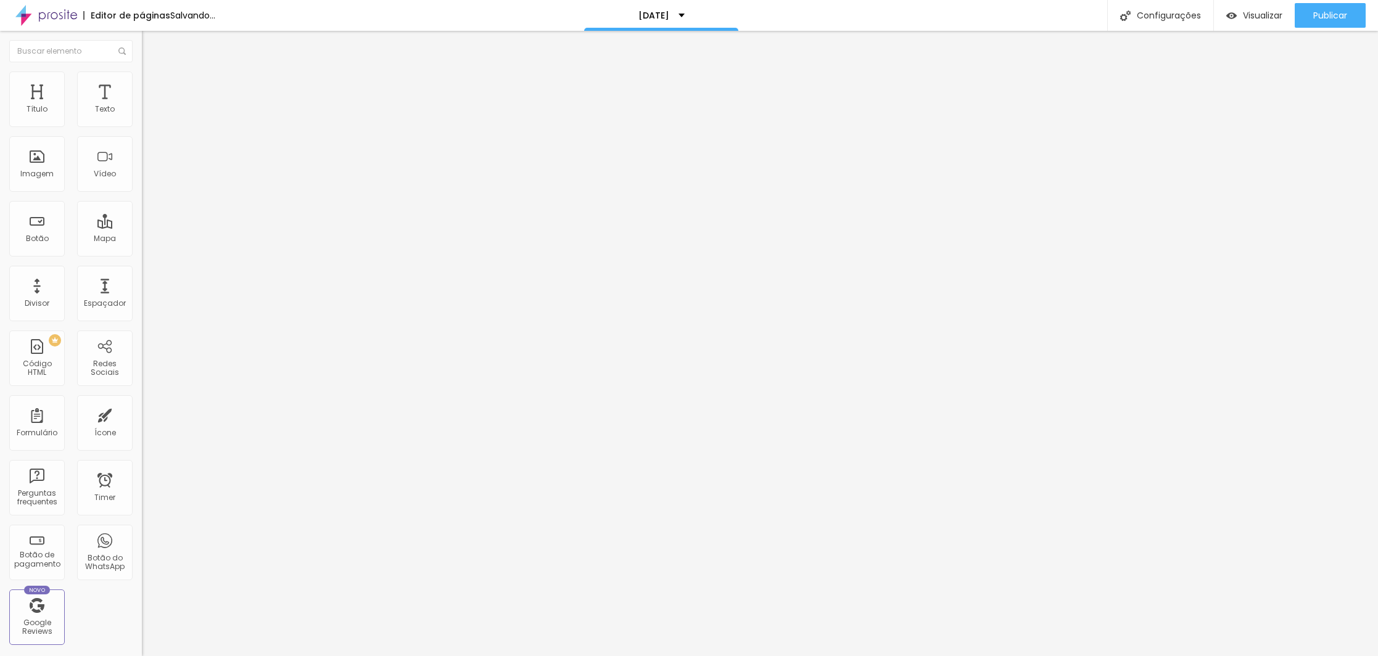
drag, startPoint x: 80, startPoint y: 141, endPoint x: -1, endPoint y: 124, distance: 82.5
click at [0, 124] on html "Editor de páginas Salvando... [DATE] Configurações Configurações da página Cliq…" at bounding box center [689, 328] width 1378 height 656
type input "a"
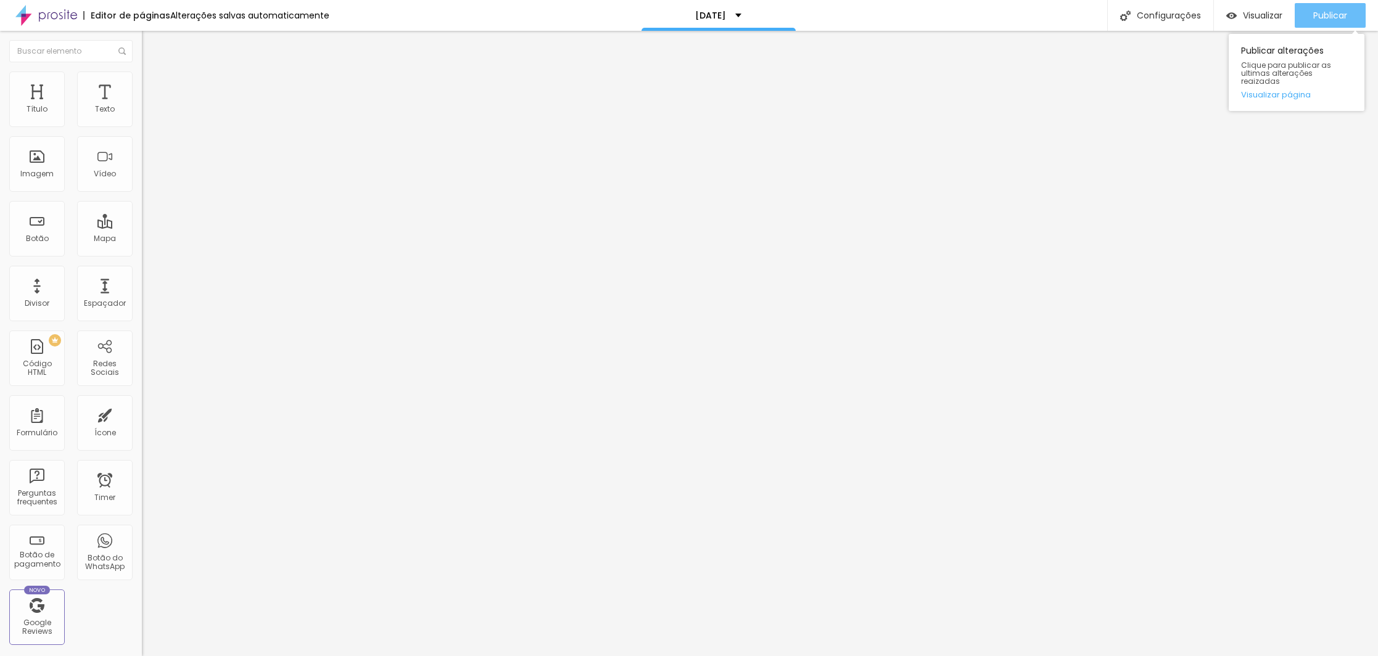
type input "NOSSA AGENDA"
click at [1340, 7] on div "Publicar" at bounding box center [1330, 15] width 34 height 25
click at [1331, 10] on span "Publicar" at bounding box center [1330, 15] width 34 height 10
drag, startPoint x: 65, startPoint y: 265, endPoint x: -1, endPoint y: 255, distance: 67.3
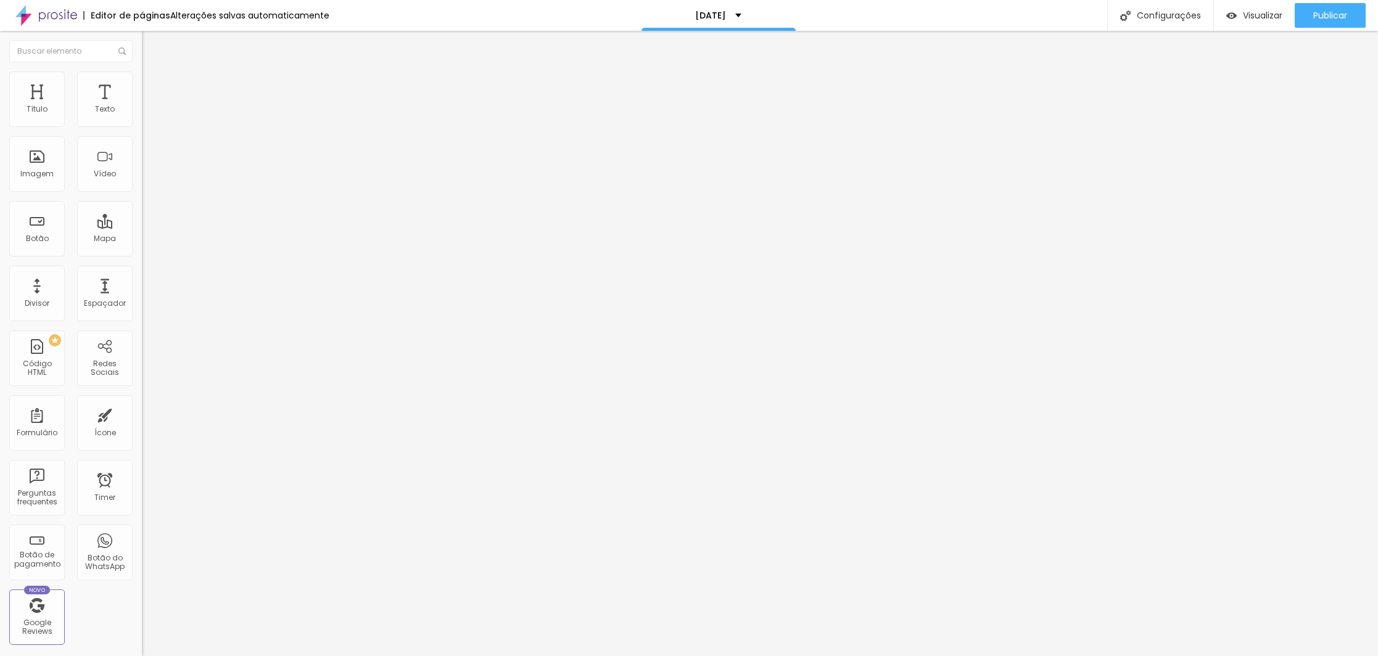
click at [0, 255] on html "Editor de páginas Alterações [PERSON_NAME] automaticamente [DATE] Configurações…" at bounding box center [689, 328] width 1378 height 656
paste input "[DOMAIN_NAME][URL]"
type input "[URL][DOMAIN_NAME]"
click at [1306, 19] on button "Publicar" at bounding box center [1330, 15] width 71 height 25
drag, startPoint x: 77, startPoint y: 267, endPoint x: -1, endPoint y: 257, distance: 78.4
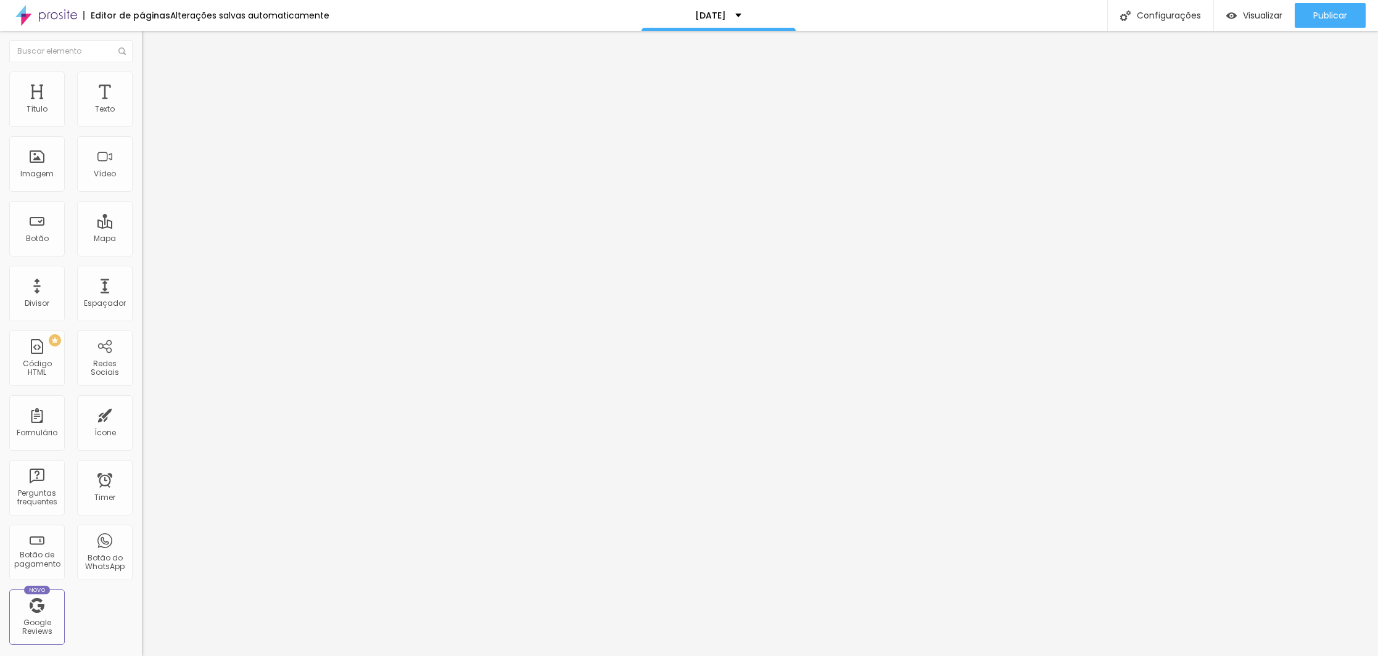
click at [0, 257] on html "Editor de páginas Alterações [PERSON_NAME] automaticamente [DATE] Configurações…" at bounding box center [689, 328] width 1378 height 656
paste input "[DOMAIN_NAME][URL]"
type input "[URL][DOMAIN_NAME]"
drag, startPoint x: 129, startPoint y: 260, endPoint x: -1, endPoint y: 249, distance: 130.6
click at [0, 249] on html "Editor de páginas Alterações [PERSON_NAME] automaticamente [DATE] Configurações…" at bounding box center [689, 328] width 1378 height 656
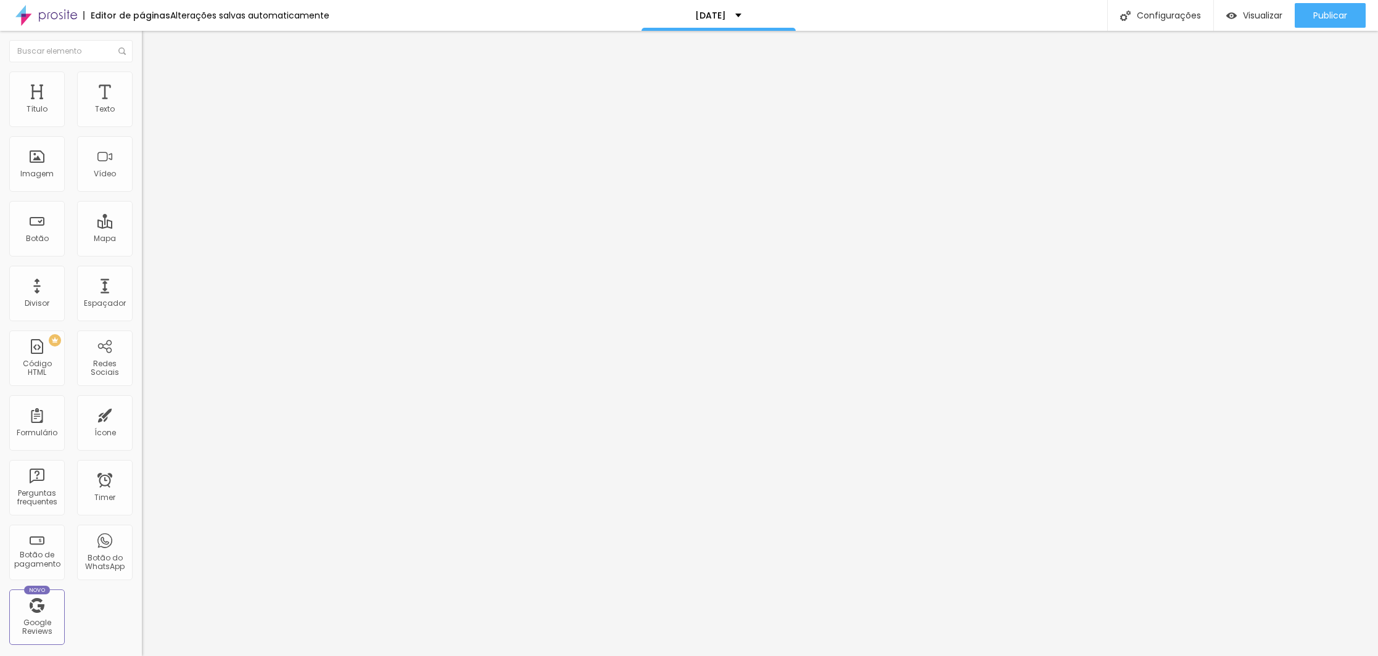
scroll to position [0, 0]
paste input "[URL][DOMAIN_NAME]"
type input "[URL][DOMAIN_NAME]"
drag, startPoint x: 77, startPoint y: 257, endPoint x: -1, endPoint y: 253, distance: 77.9
click at [0, 253] on html "Editor de páginas Alterações [PERSON_NAME] automaticamente [DATE] Configurações…" at bounding box center [689, 328] width 1378 height 656
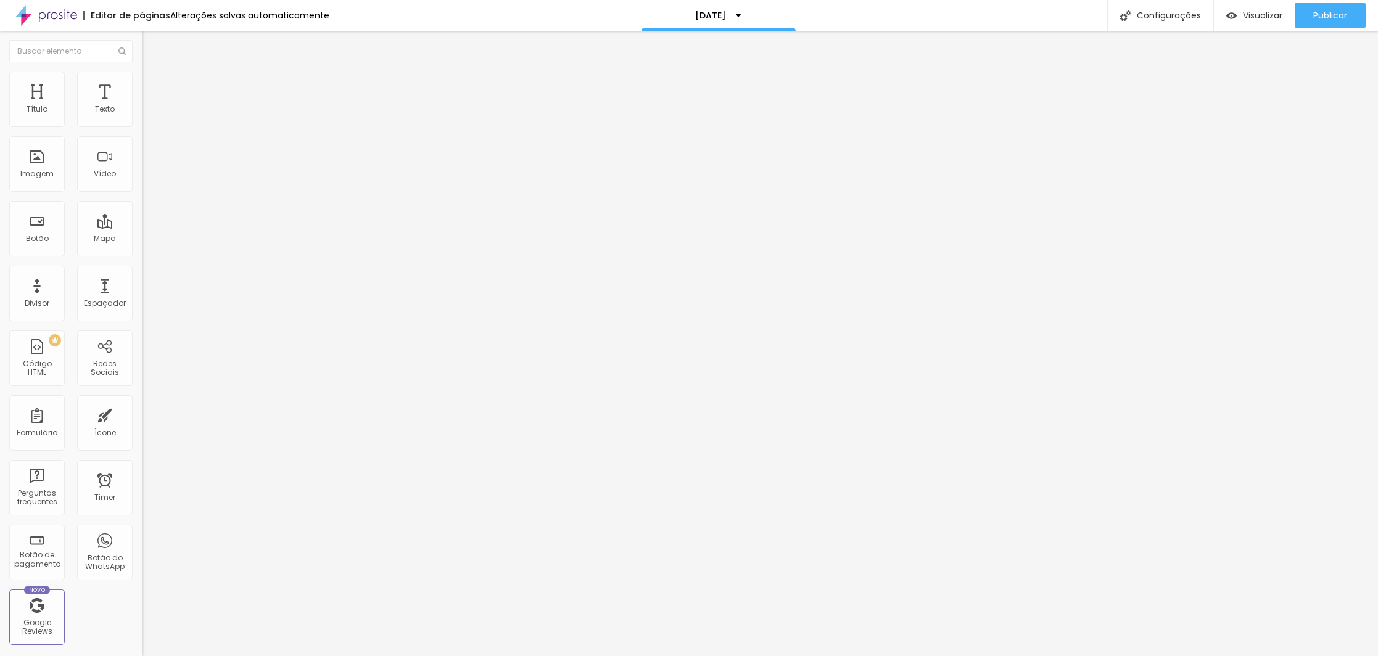
paste input "[DOMAIN_NAME][URL]"
type input "[URL][DOMAIN_NAME]"
click at [1320, 10] on span "Publicar" at bounding box center [1330, 15] width 34 height 10
click at [142, 250] on input "text" at bounding box center [216, 248] width 148 height 12
paste input "[URL][DOMAIN_NAME]"
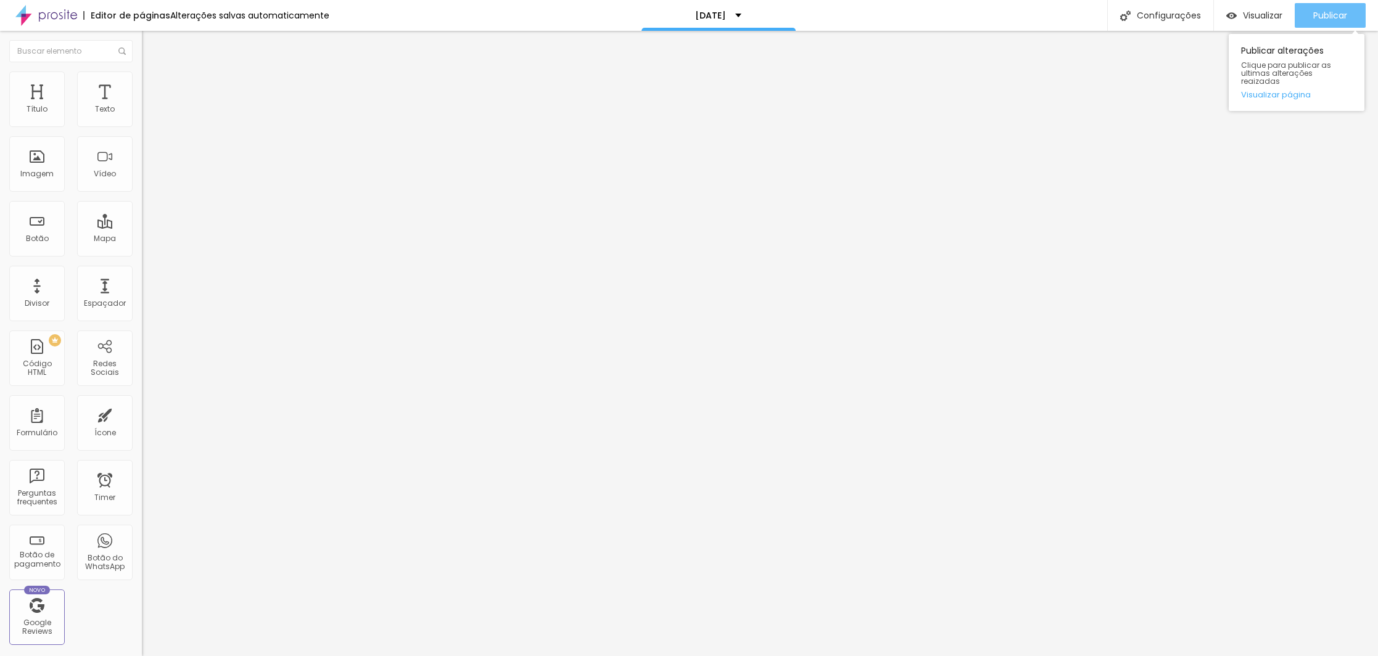
type input "[URL][DOMAIN_NAME]"
click at [1356, 17] on button "Publicar" at bounding box center [1330, 15] width 71 height 25
click at [1309, 12] on button "Publicar" at bounding box center [1330, 15] width 71 height 25
click at [1326, 14] on span "Publicar" at bounding box center [1330, 15] width 34 height 10
click at [1339, 20] on span "Publicar" at bounding box center [1330, 15] width 34 height 10
